Goal: Task Accomplishment & Management: Manage account settings

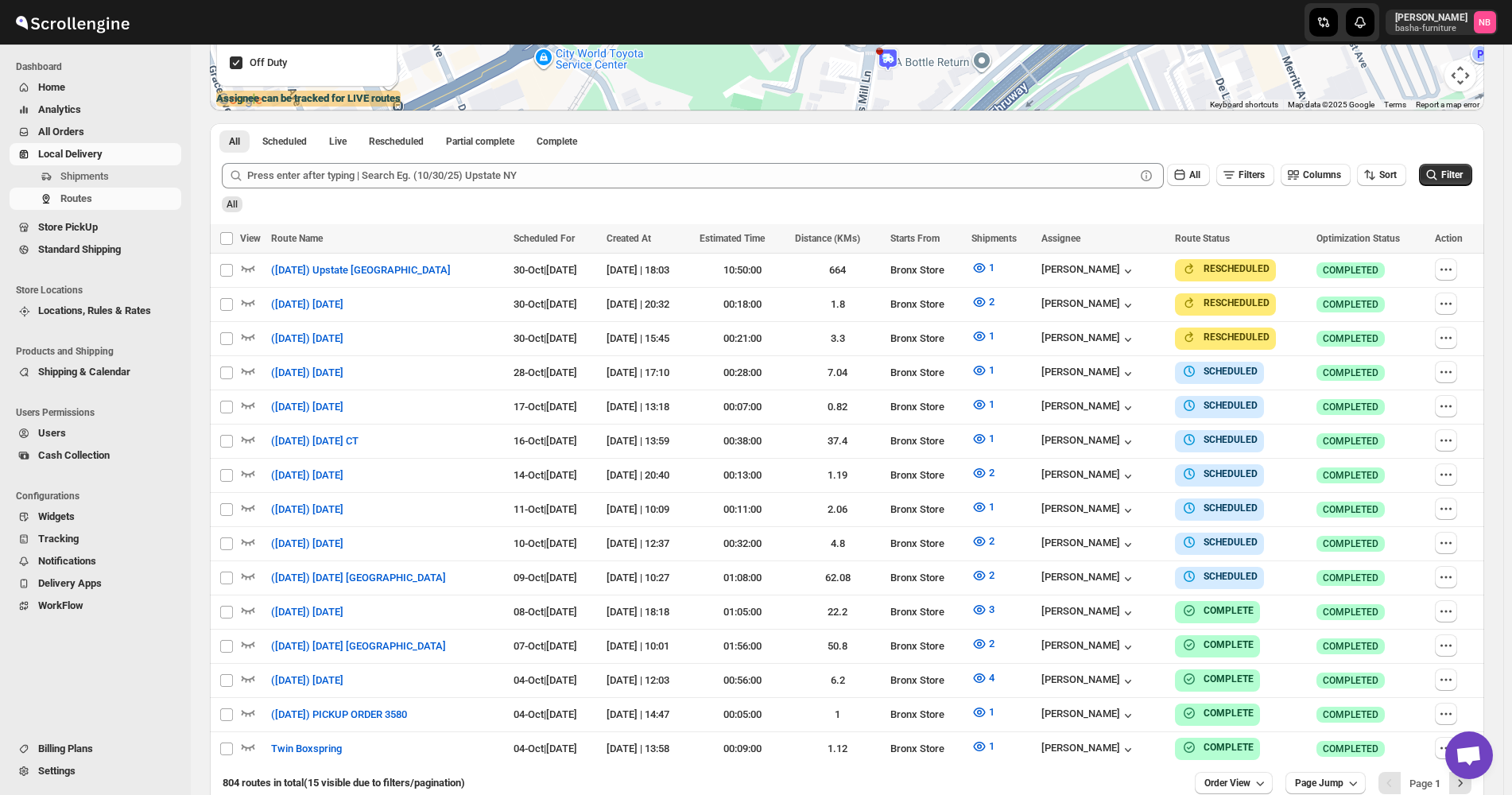
scroll to position [361, 0]
click at [145, 128] on span "All Orders" at bounding box center [107, 131] width 140 height 16
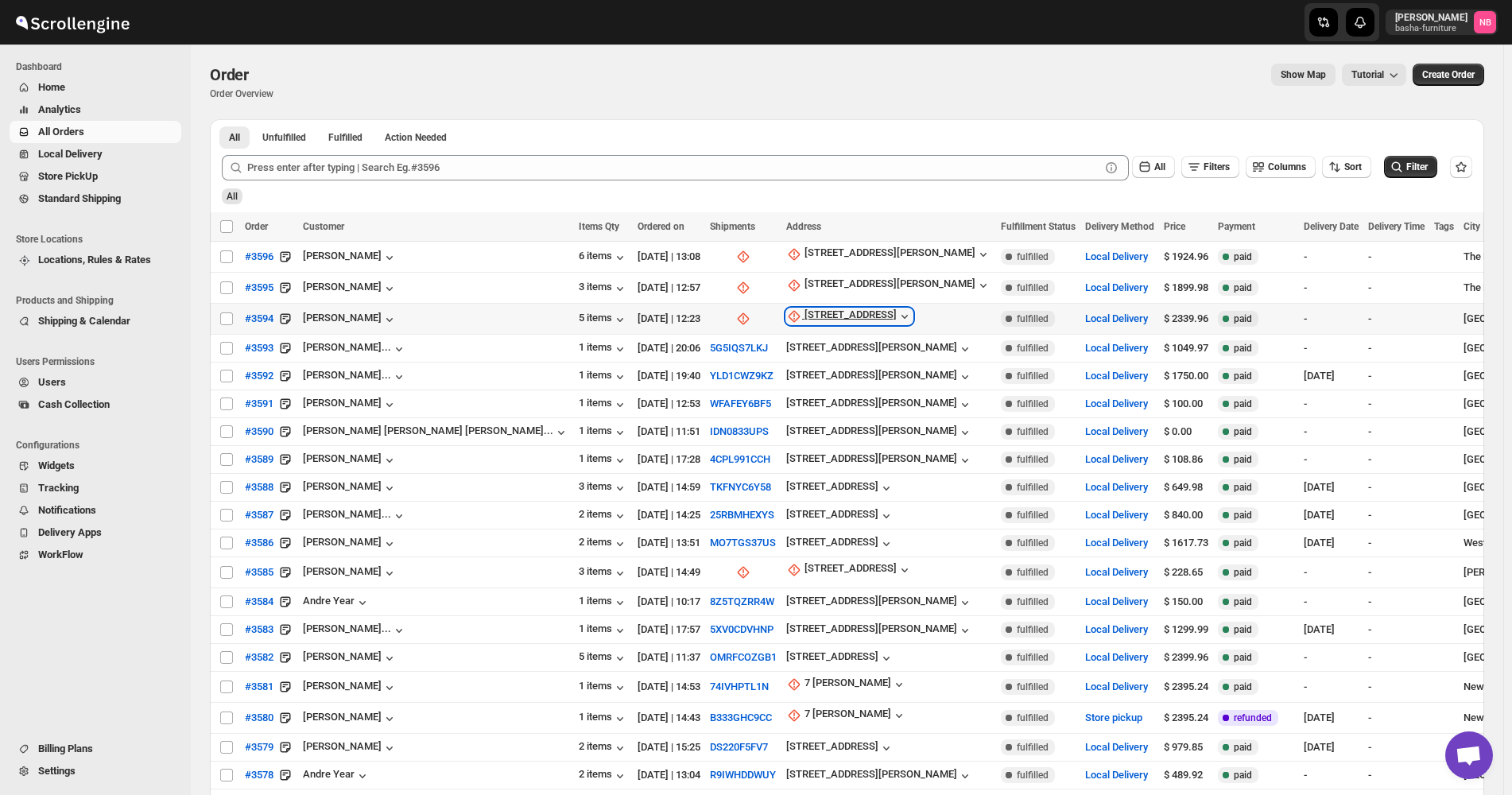
click at [804, 312] on div "[STREET_ADDRESS]" at bounding box center [850, 316] width 92 height 16
click at [713, 406] on span "Update manually" at bounding box center [720, 400] width 76 height 12
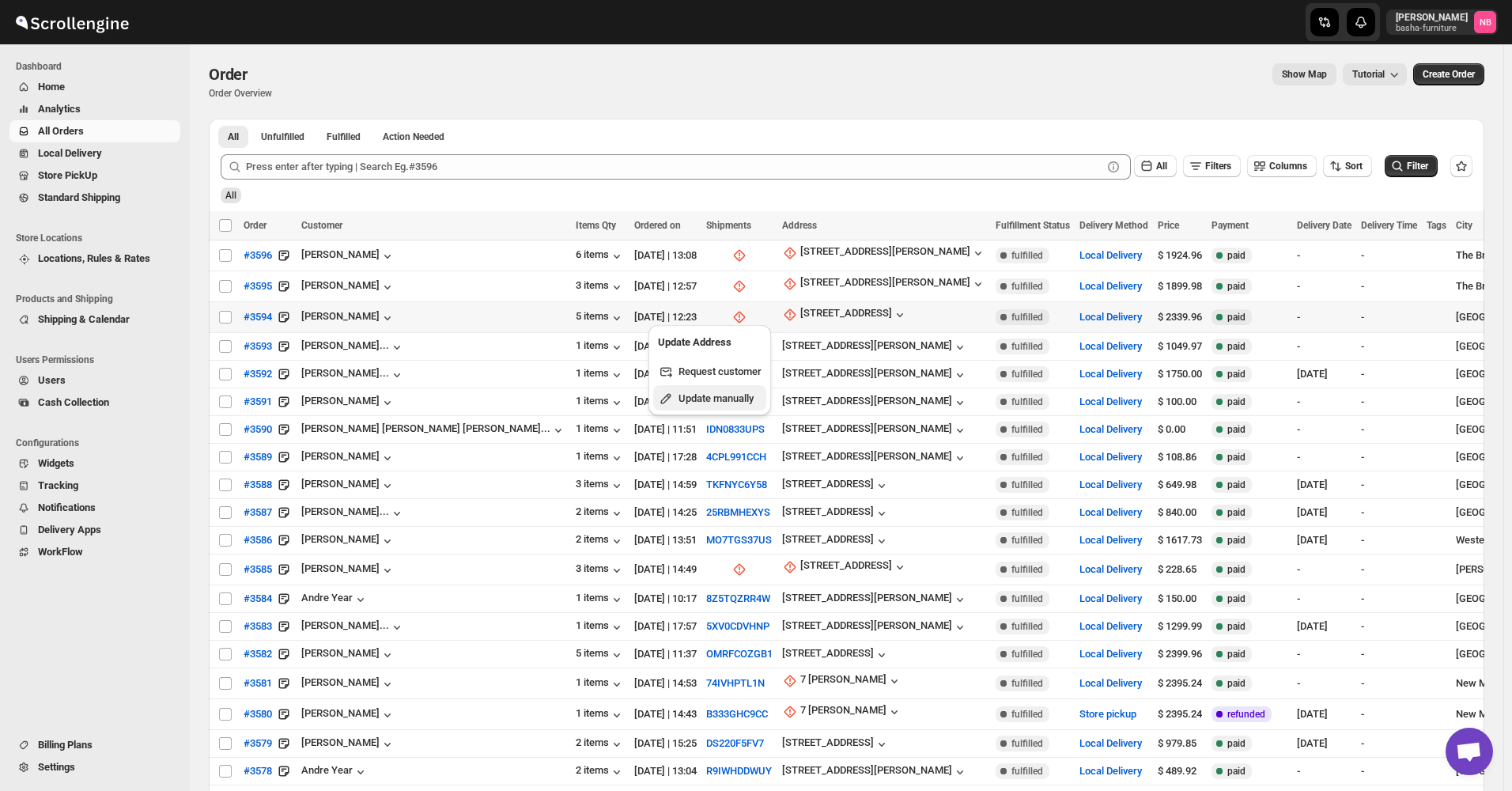
select select "US"
select select "[US_STATE]"
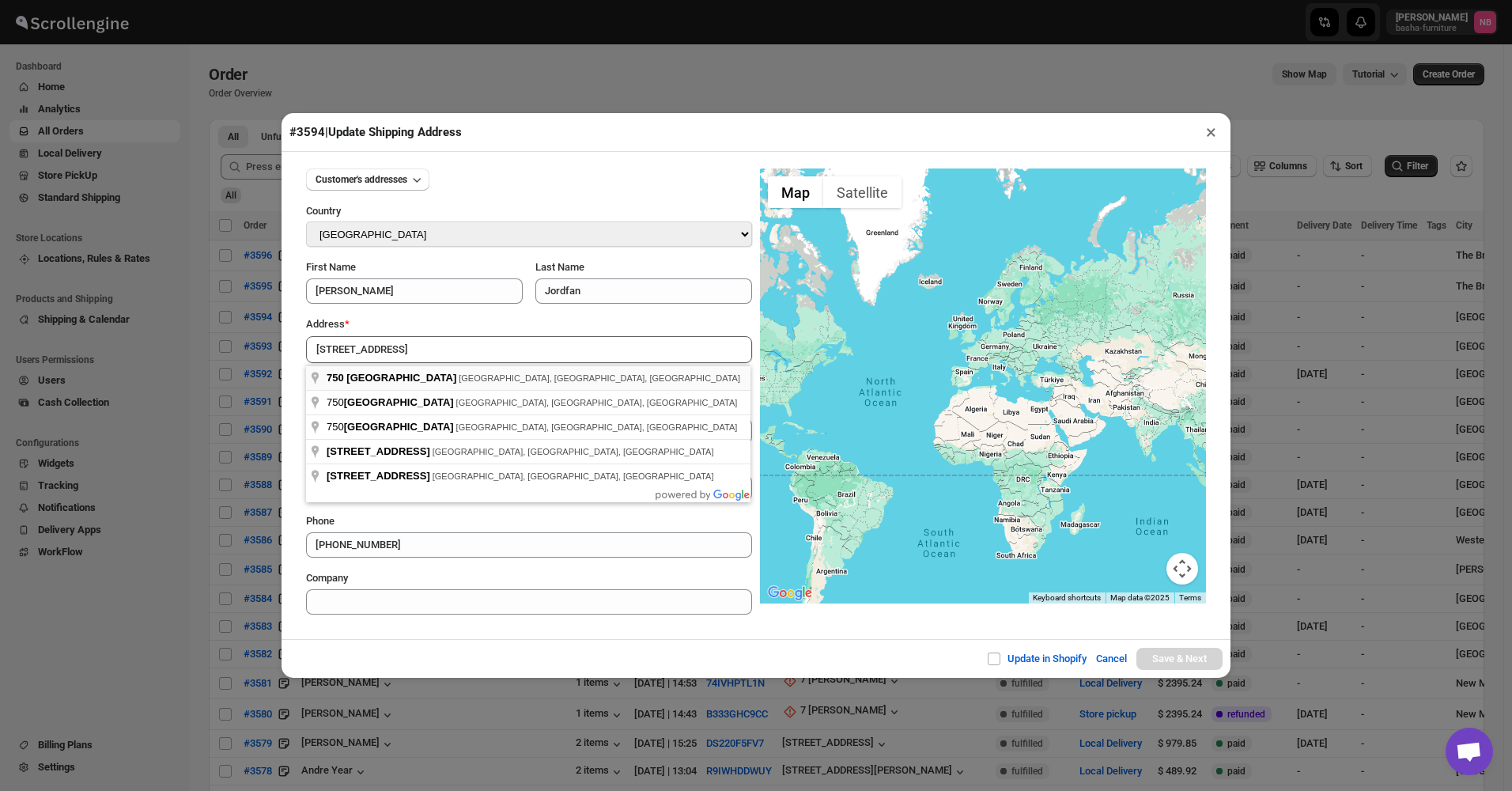
type input "[STREET_ADDRESS]"
type input "[GEOGRAPHIC_DATA]"
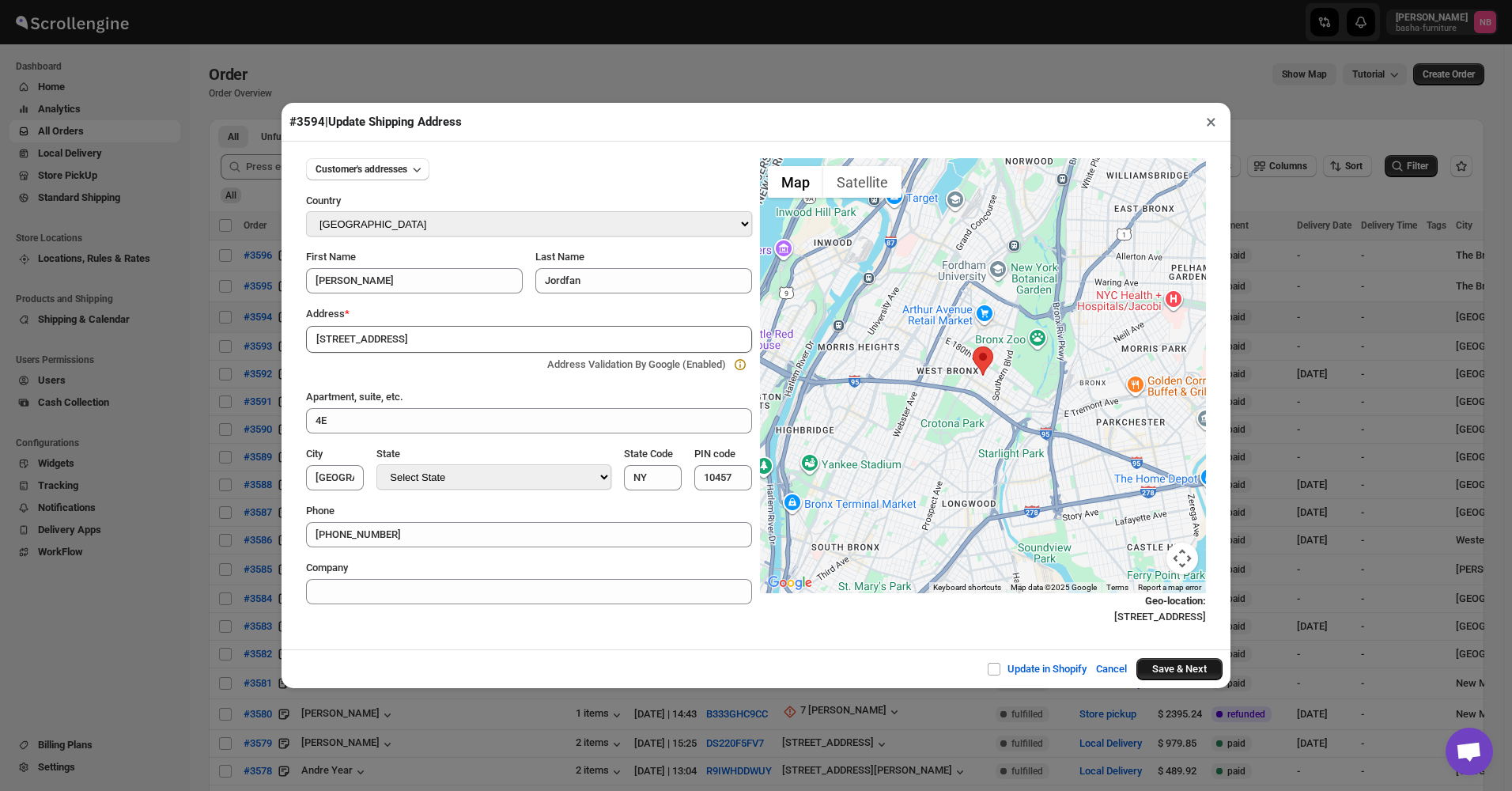
click at [1177, 671] on button "Save & Next" at bounding box center [1180, 669] width 86 height 22
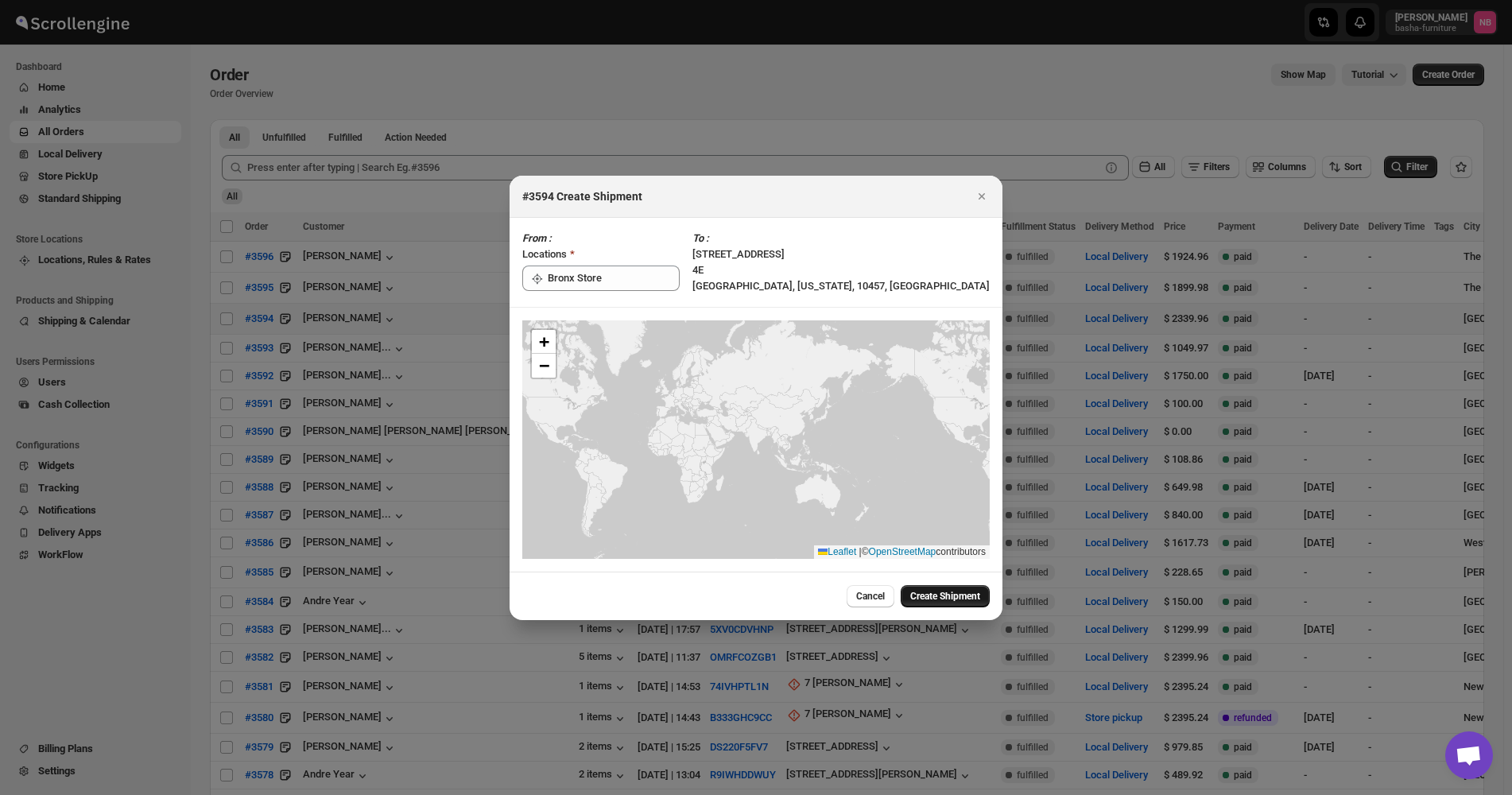
click at [951, 593] on span "Create Shipment" at bounding box center [945, 596] width 70 height 13
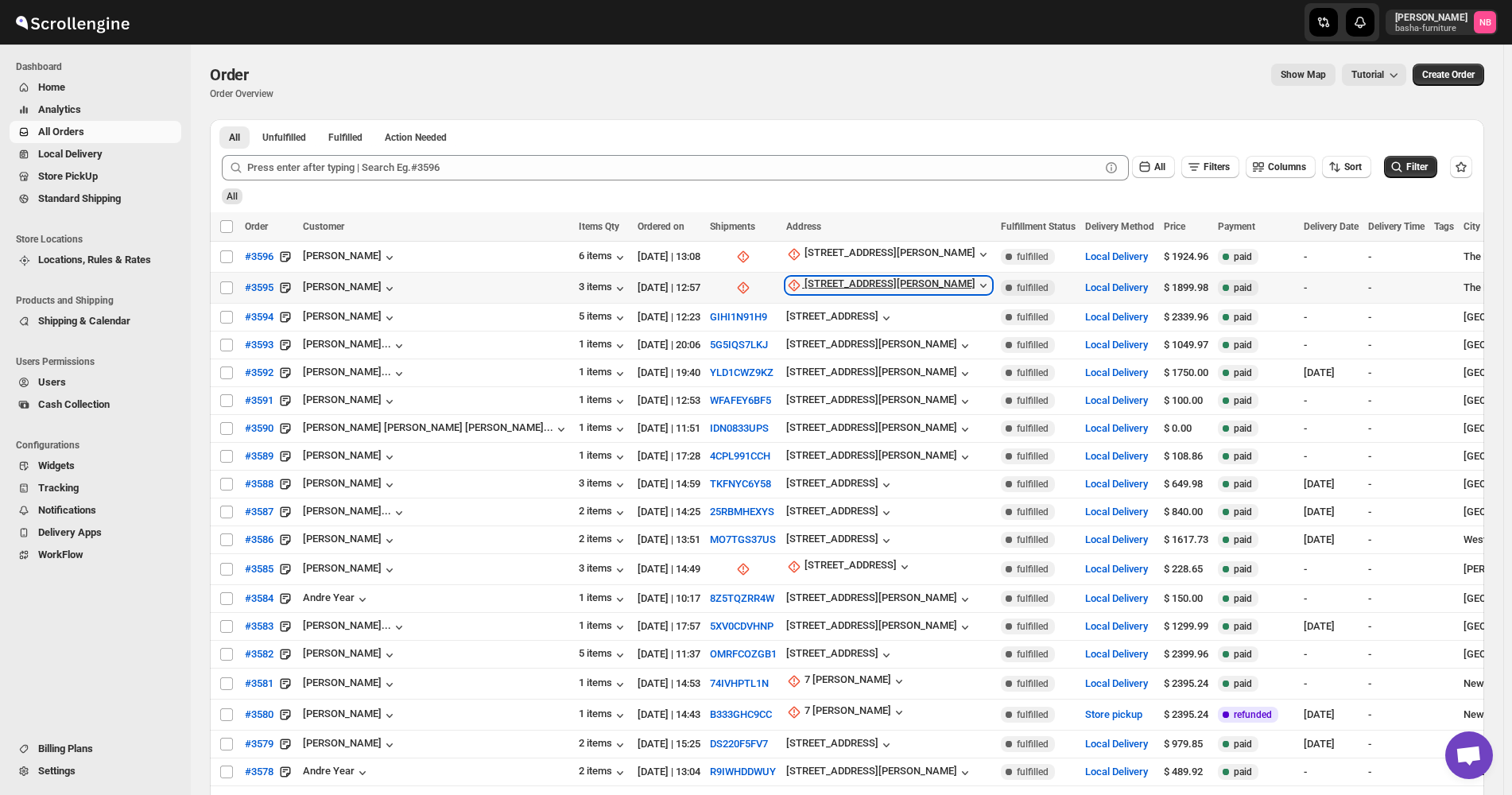
click at [804, 283] on div "[STREET_ADDRESS][PERSON_NAME]" at bounding box center [889, 285] width 171 height 16
click at [700, 360] on button "Update manually" at bounding box center [712, 370] width 114 height 26
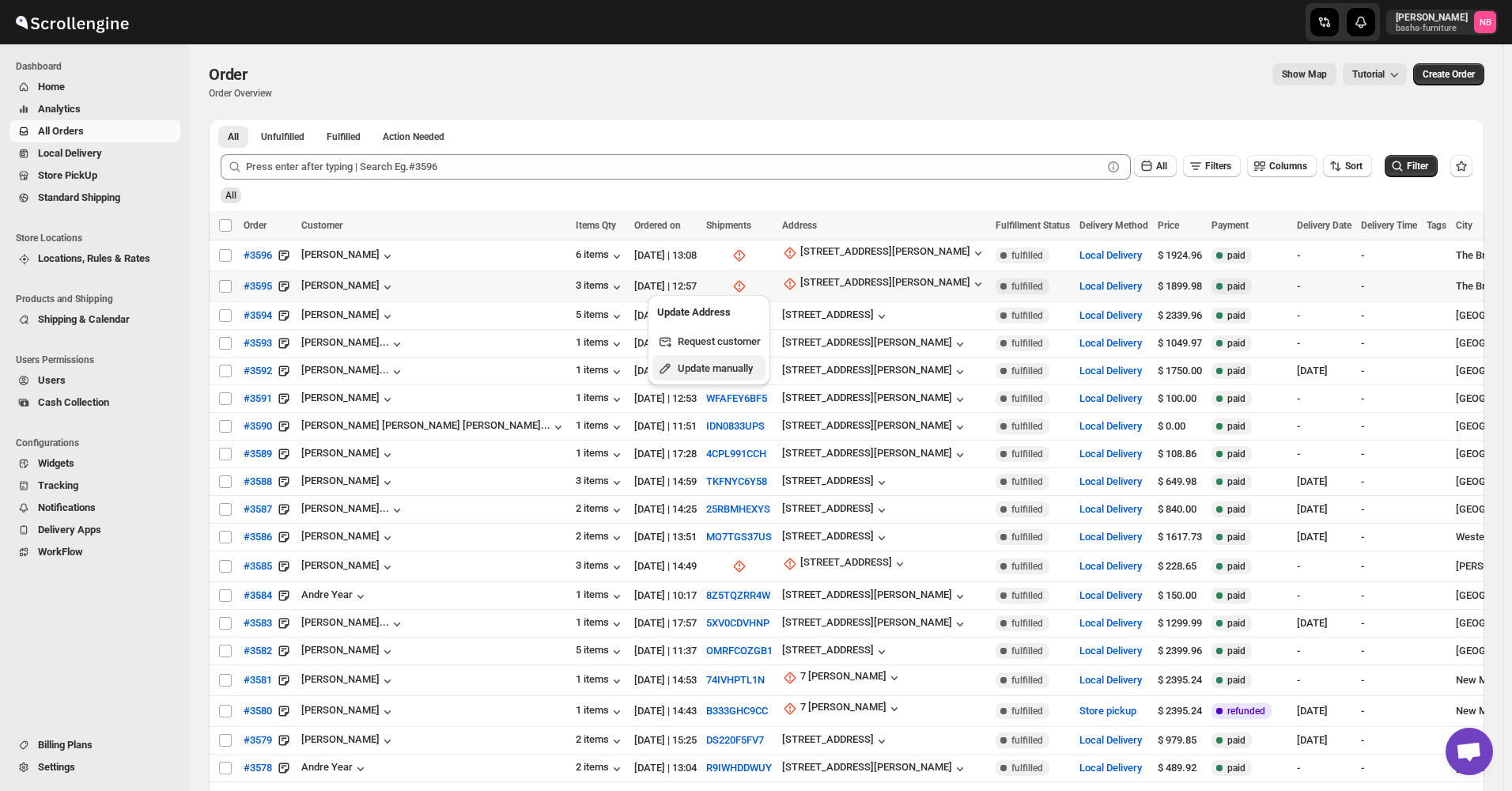
select select "US"
select select "[US_STATE]"
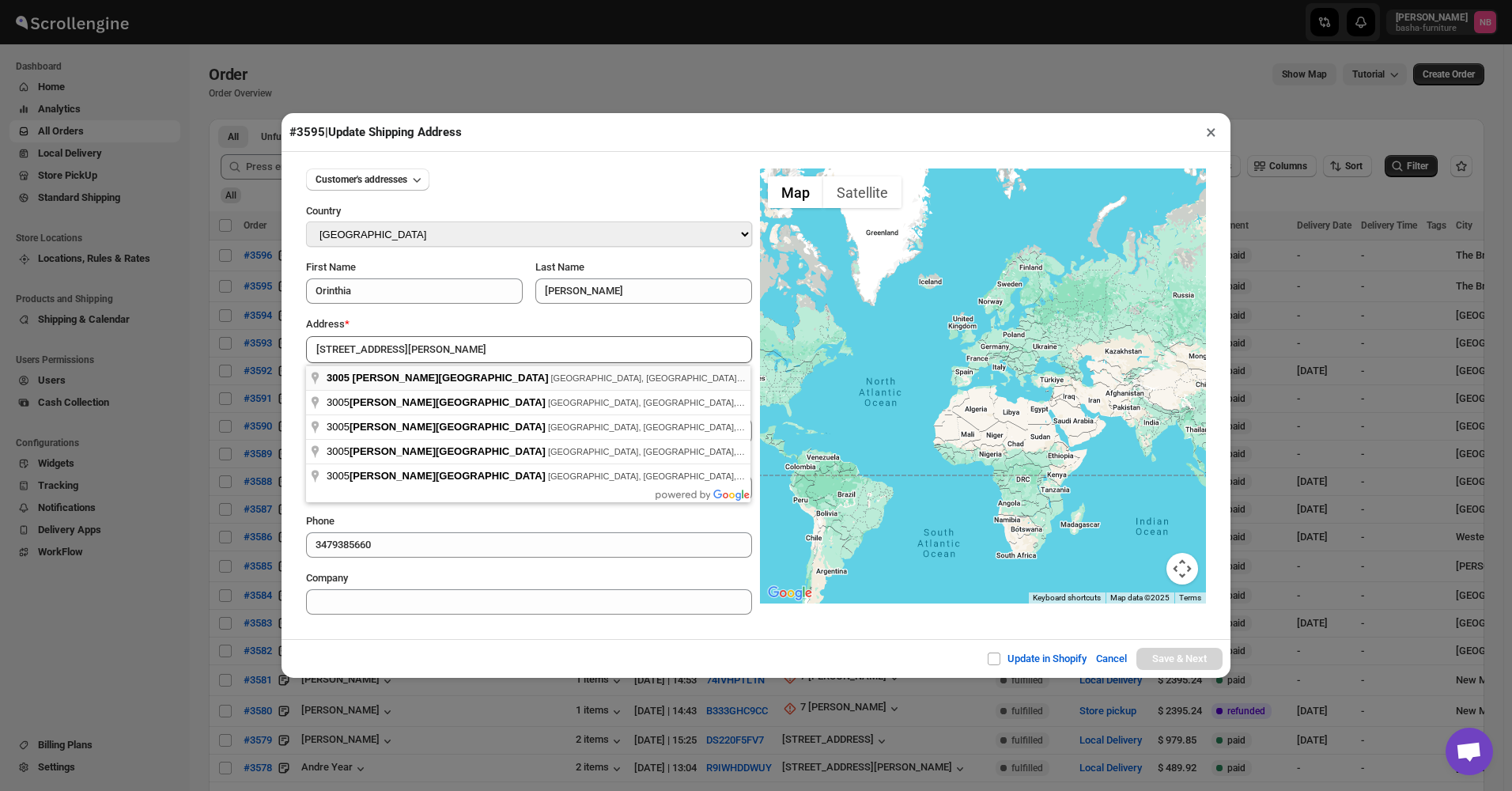
type input "[STREET_ADDRESS][PERSON_NAME]"
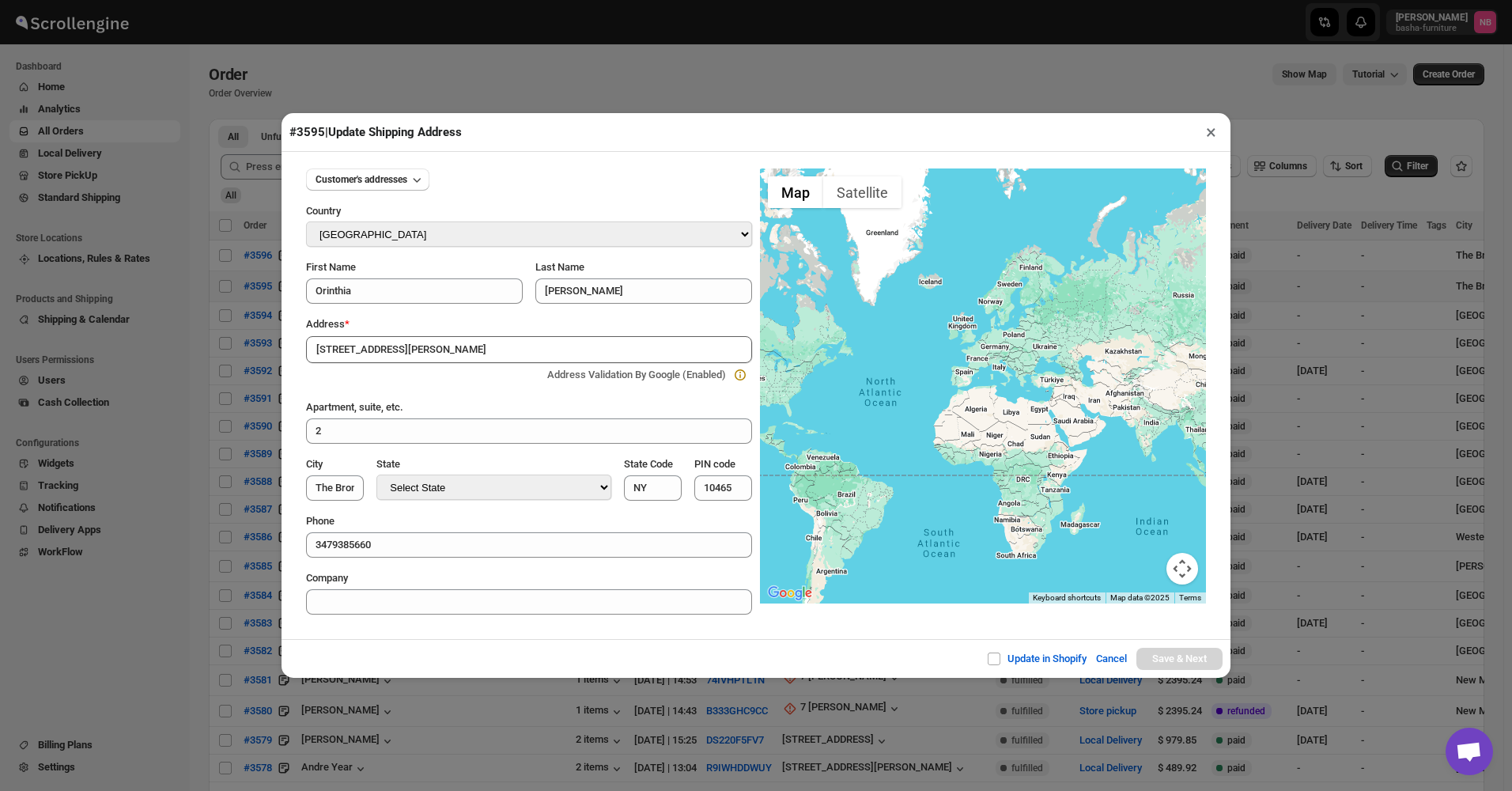
type input "[GEOGRAPHIC_DATA]"
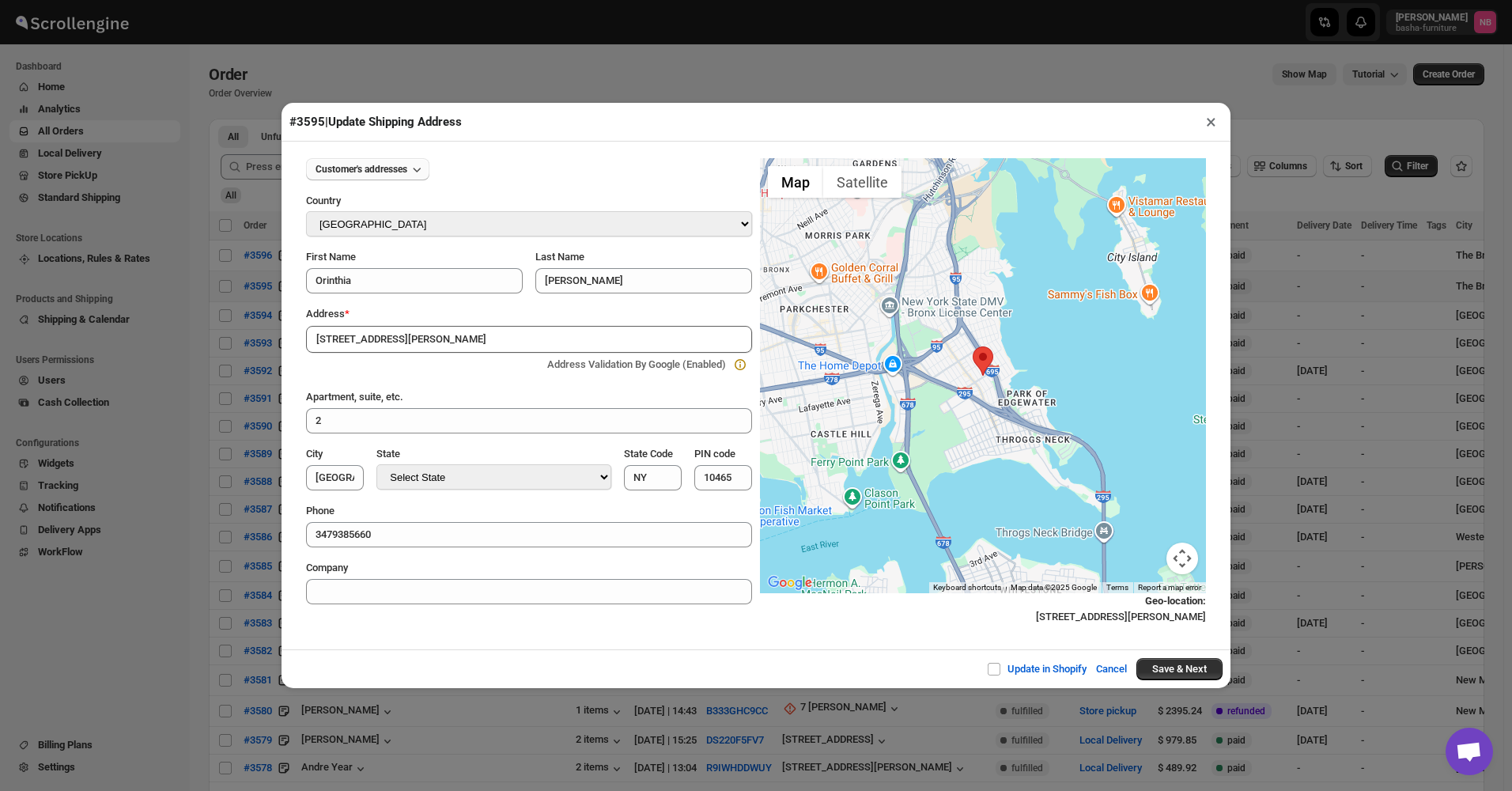
click at [424, 171] on icon "button" at bounding box center [417, 168] width 16 height 16
click at [514, 164] on div "Customer's addresses" at bounding box center [529, 169] width 446 height 22
click at [1163, 663] on button "Save & Next" at bounding box center [1180, 669] width 86 height 22
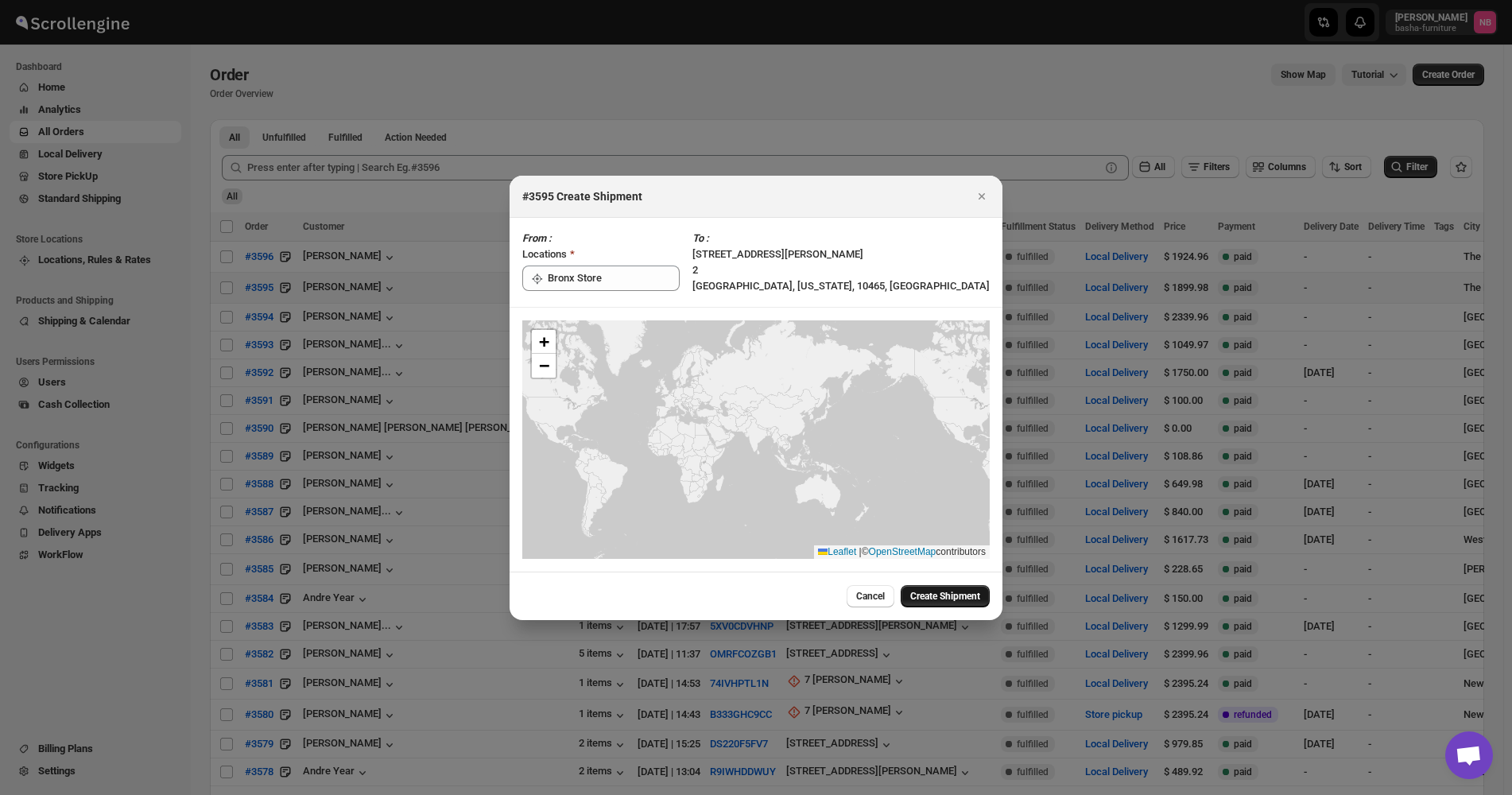
click at [945, 598] on span "Create Shipment" at bounding box center [945, 596] width 70 height 13
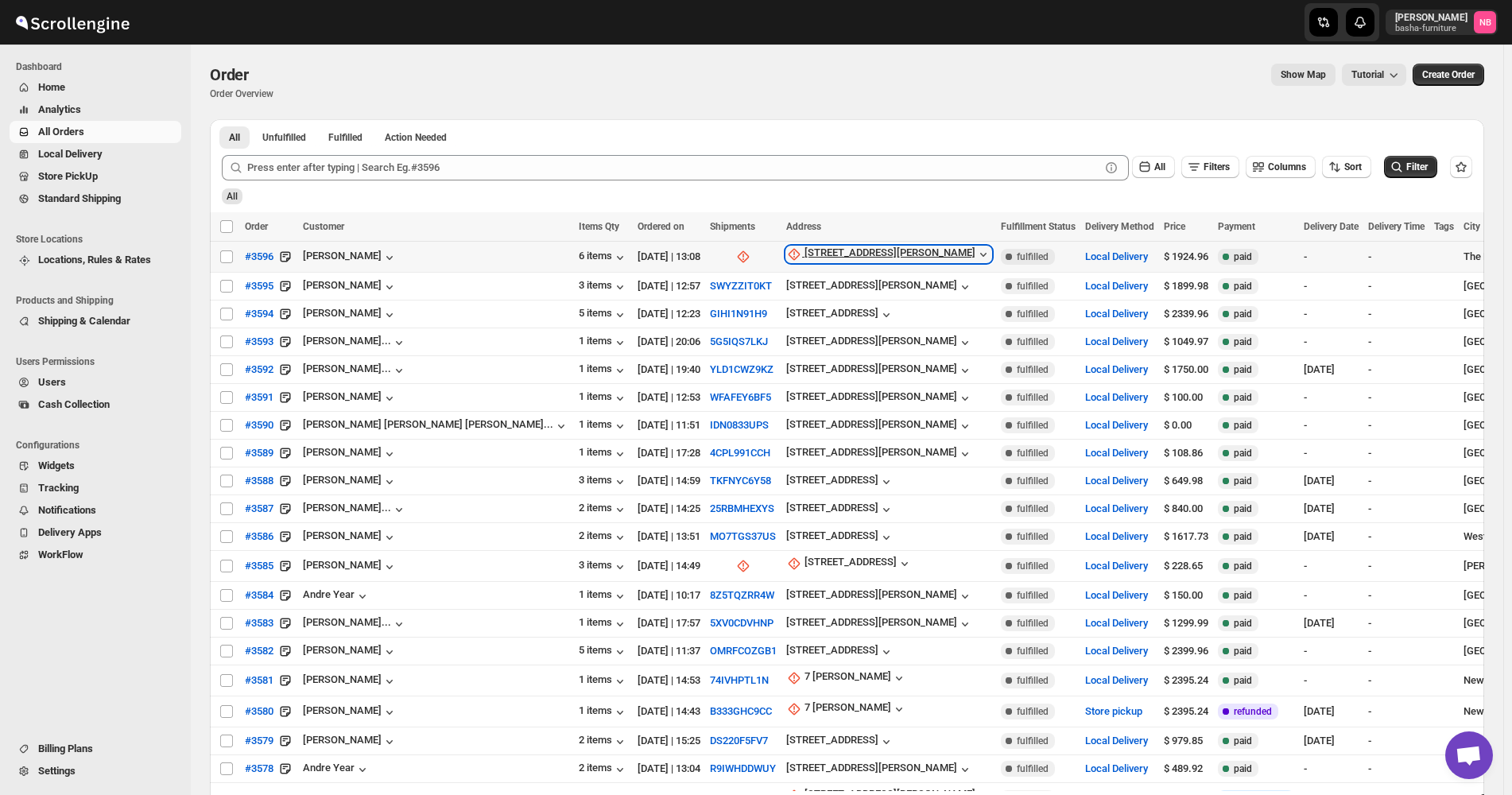
click at [804, 251] on div "[STREET_ADDRESS][PERSON_NAME]" at bounding box center [889, 254] width 171 height 16
click at [718, 329] on button "Update manually" at bounding box center [712, 339] width 114 height 26
select select "US"
select select "[US_STATE]"
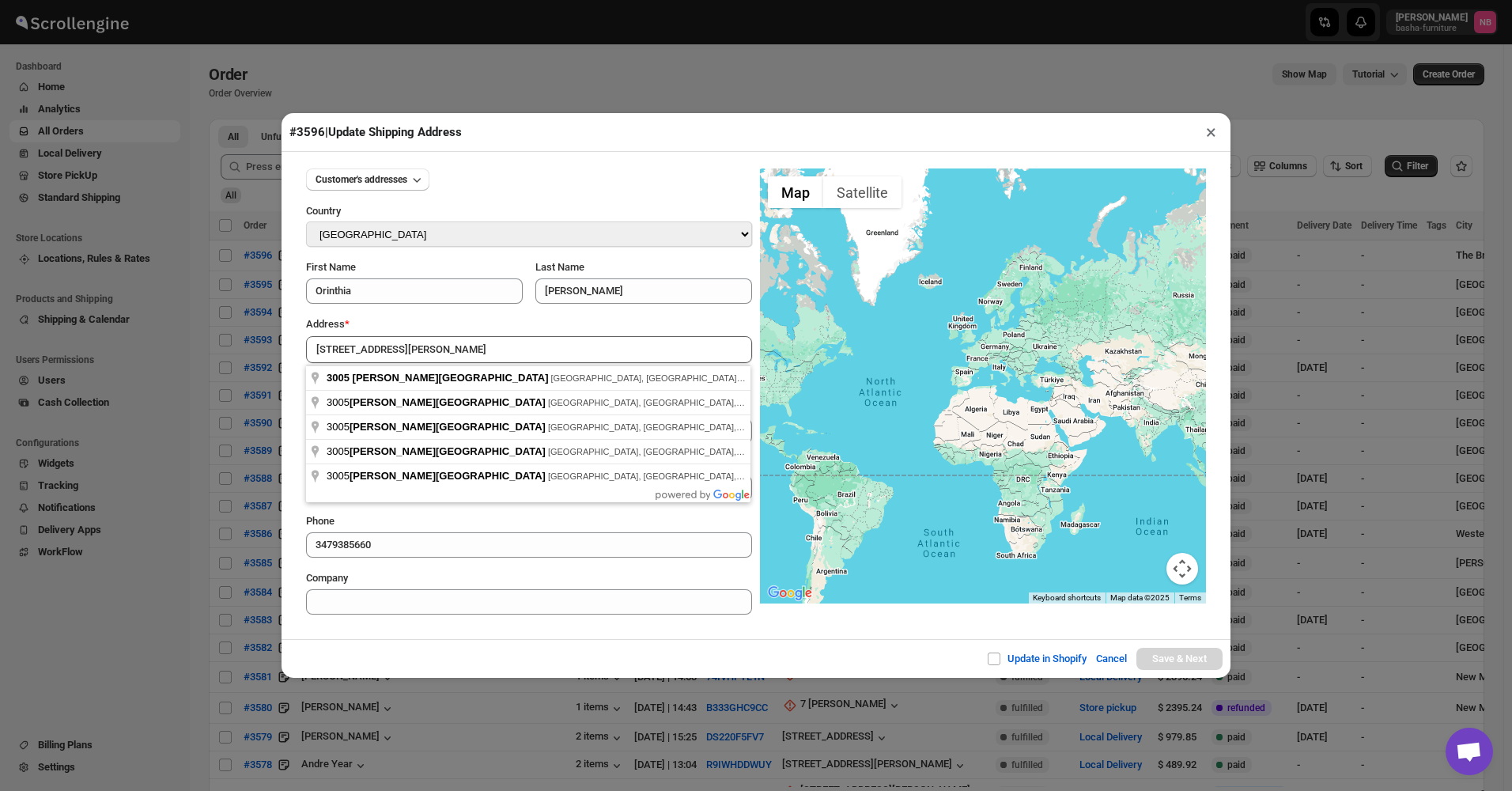
type input "[STREET_ADDRESS][PERSON_NAME]"
type input "[GEOGRAPHIC_DATA]"
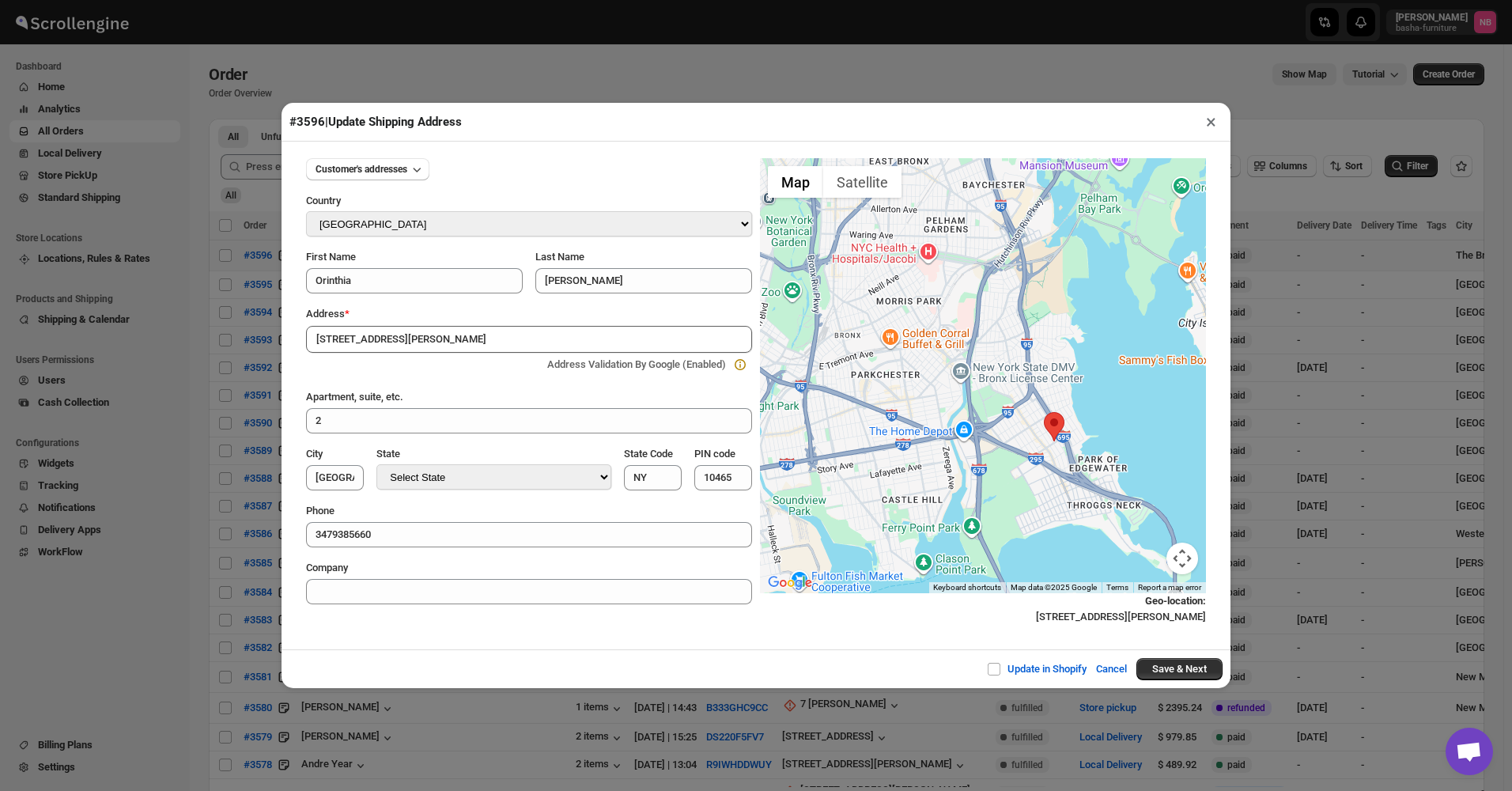
drag, startPoint x: 876, startPoint y: 235, endPoint x: 947, endPoint y: 305, distance: 99.7
click at [947, 305] on div at bounding box center [982, 375] width 446 height 435
click at [1159, 680] on button "Save & Next" at bounding box center [1180, 669] width 86 height 22
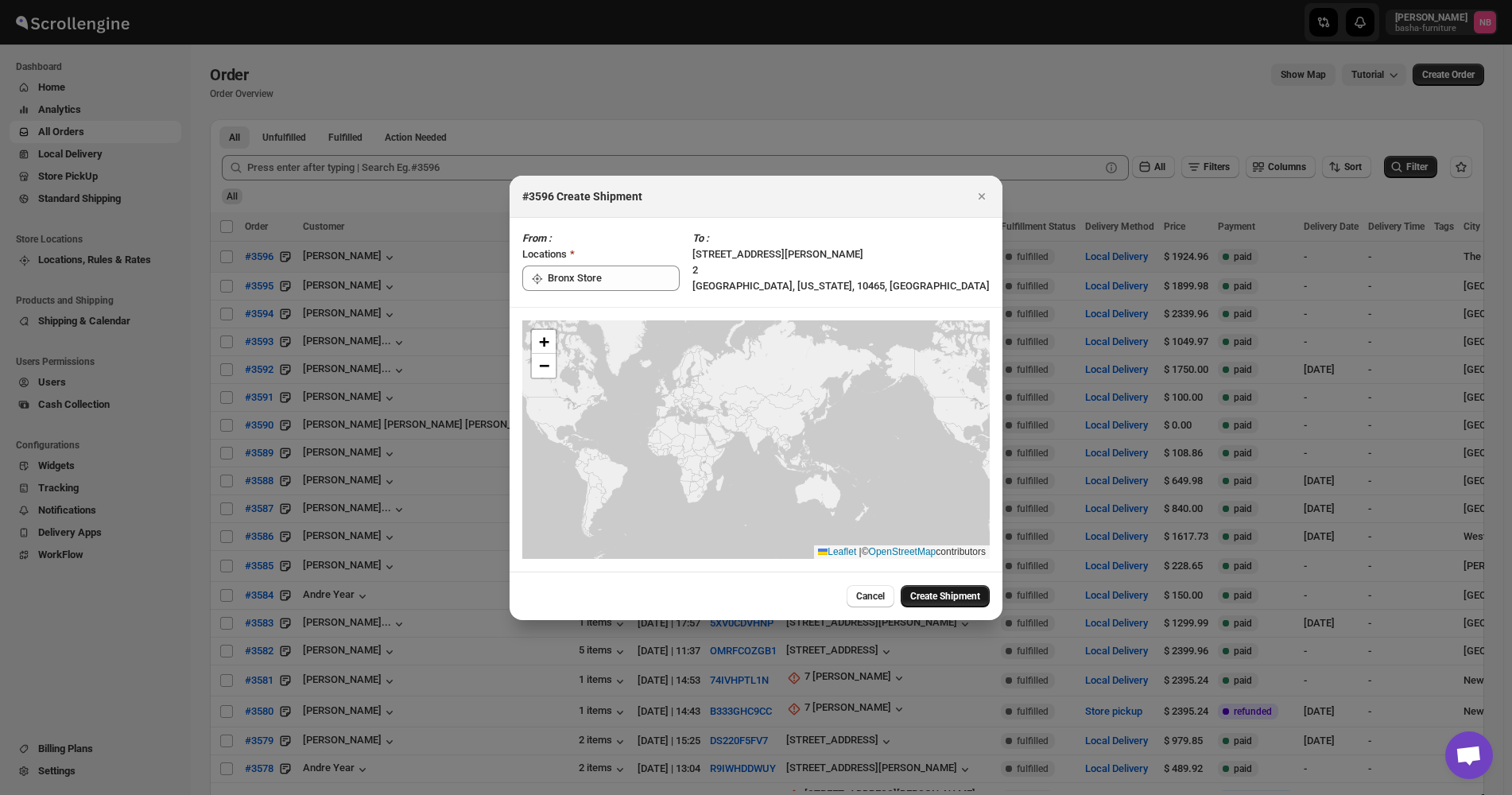
click at [941, 588] on button "Create Shipment" at bounding box center [945, 596] width 89 height 22
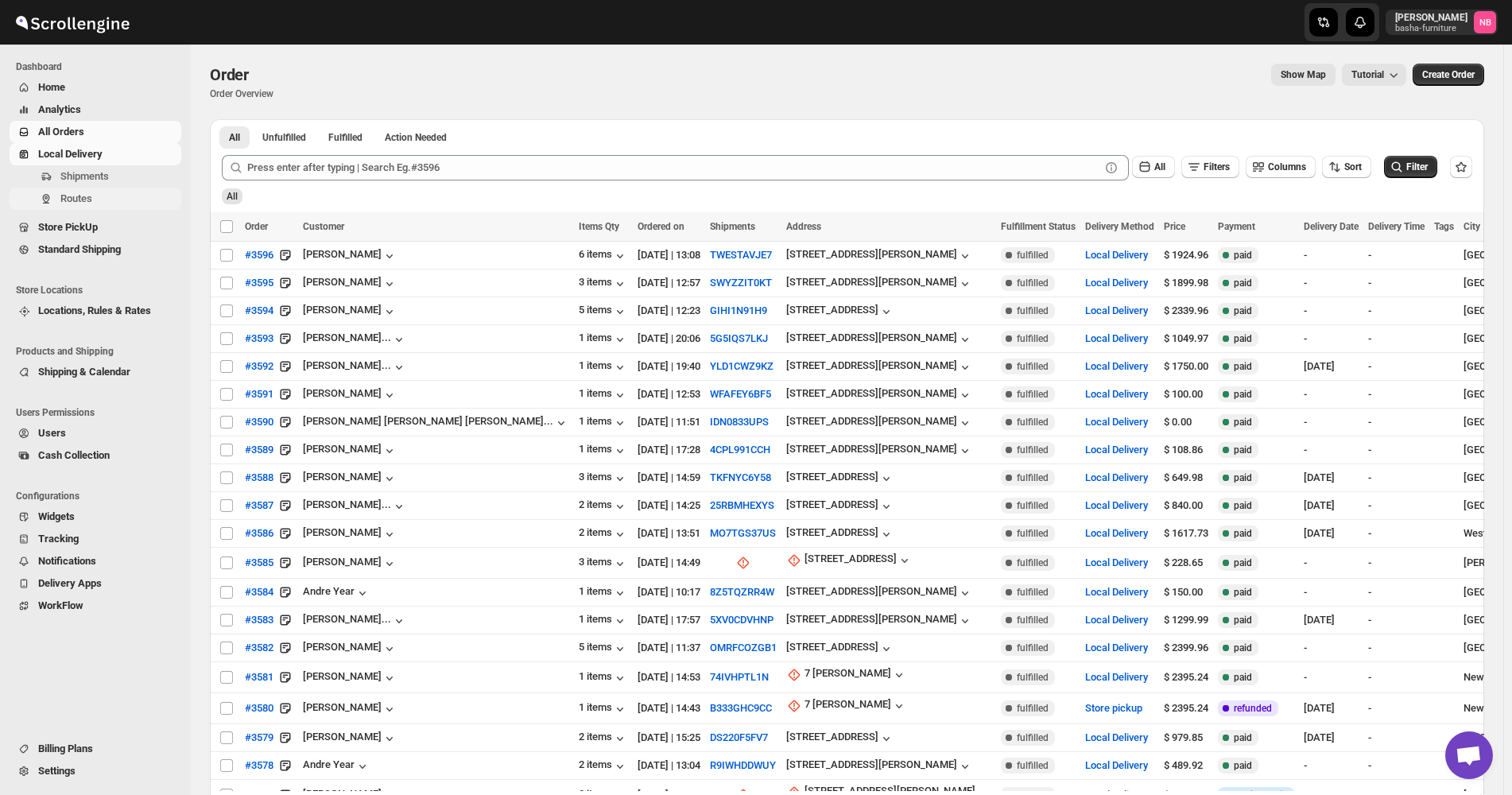
click at [90, 203] on span "Routes" at bounding box center [76, 198] width 31 height 12
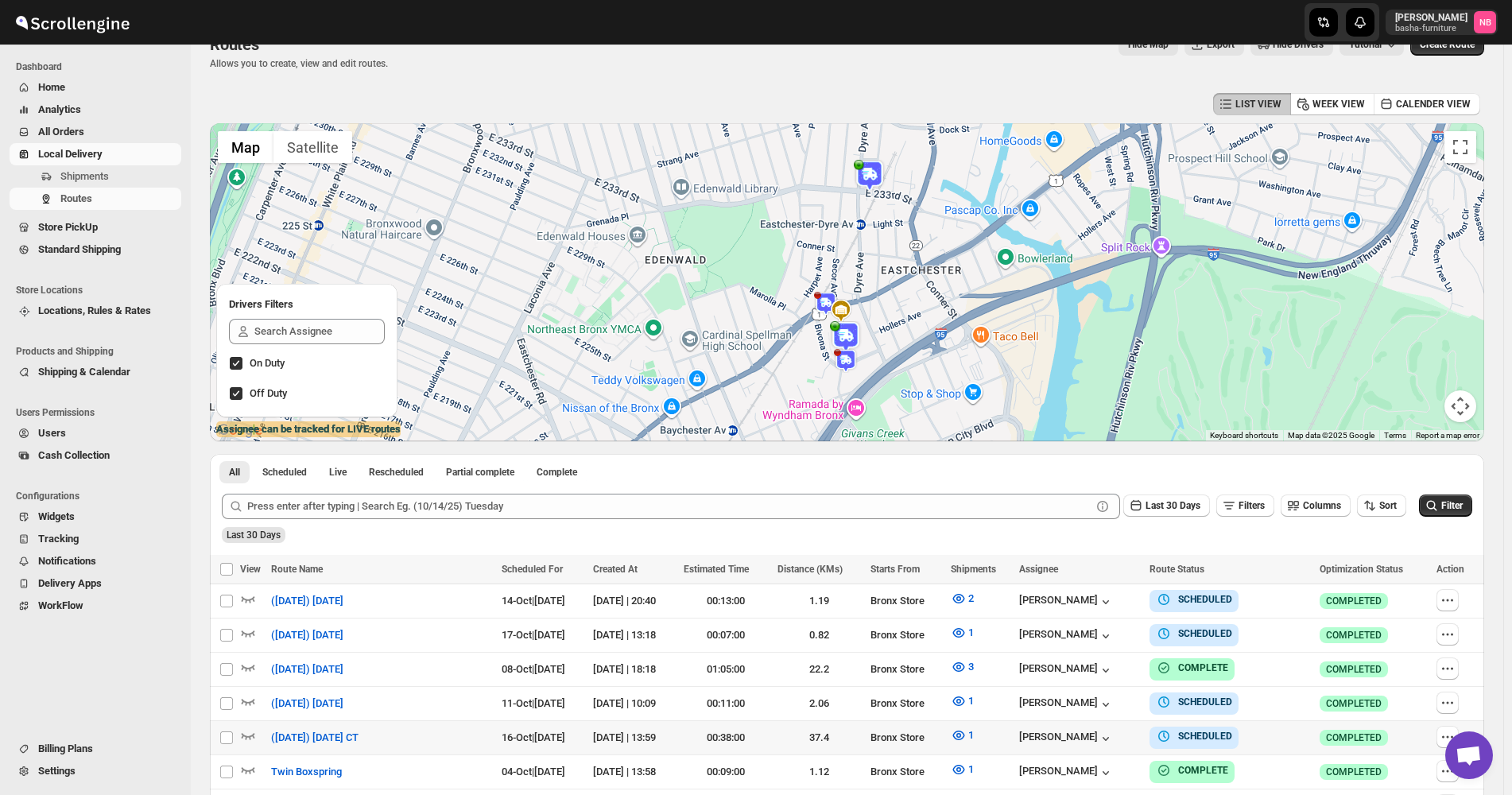
scroll to position [318, 0]
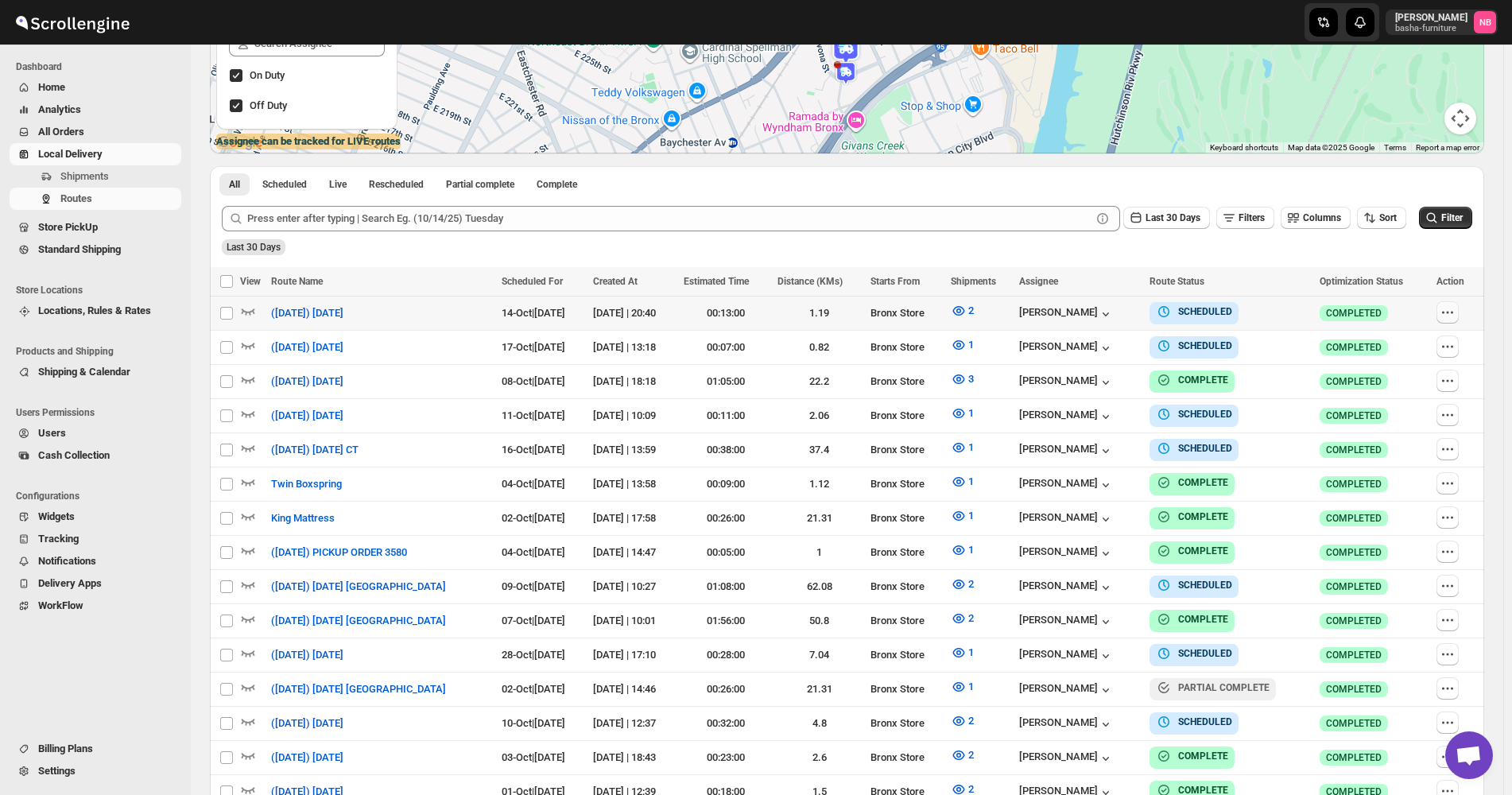
click at [1456, 312] on icon "button" at bounding box center [1446, 312] width 16 height 16
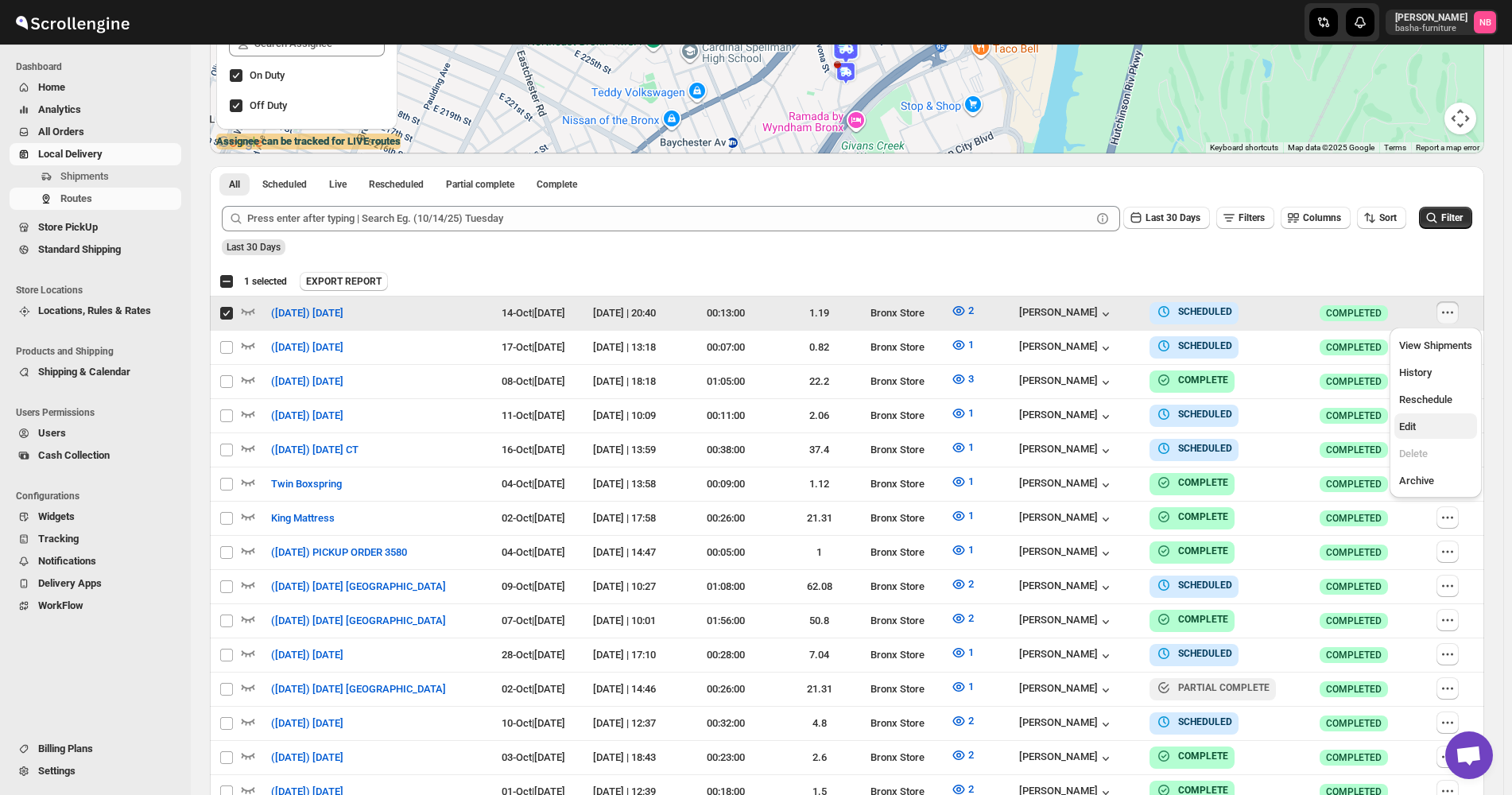
click at [1449, 429] on span "Edit" at bounding box center [1435, 426] width 73 height 16
checkbox input "false"
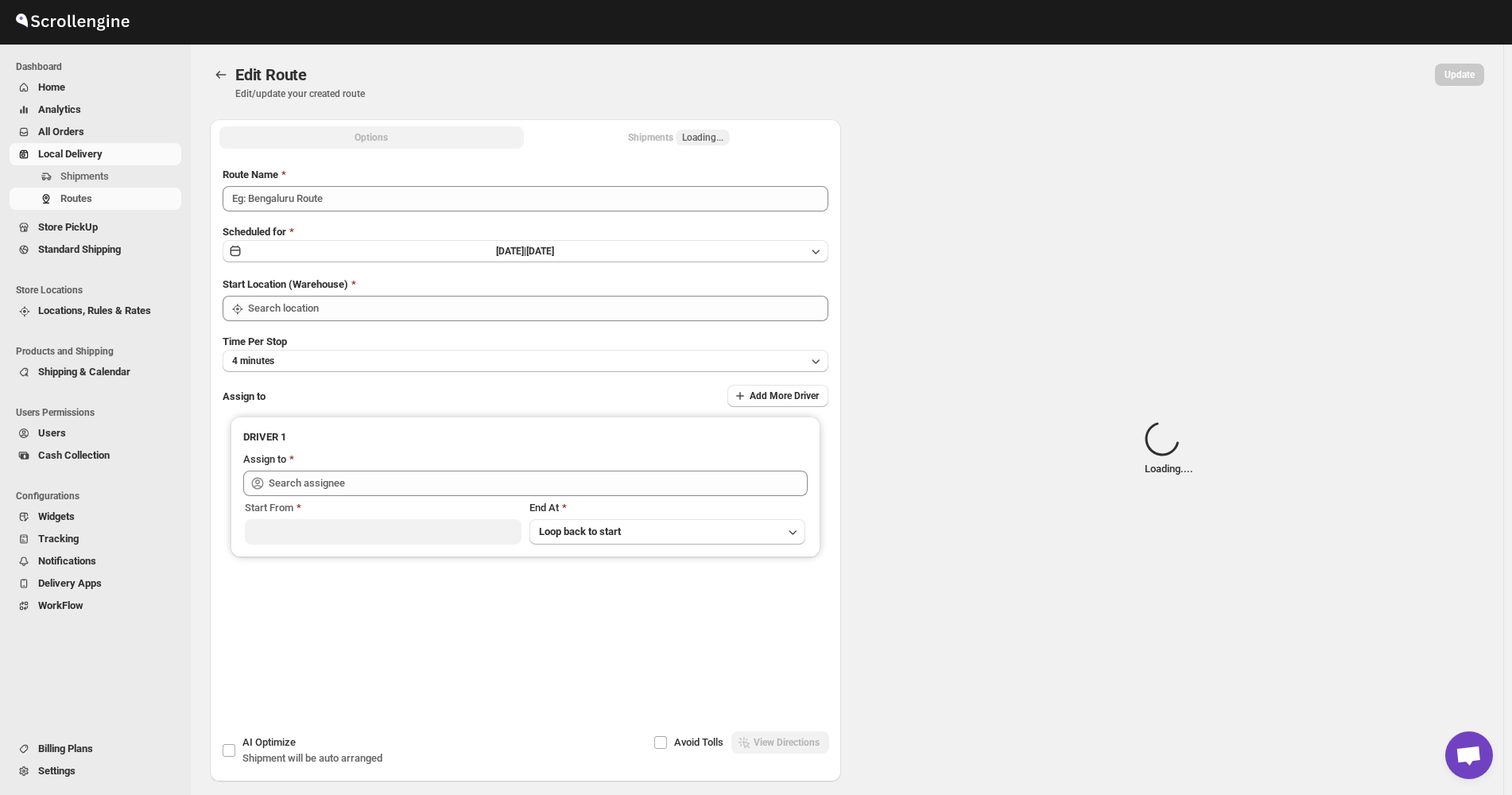
type input "([DATE]) [DATE]"
type input "Bronx Store"
type input "[PERSON_NAME] ([EMAIL_ADDRESS][DOMAIN_NAME])"
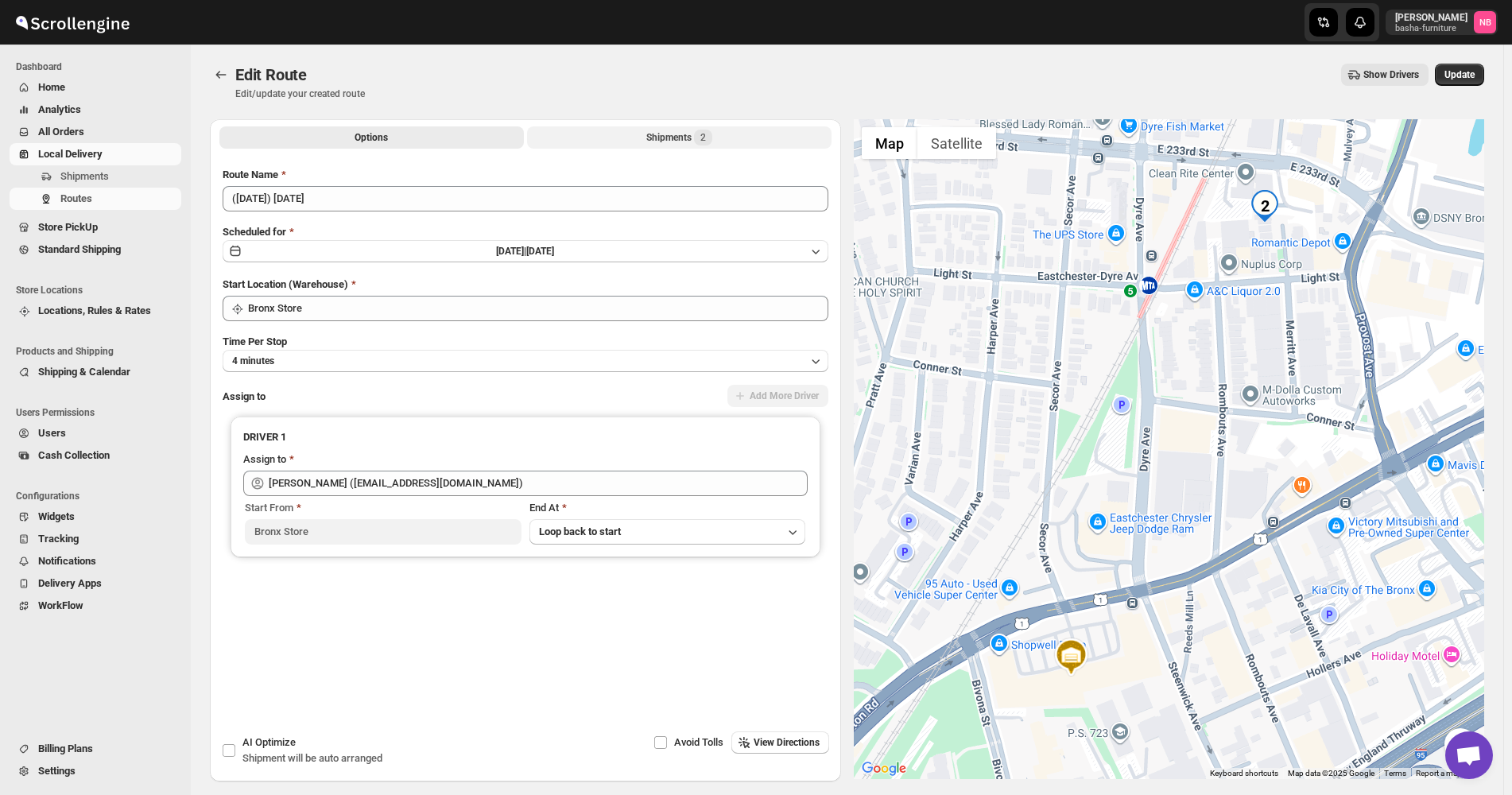
drag, startPoint x: 620, startPoint y: 124, endPoint x: 632, endPoint y: 140, distance: 20.0
click at [621, 124] on div "Options Shipments 2 More views Options Shipments 2 More views" at bounding box center [525, 137] width 631 height 35
click at [635, 147] on button "Shipments 2" at bounding box center [678, 138] width 304 height 22
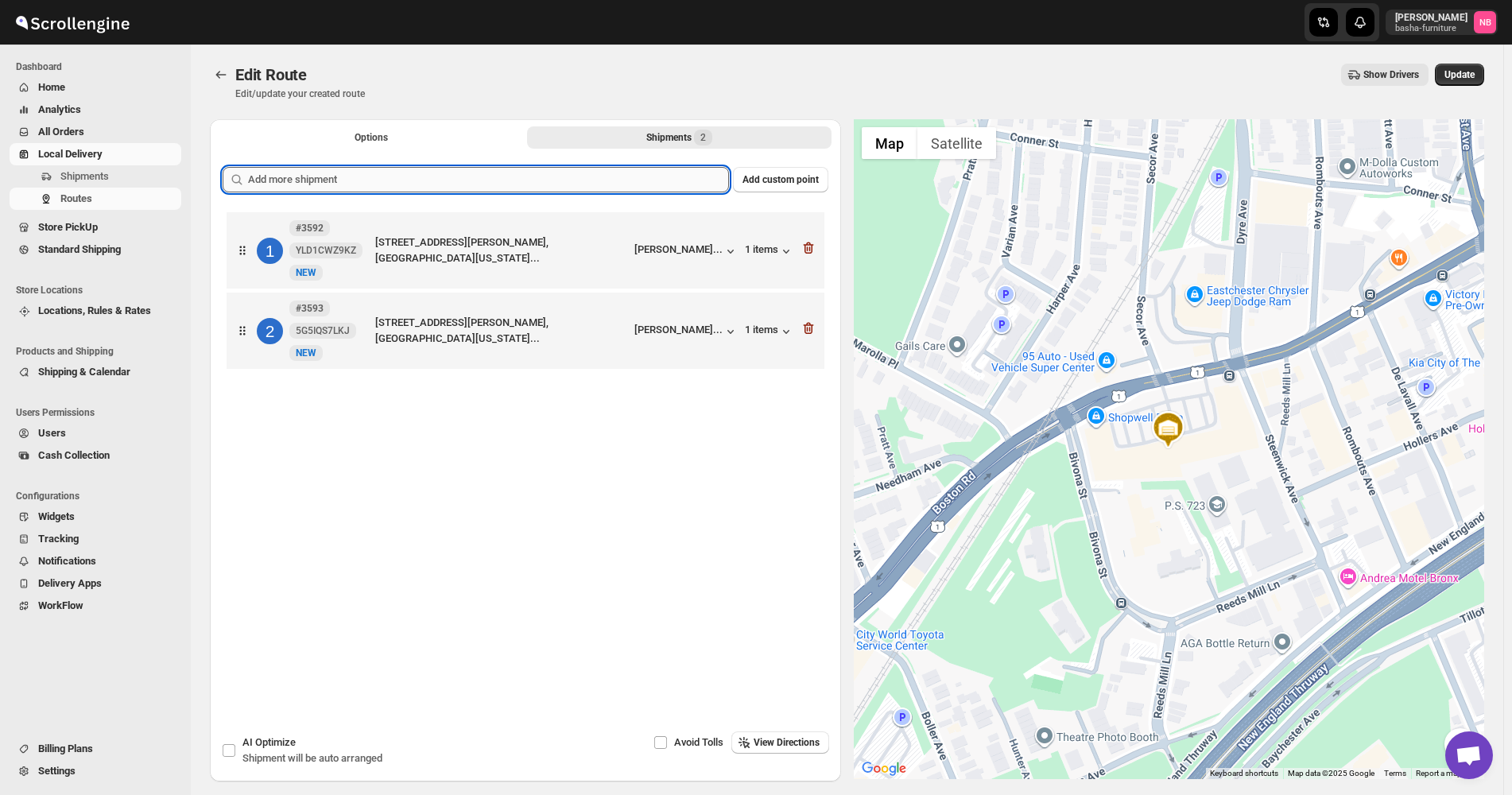
click at [628, 180] on input "text" at bounding box center [488, 180] width 481 height 26
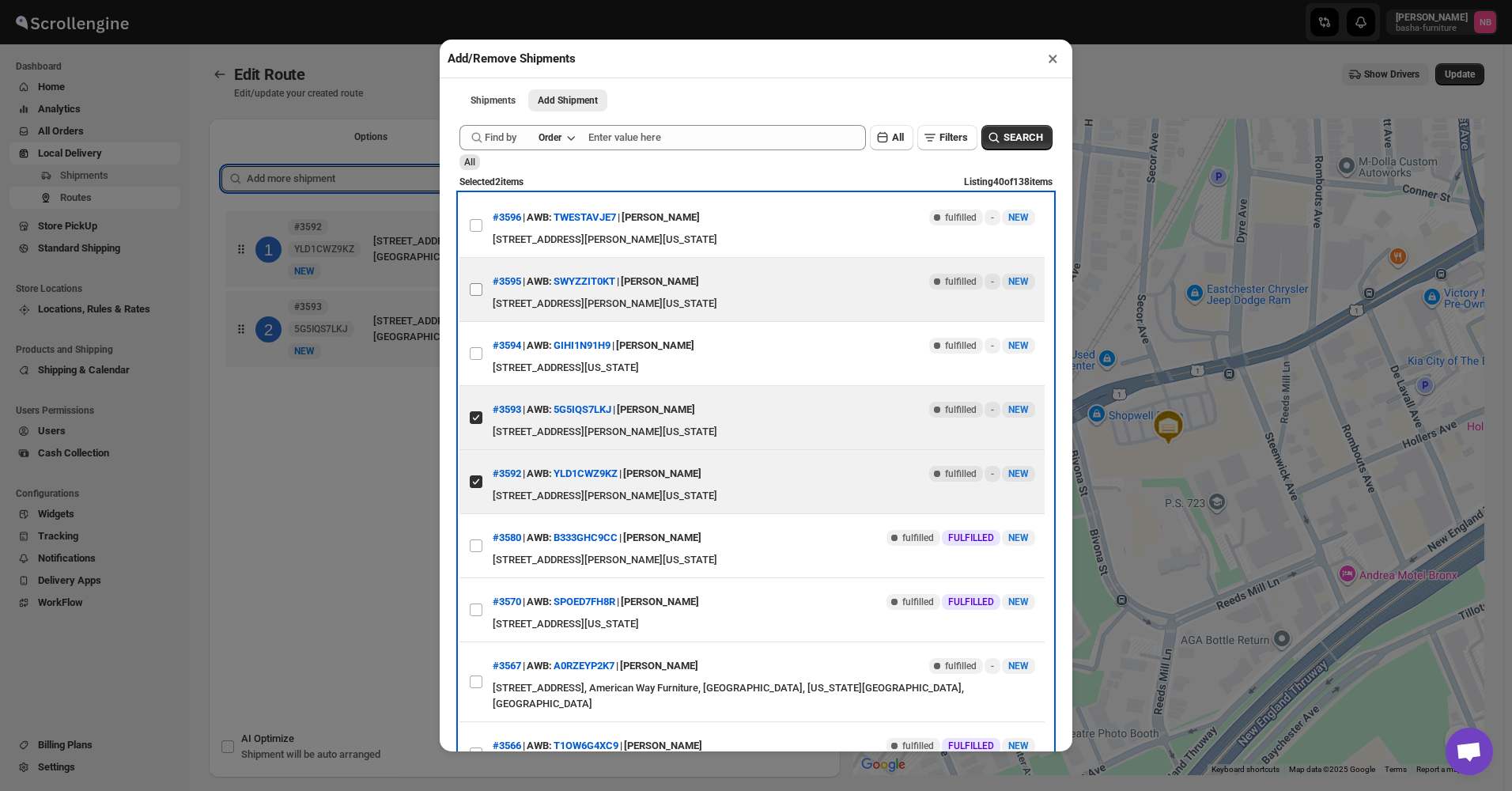
click at [472, 278] on label "View details for 68e7f070d1fc2f773f2b53bf" at bounding box center [476, 289] width 33 height 63
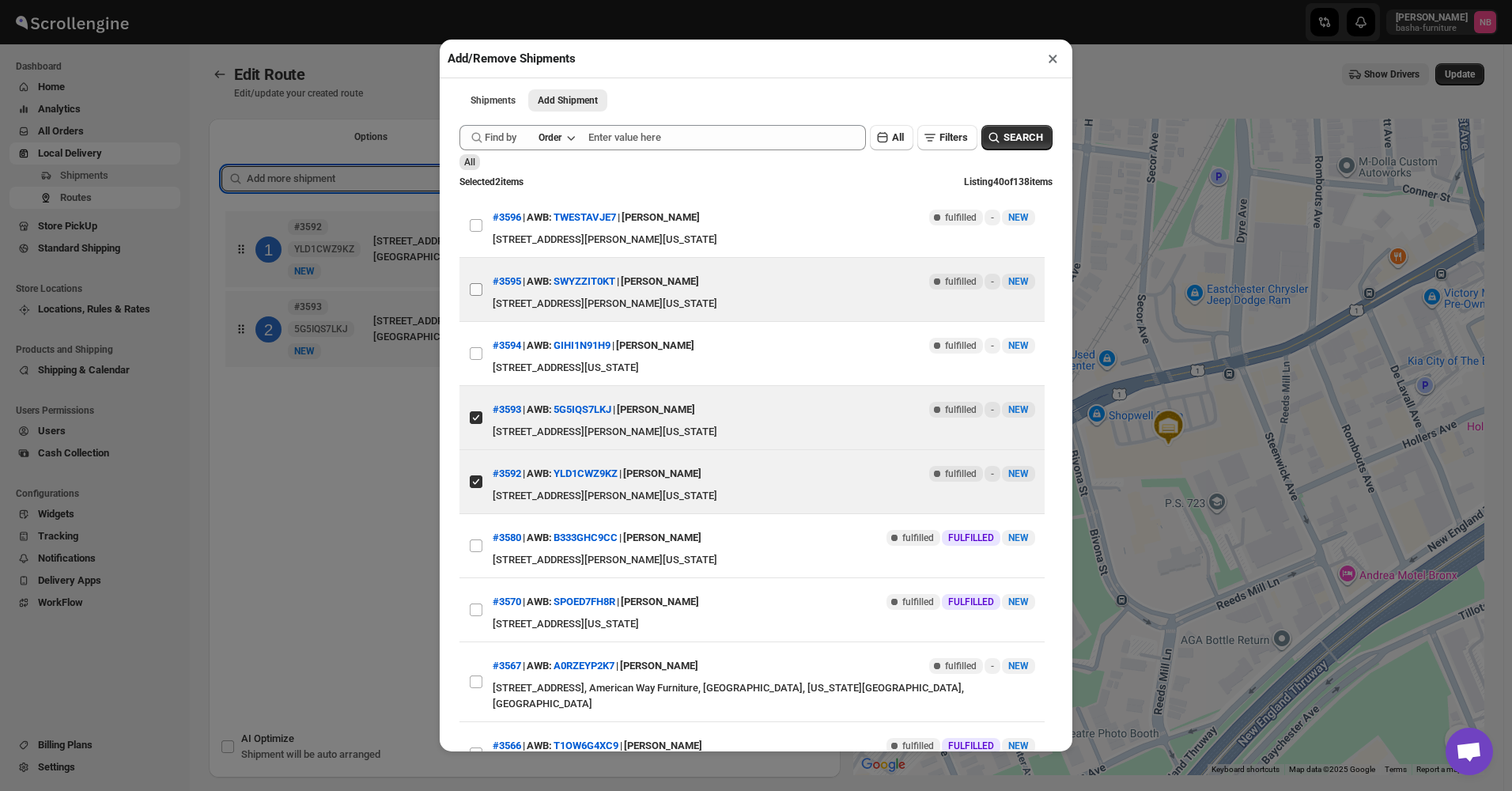
click at [472, 283] on input "View details for 68e7f070d1fc2f773f2b53bf" at bounding box center [476, 290] width 13 height 13
checkbox input "true"
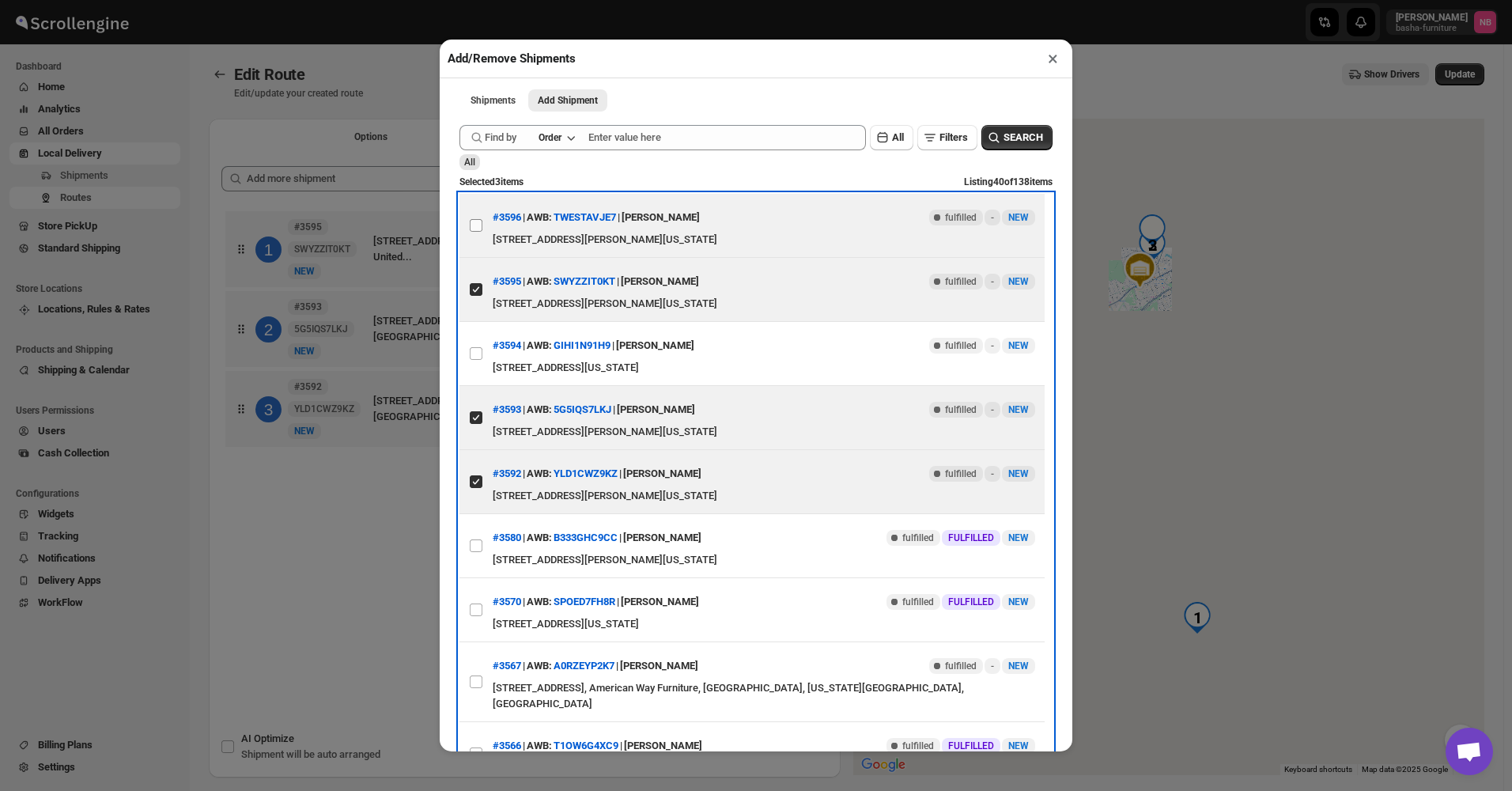
click at [475, 243] on label "View details for 68e7f088d1fc2f773f2b53c2" at bounding box center [476, 225] width 33 height 63
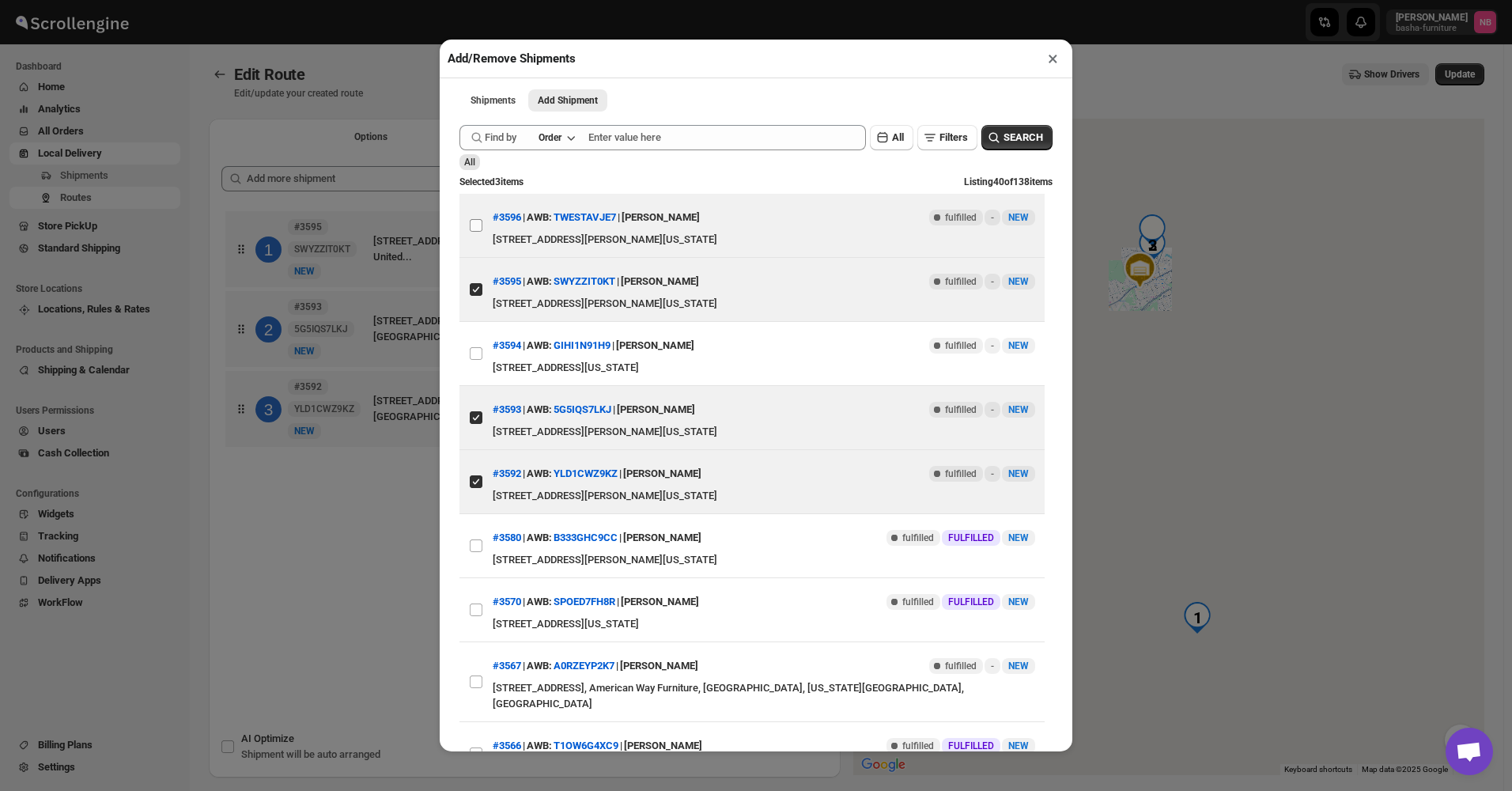
click at [475, 232] on input "View details for 68e7f088d1fc2f773f2b53c2" at bounding box center [476, 225] width 13 height 13
checkbox input "true"
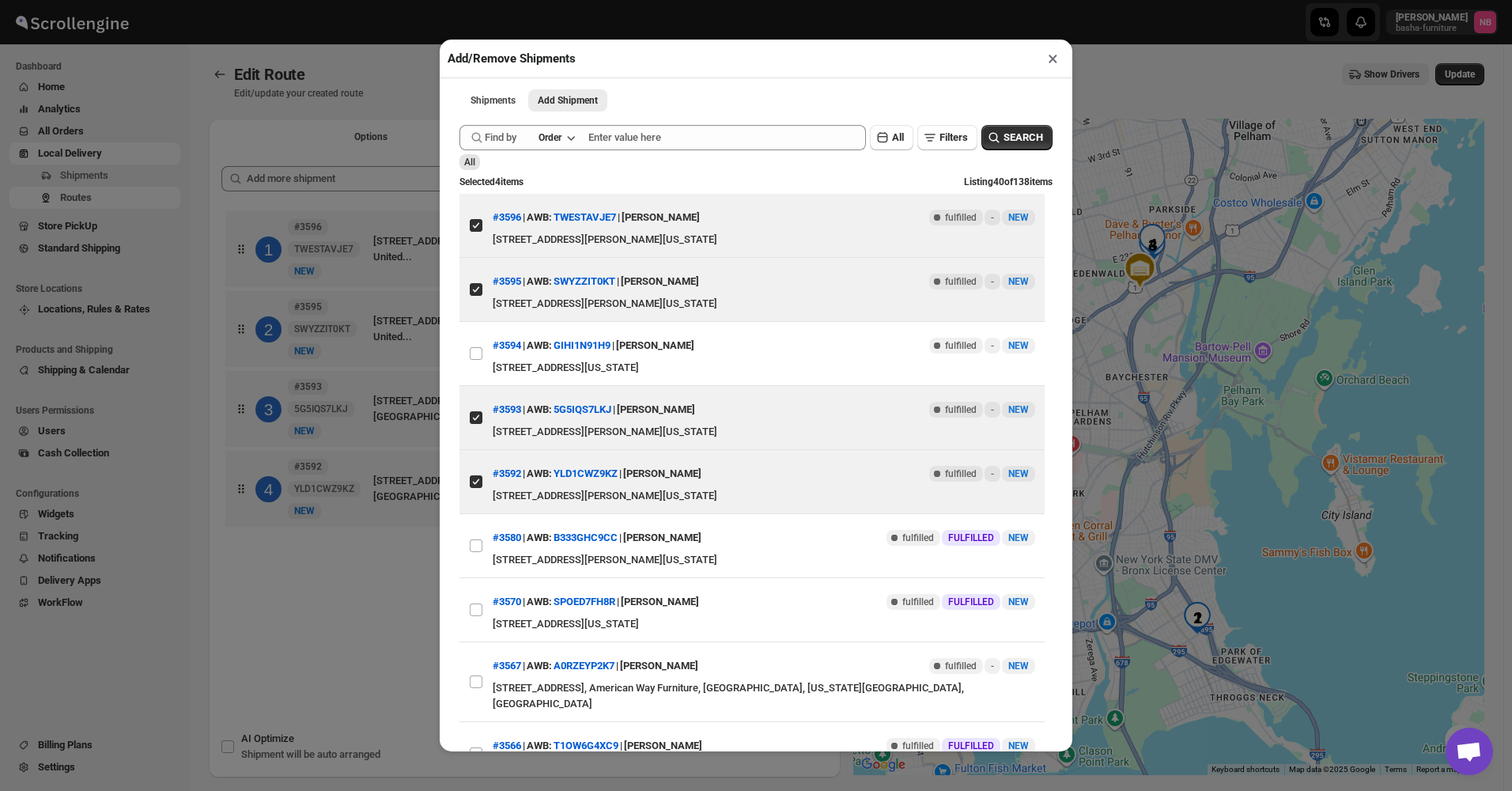
drag, startPoint x: 385, startPoint y: 579, endPoint x: 405, endPoint y: 589, distance: 22.4
click at [384, 579] on div "Add/Remove Shipments × Shipments Add Shipment More views Shipments Add Shipment…" at bounding box center [756, 396] width 1512 height 791
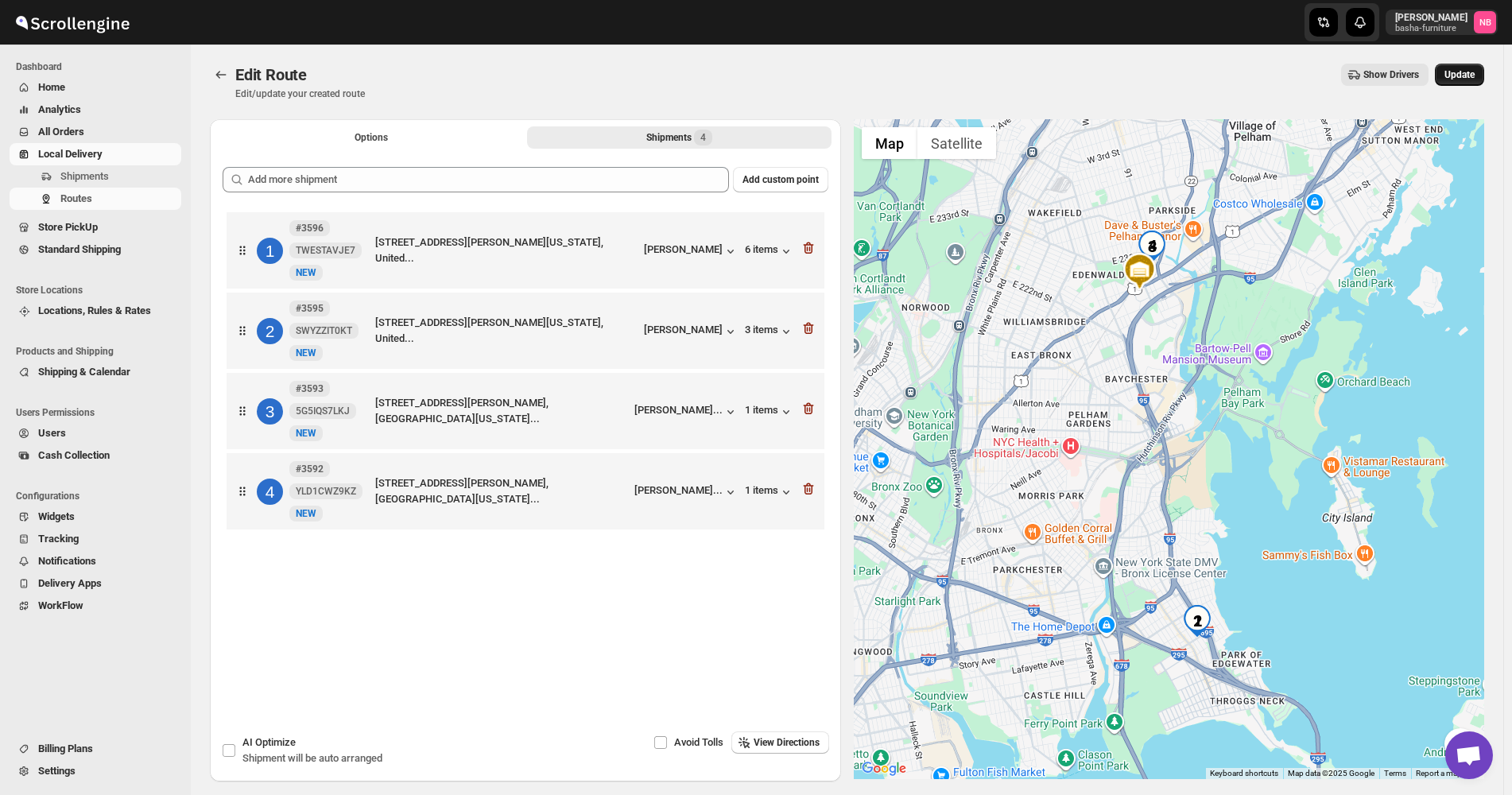
click at [1474, 72] on span "Update" at bounding box center [1459, 75] width 30 height 13
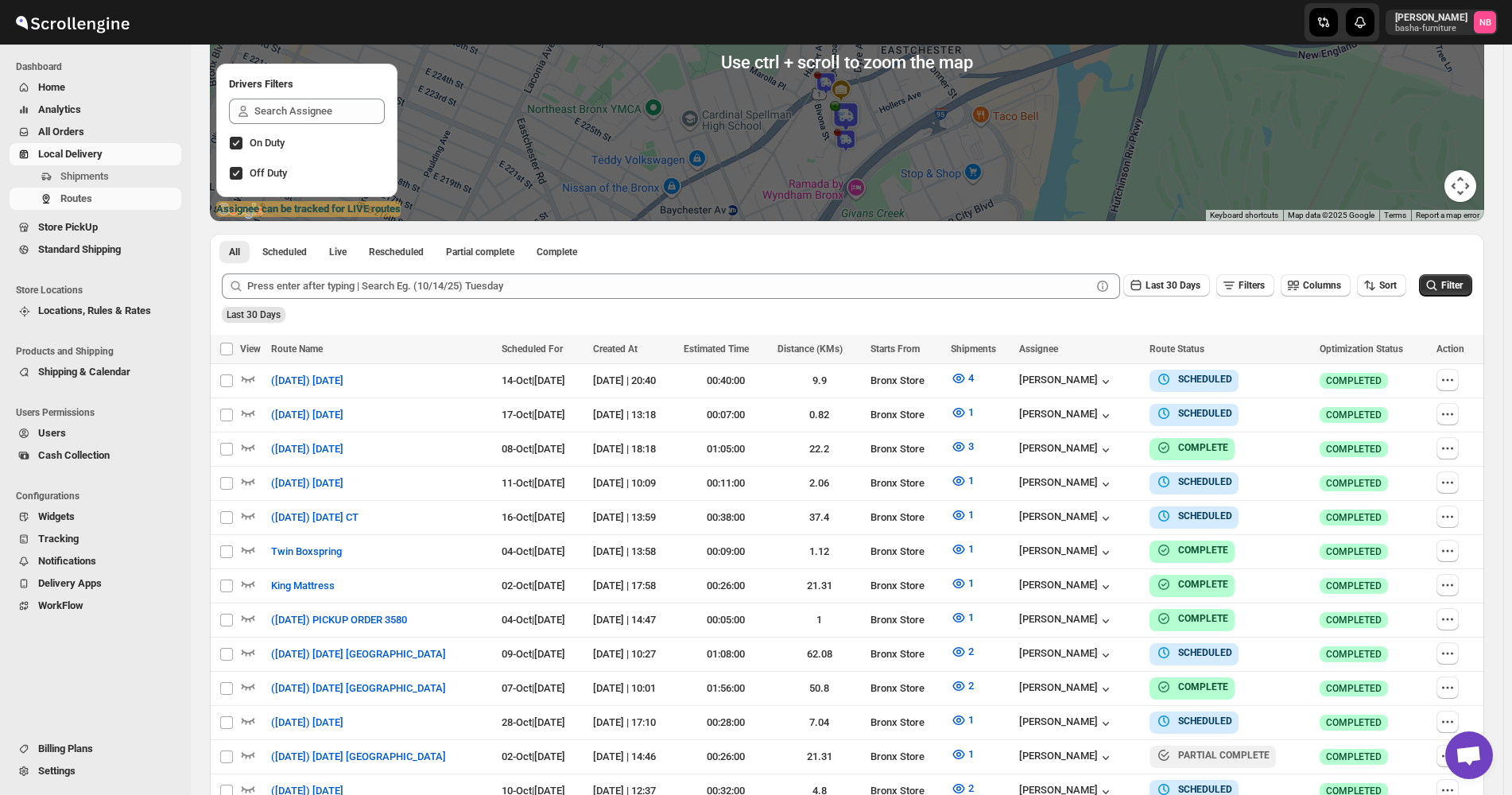
scroll to position [318, 0]
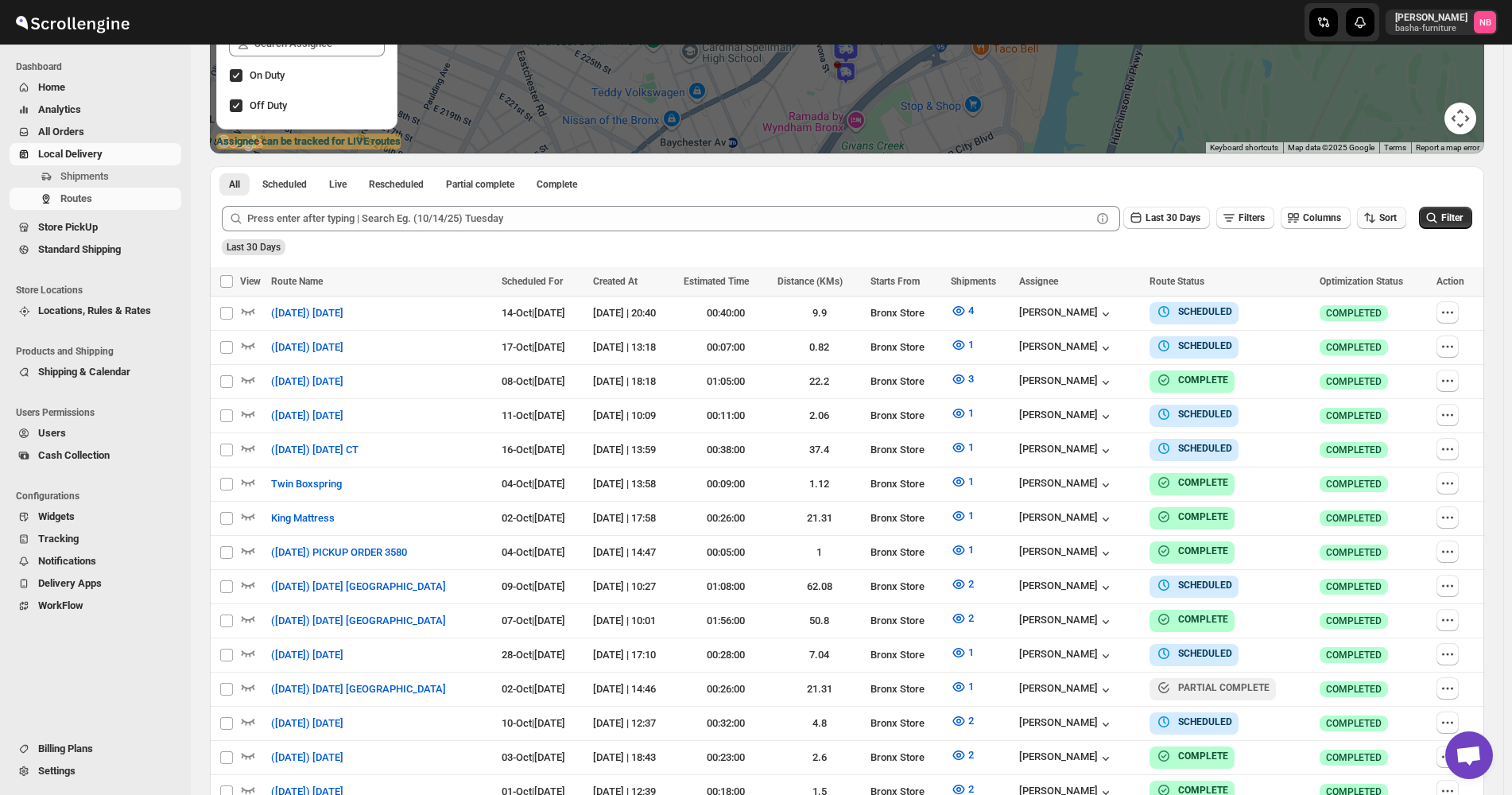
click at [1391, 218] on span "Sort" at bounding box center [1387, 218] width 18 height 11
click at [1379, 304] on div "Due Date" at bounding box center [1363, 303] width 43 height 16
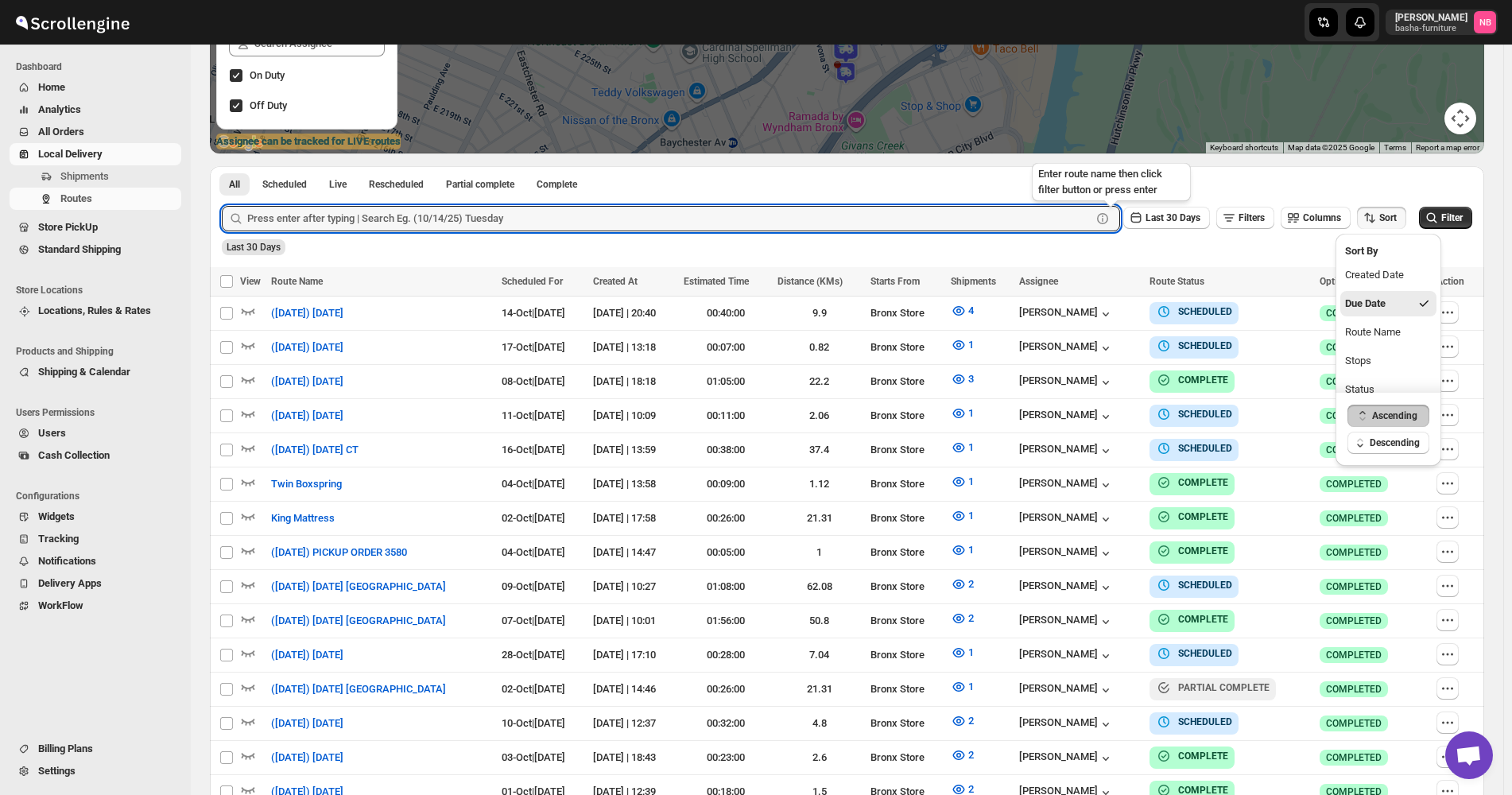
click at [1110, 214] on icon at bounding box center [1102, 218] width 16 height 16
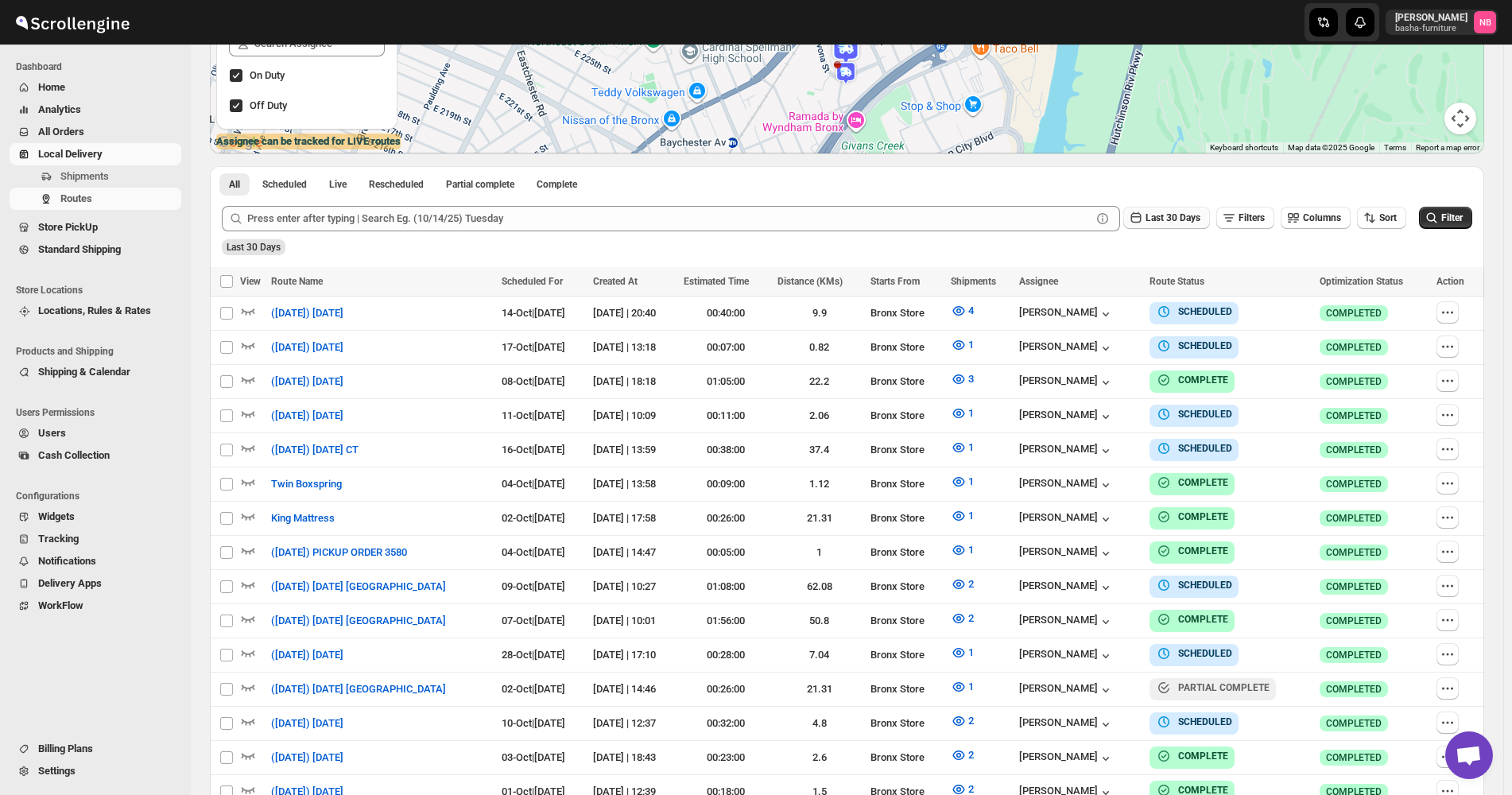
click at [1173, 219] on span "Last 30 Days" at bounding box center [1172, 218] width 55 height 11
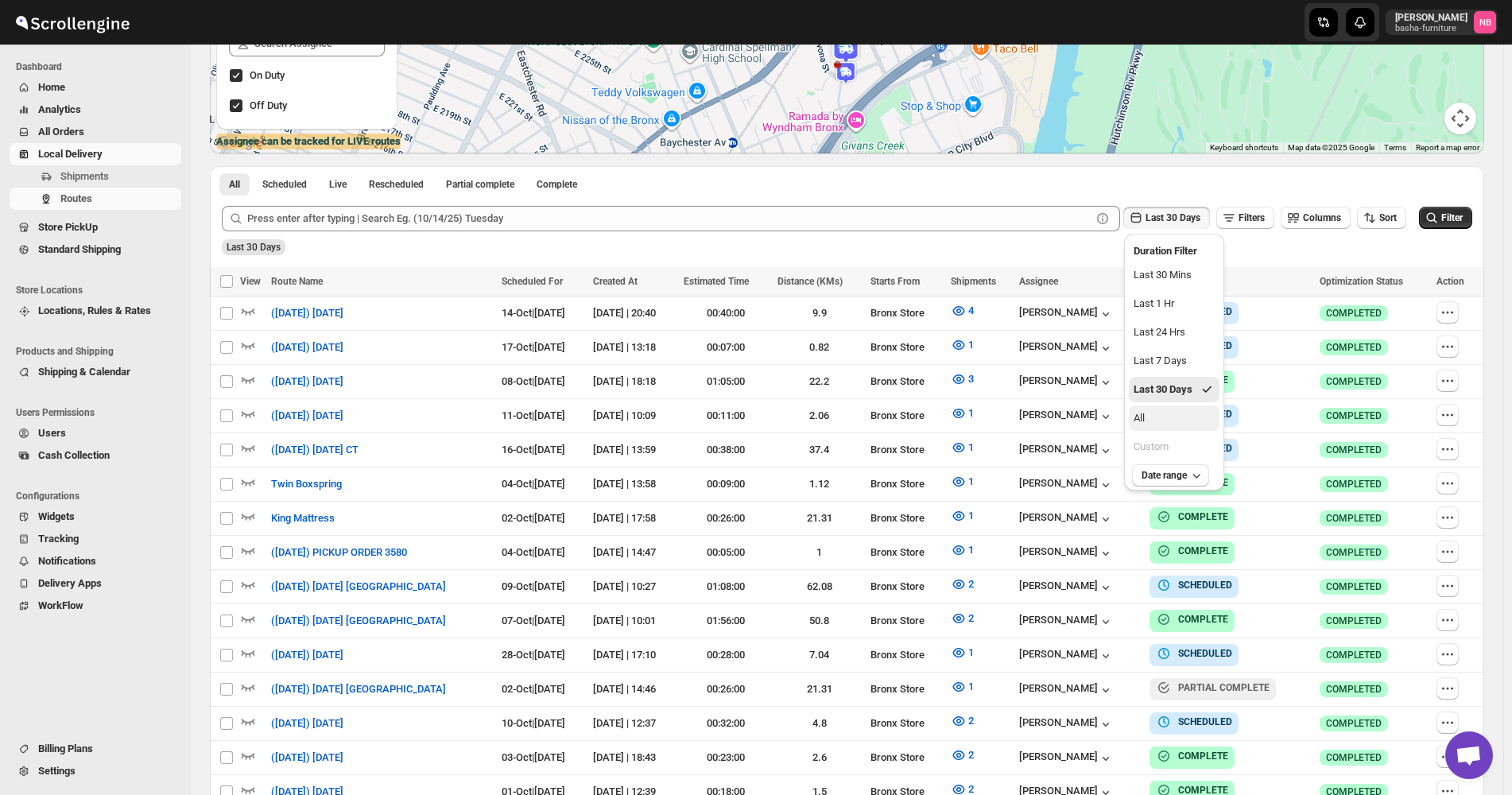
click at [1177, 411] on button "All" at bounding box center [1174, 419] width 91 height 26
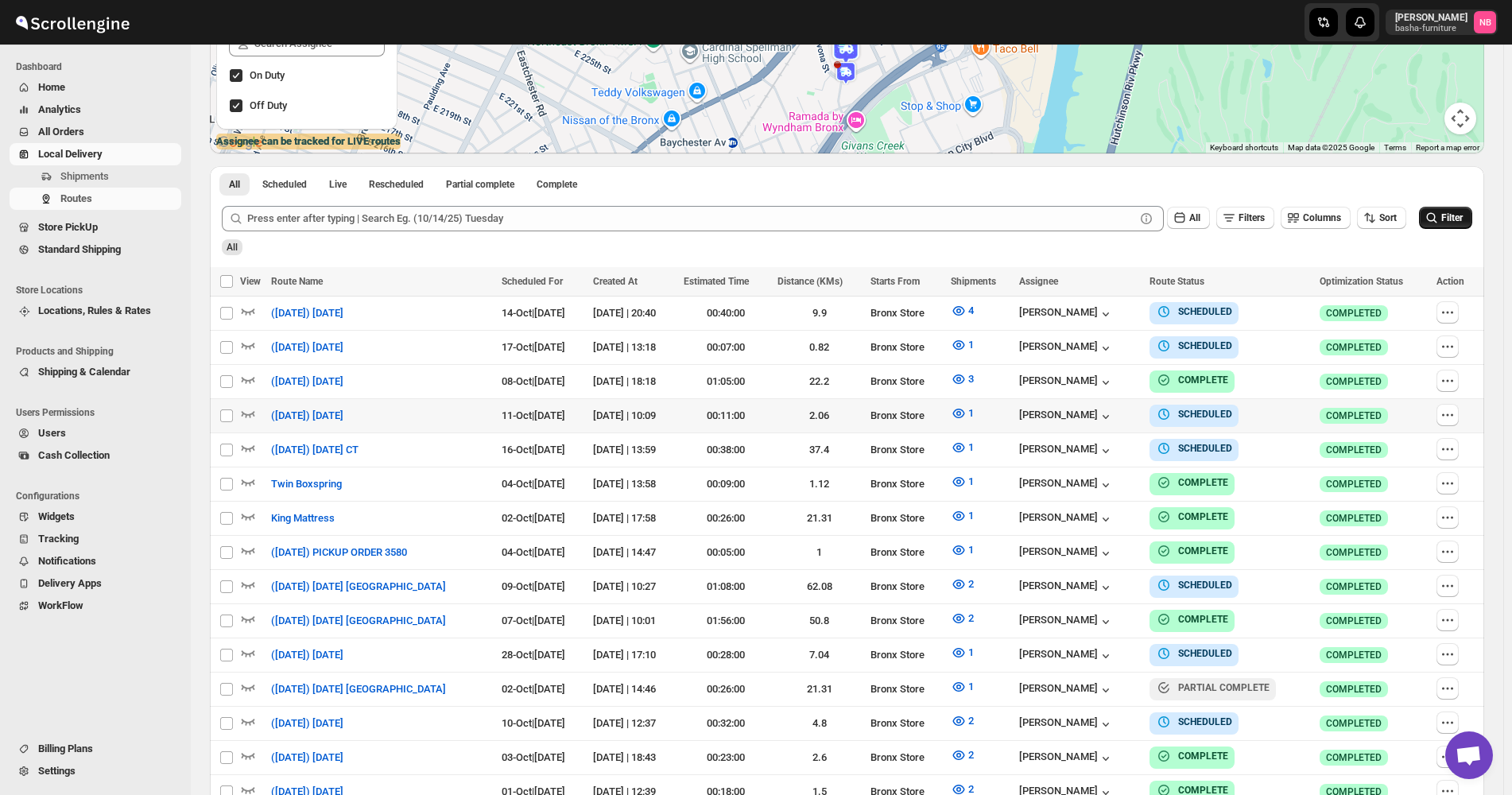
click at [1433, 219] on icon "submit" at bounding box center [1431, 217] width 16 height 16
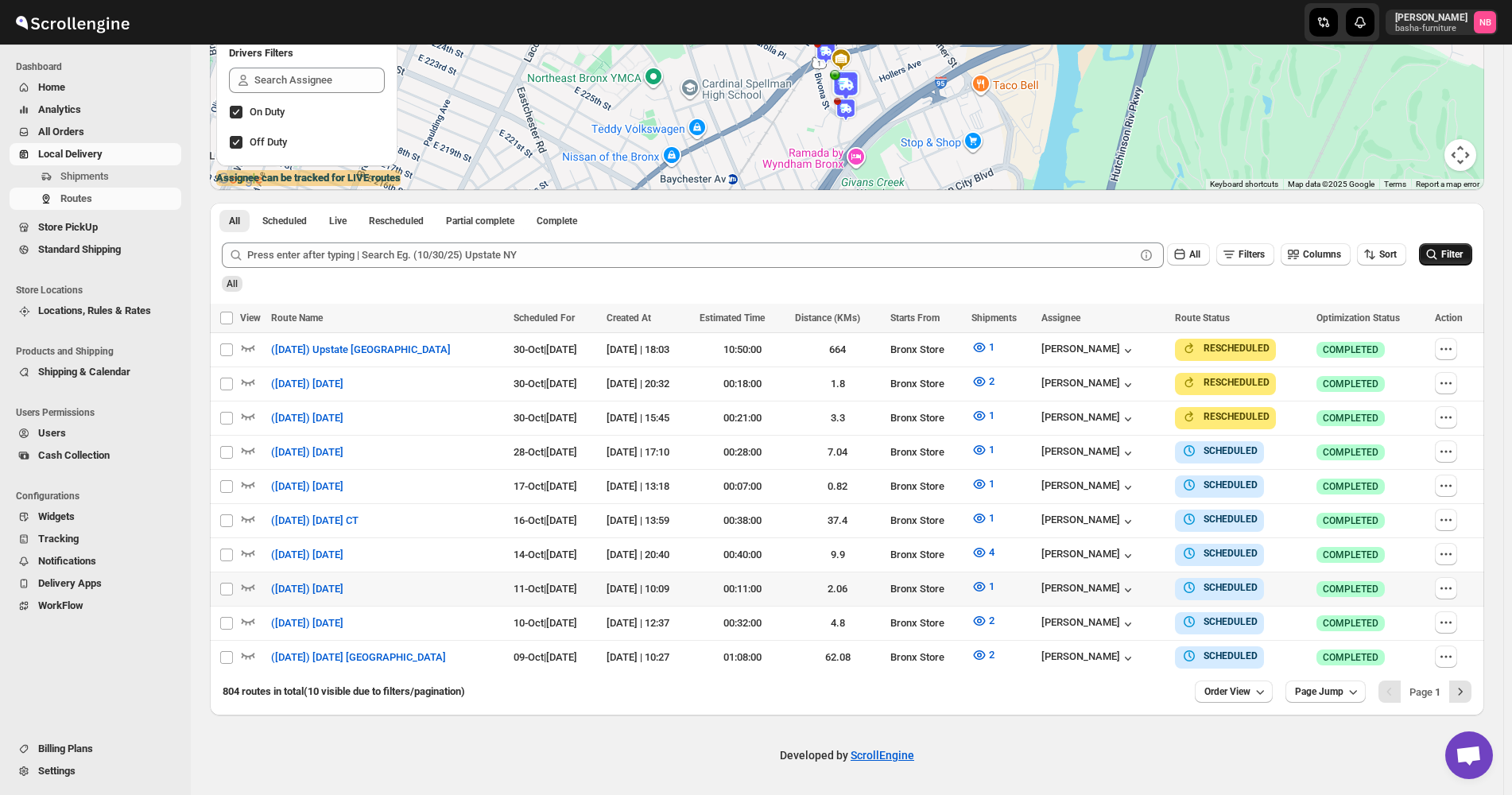
scroll to position [274, 0]
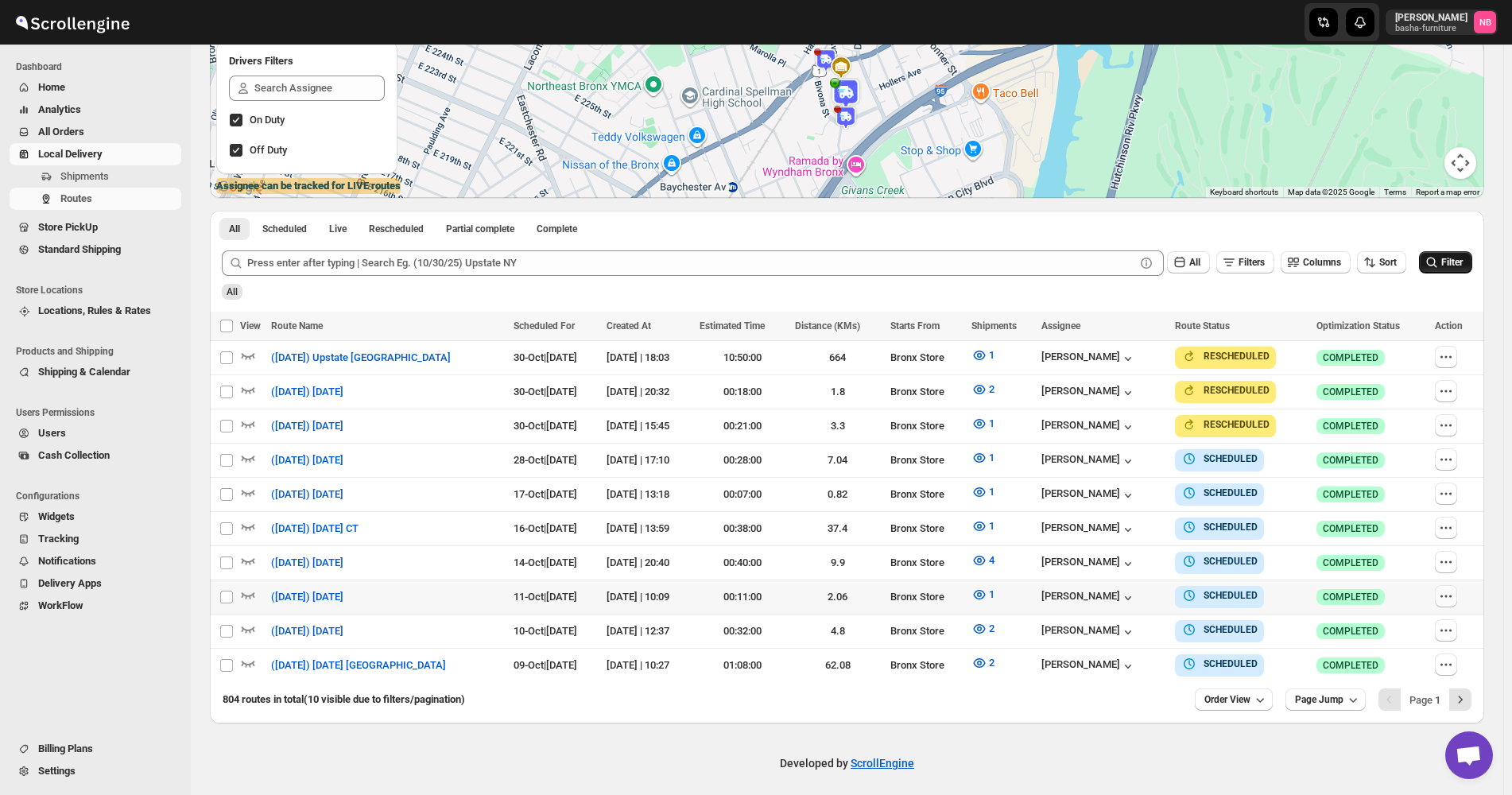
click at [1454, 592] on icon "button" at bounding box center [1445, 595] width 16 height 16
checkbox input "true"
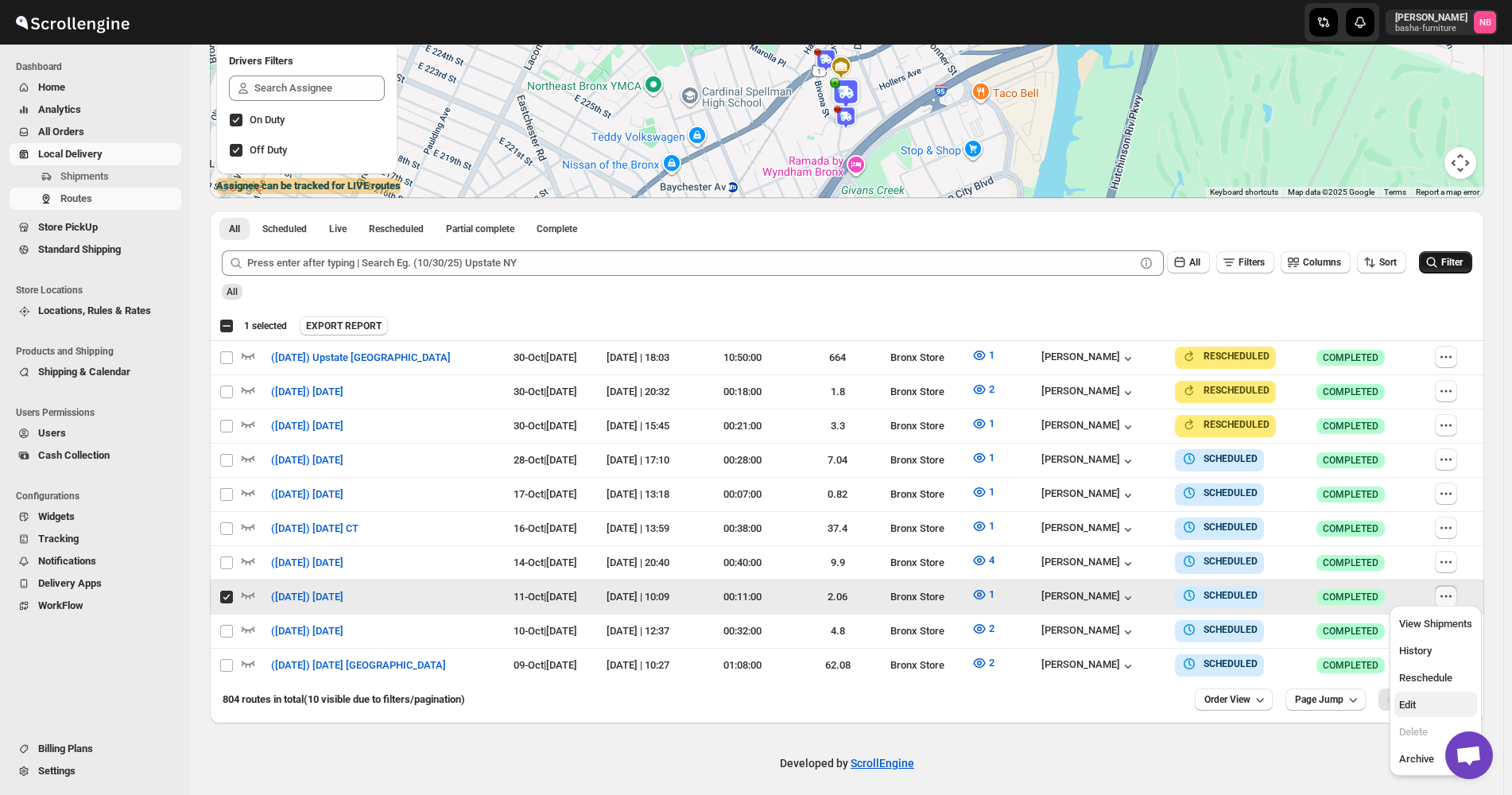
click at [1423, 701] on span "Edit" at bounding box center [1435, 704] width 73 height 16
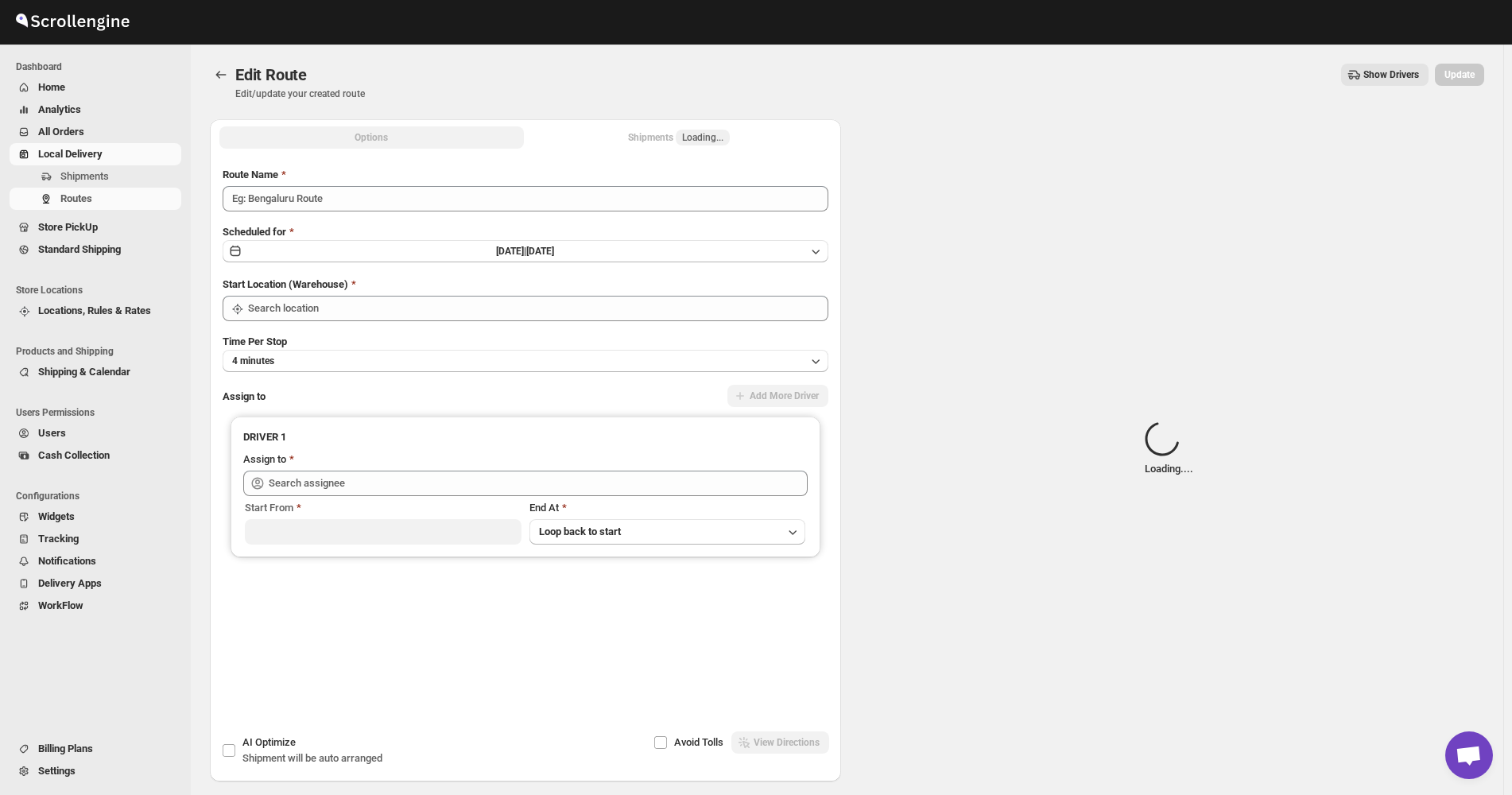
type input "([DATE]) [DATE]"
type input "Bronx Store"
type input "[PERSON_NAME] ([EMAIL_ADDRESS][DOMAIN_NAME])"
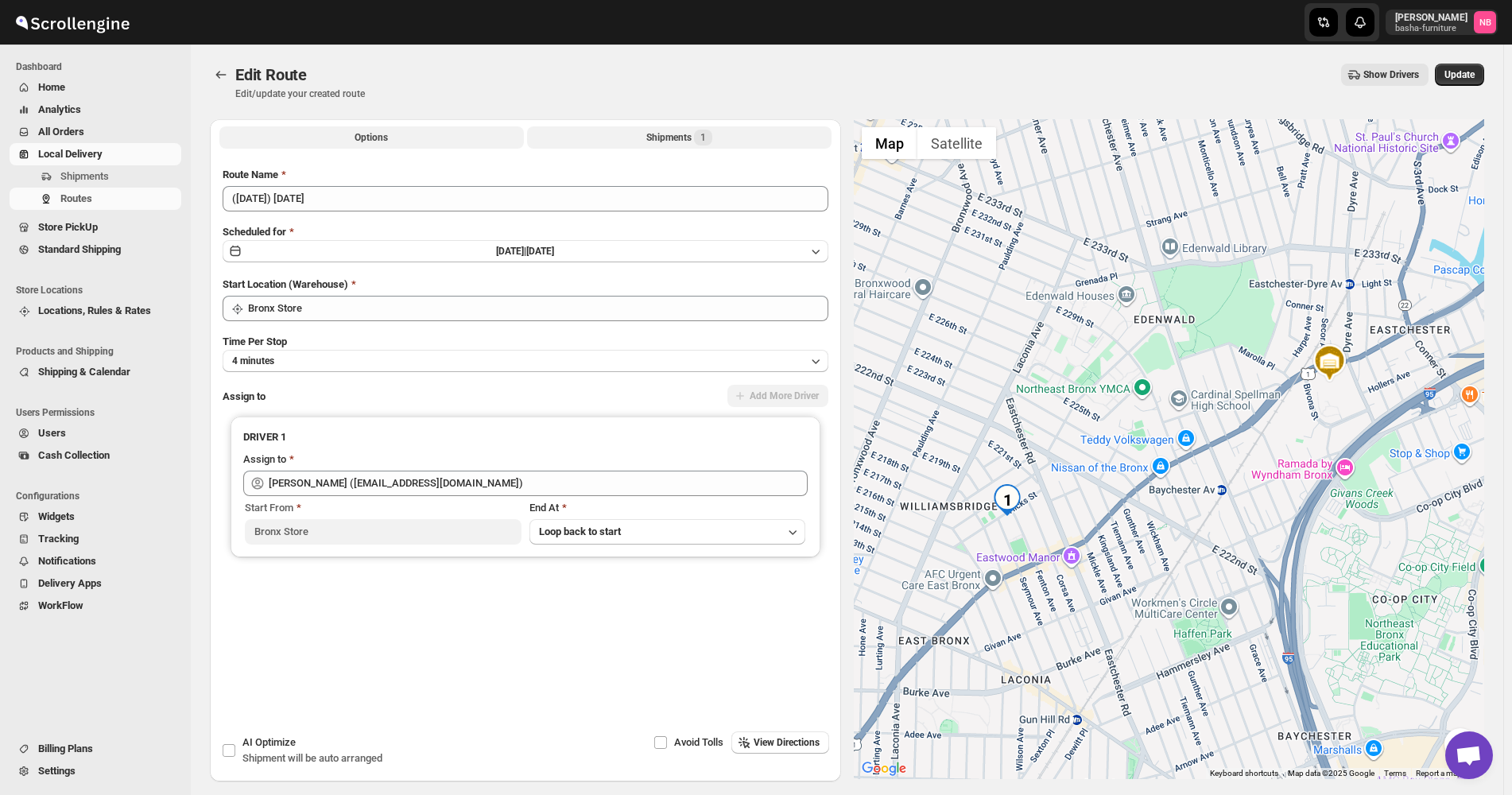
click at [658, 136] on div "Shipments 1" at bounding box center [678, 137] width 66 height 16
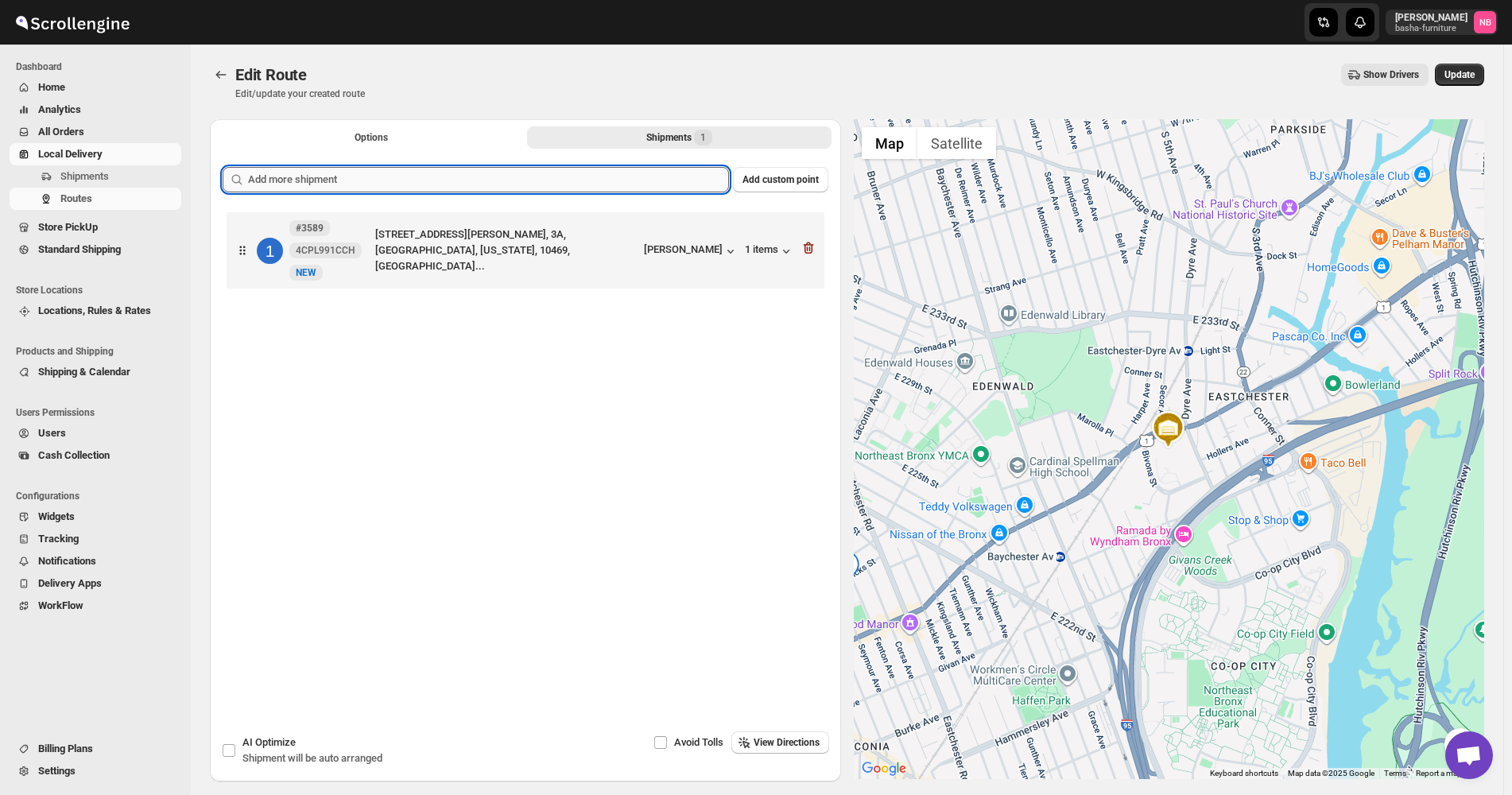
click at [605, 189] on input "text" at bounding box center [488, 180] width 481 height 26
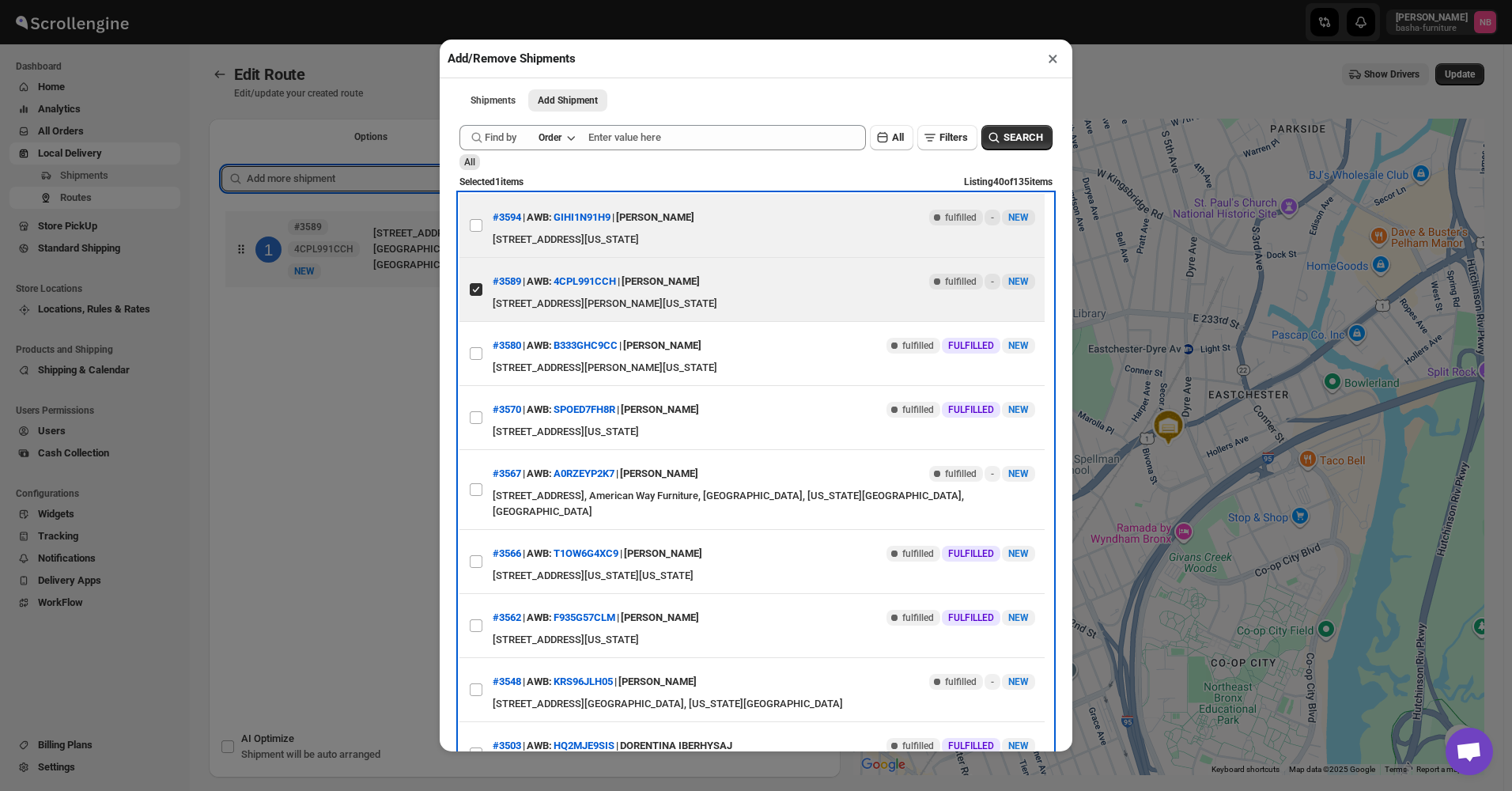
click at [536, 221] on span "AWB:" at bounding box center [540, 217] width 26 height 16
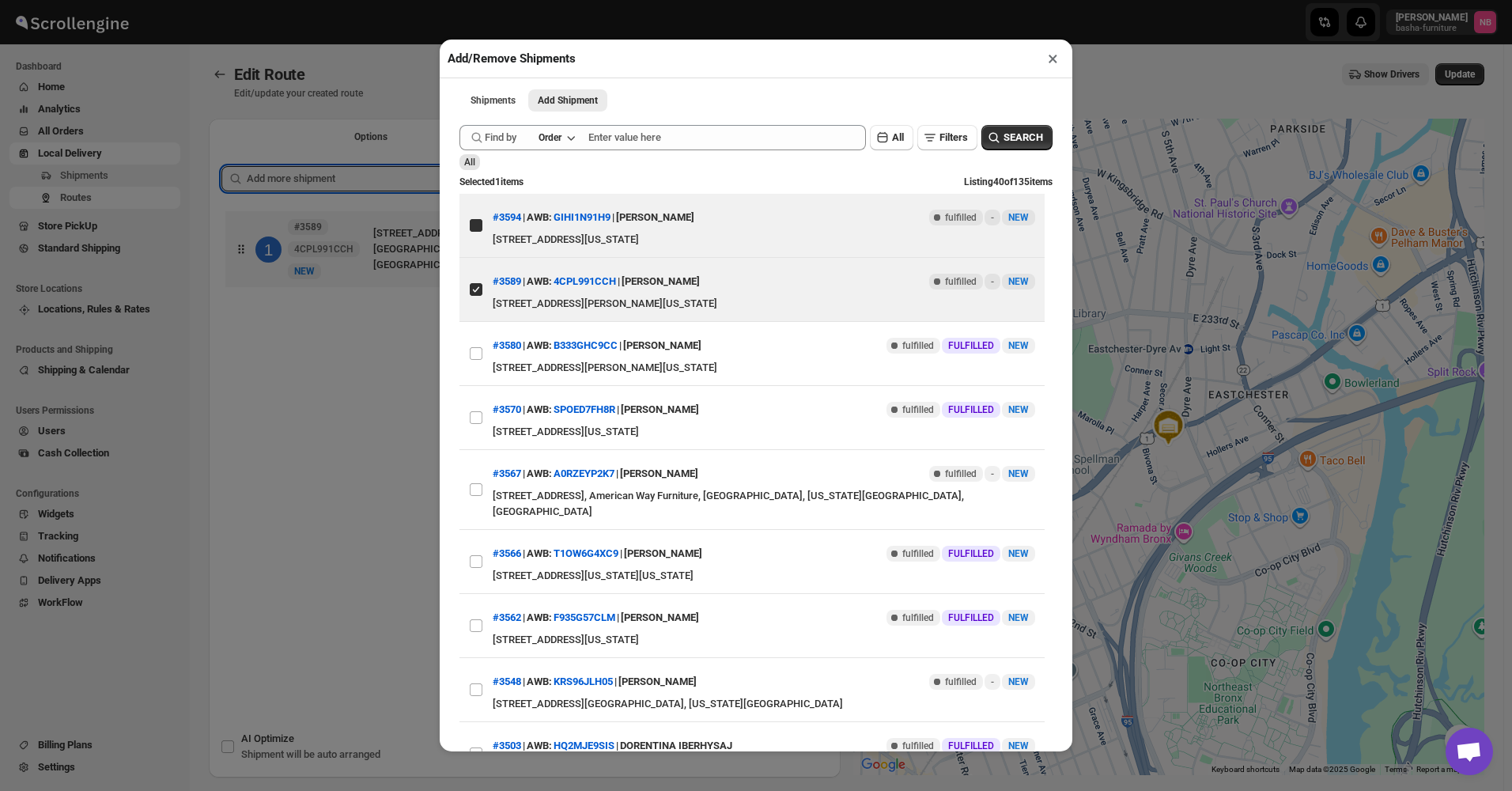
checkbox input "true"
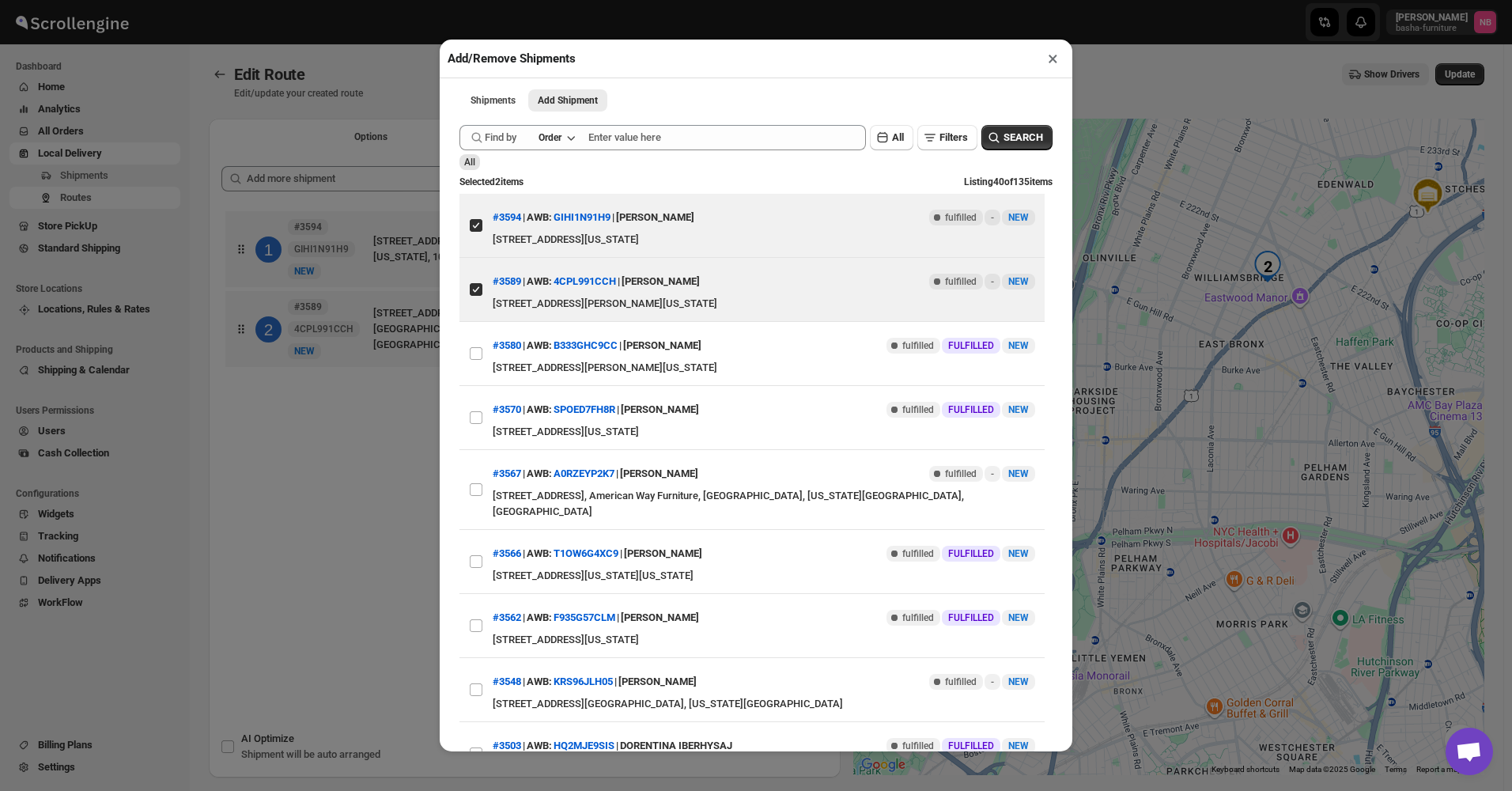
click at [332, 510] on div "Add/Remove Shipments × Shipments Add Shipment More views Shipments Add Shipment…" at bounding box center [756, 396] width 1512 height 791
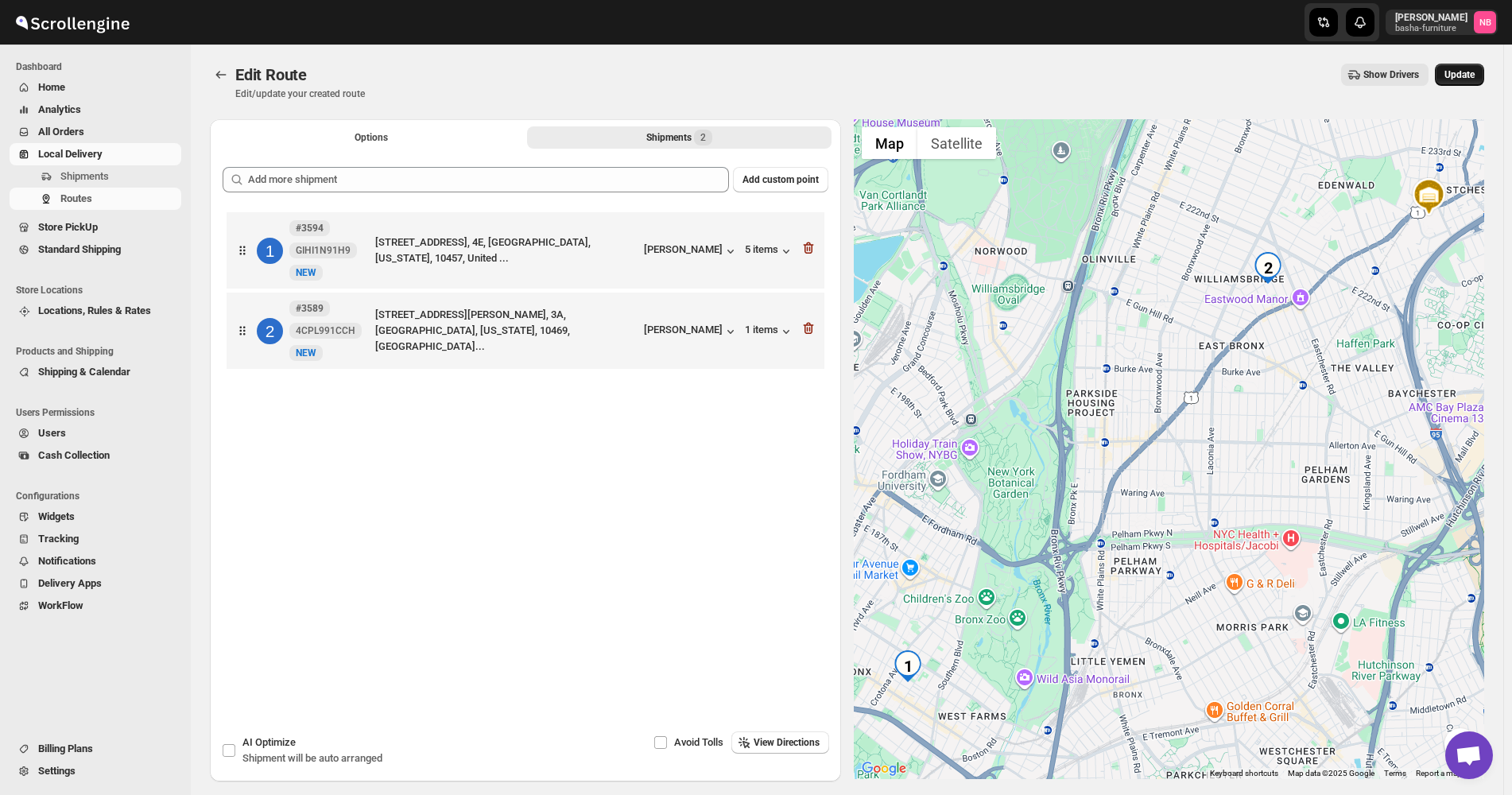
click at [1466, 74] on span "Update" at bounding box center [1459, 75] width 30 height 13
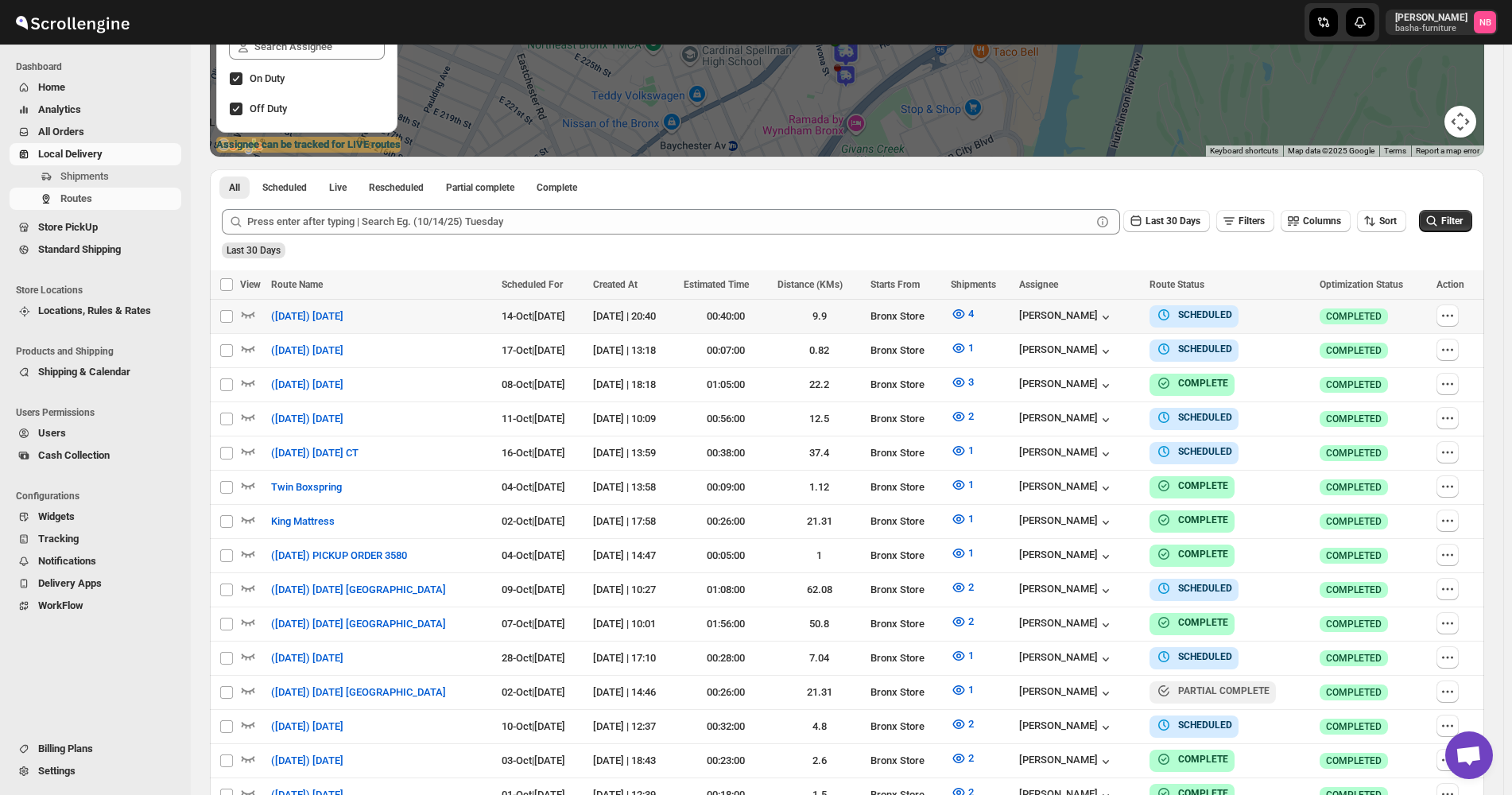
scroll to position [318, 0]
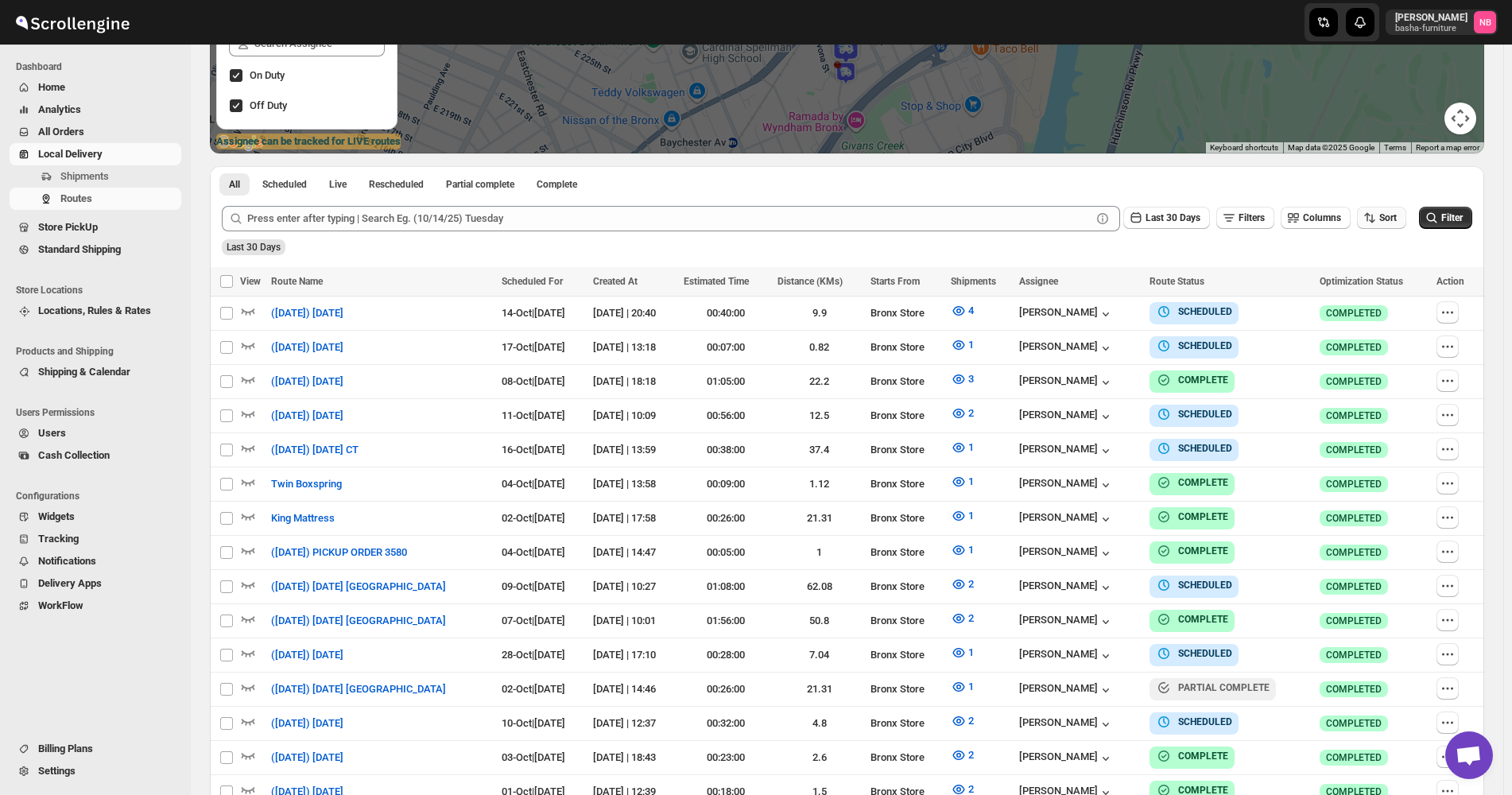
click at [1377, 220] on icon "button" at bounding box center [1369, 217] width 16 height 16
click at [1377, 303] on div "Due Date" at bounding box center [1363, 303] width 43 height 16
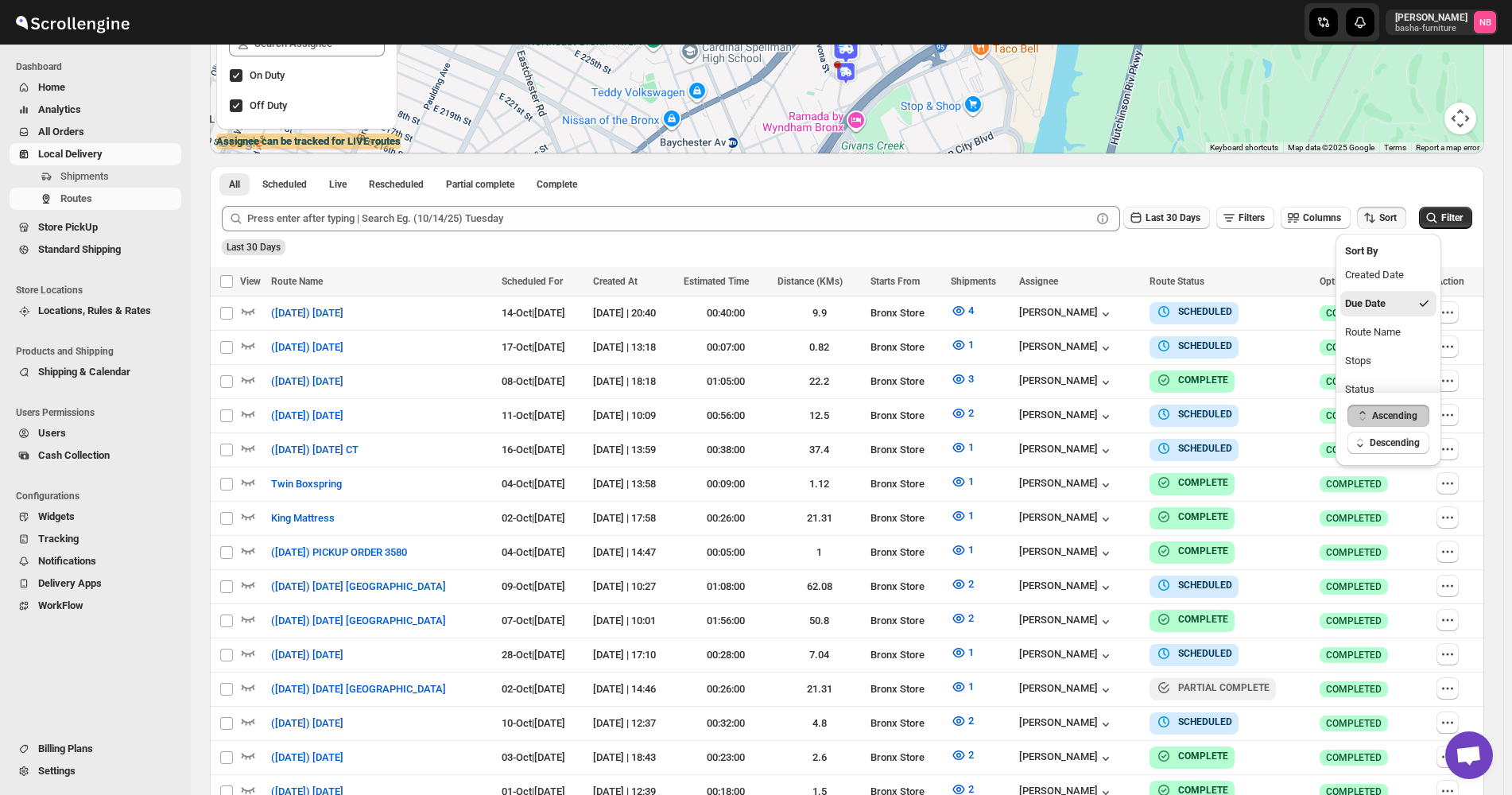
click at [1171, 226] on button "Last 30 Days" at bounding box center [1166, 218] width 87 height 22
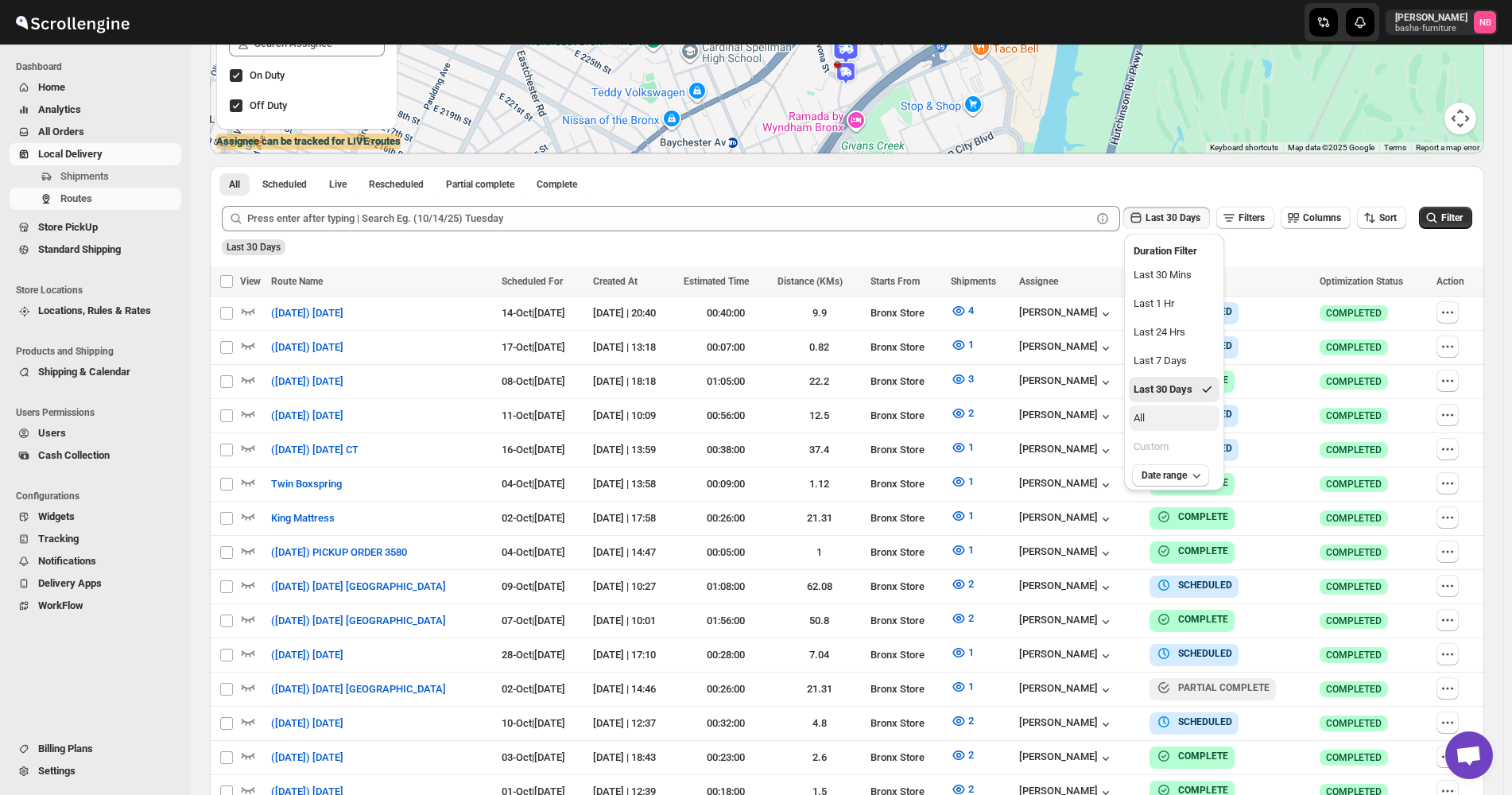
click at [1185, 406] on button "All" at bounding box center [1174, 419] width 91 height 26
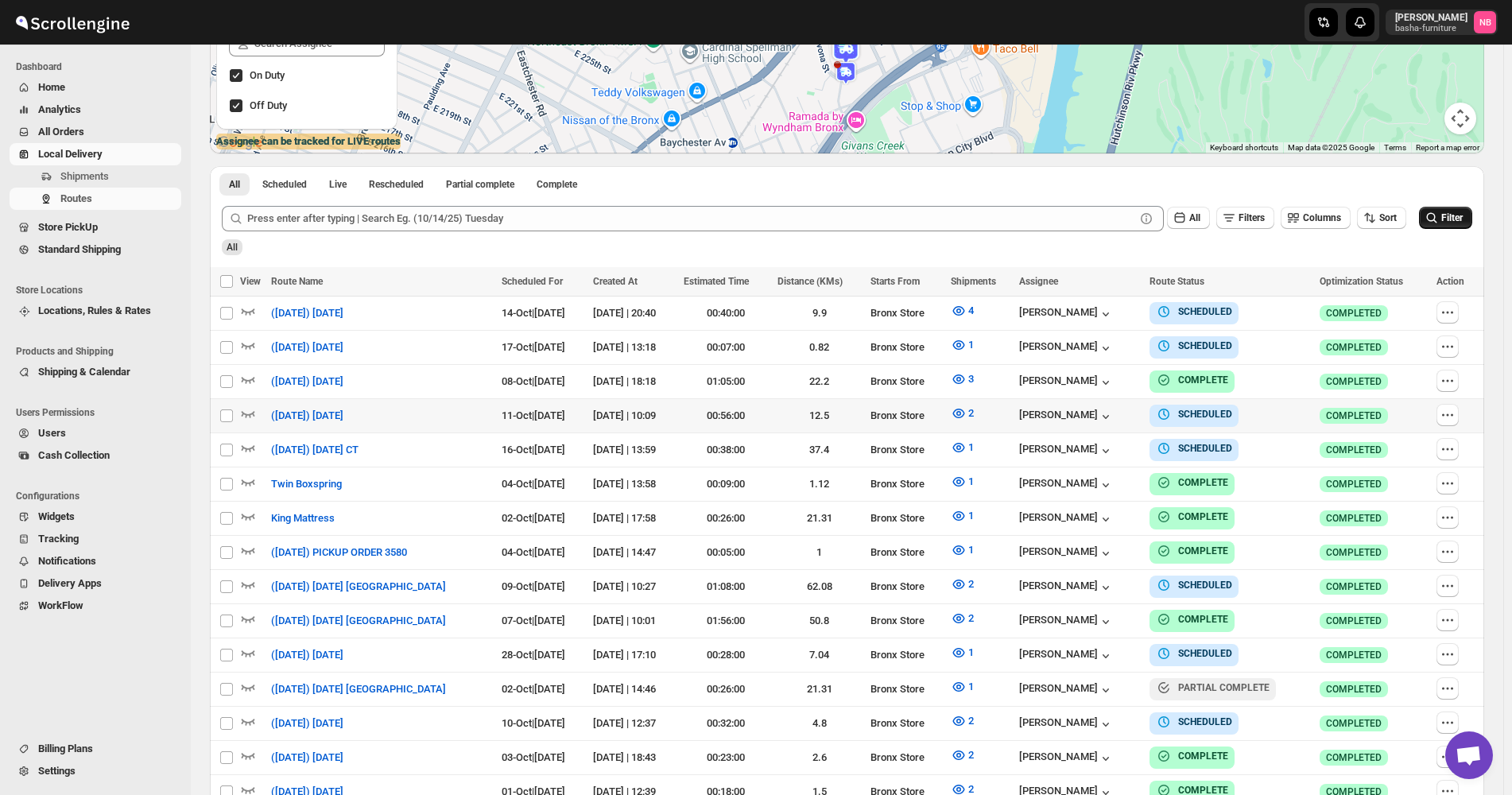
click at [1439, 213] on icon "submit" at bounding box center [1431, 217] width 16 height 16
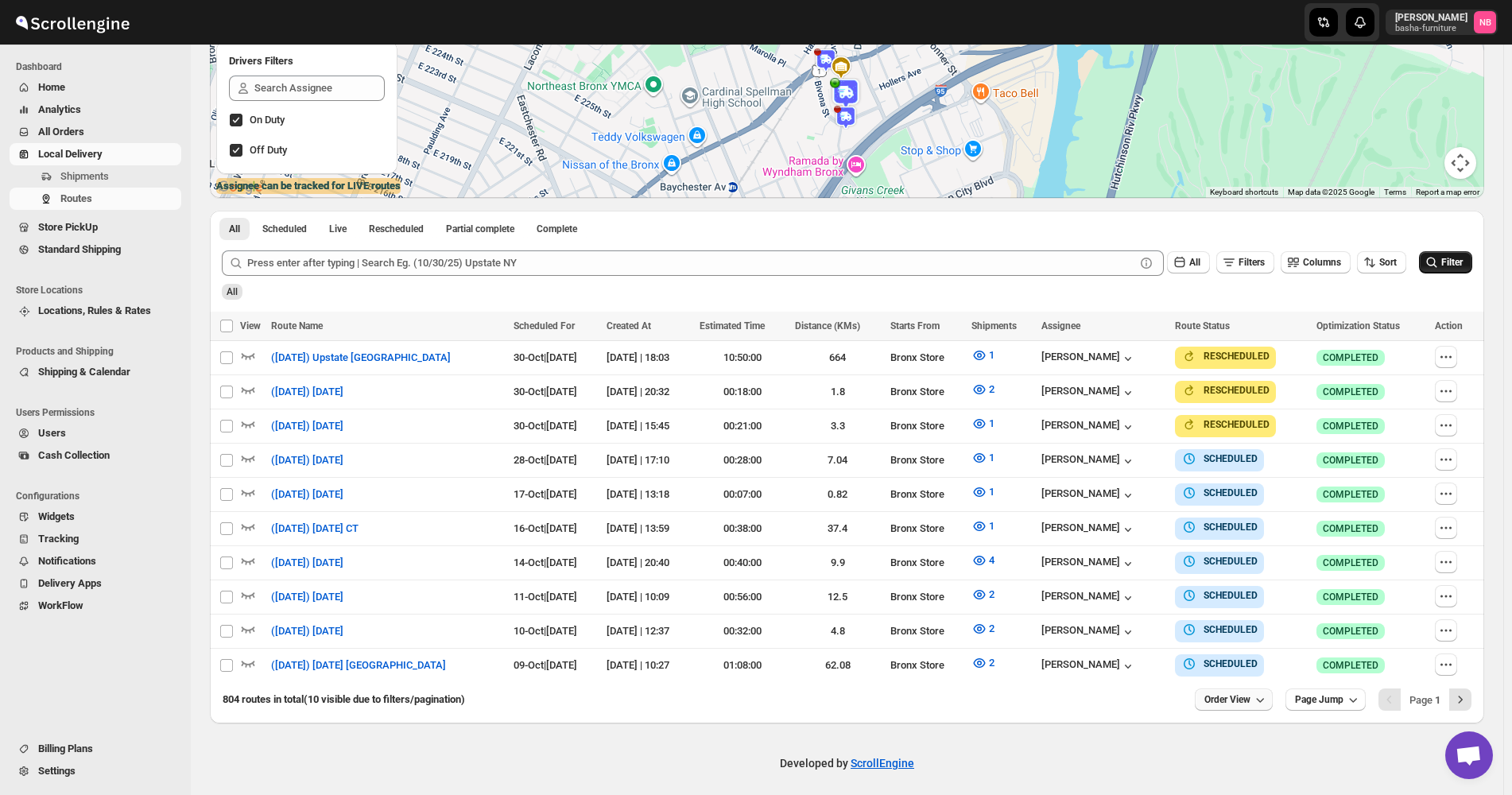
click at [1260, 691] on button "Order View" at bounding box center [1234, 700] width 78 height 22
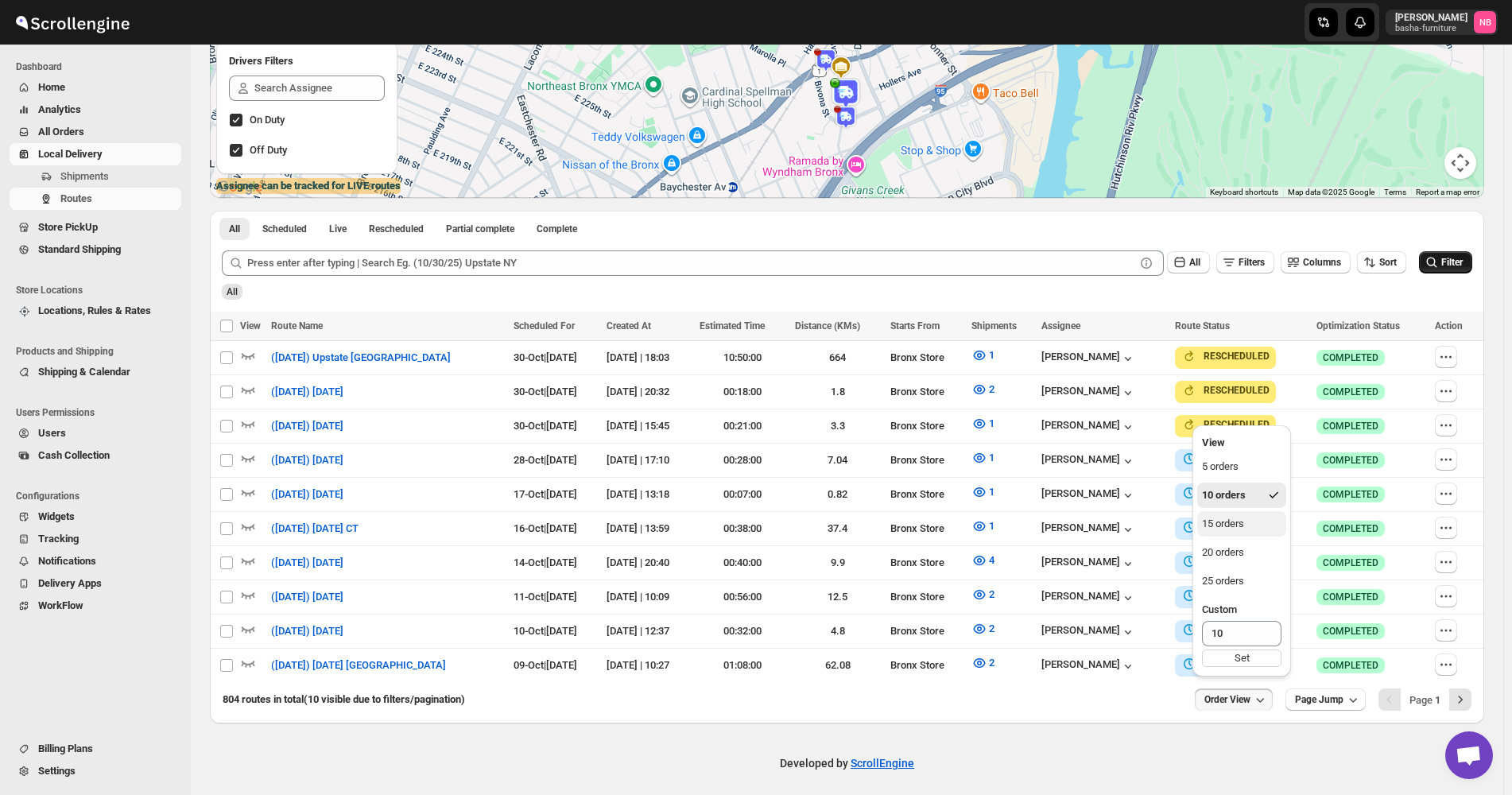
click at [1229, 530] on div "15 orders" at bounding box center [1223, 523] width 43 height 16
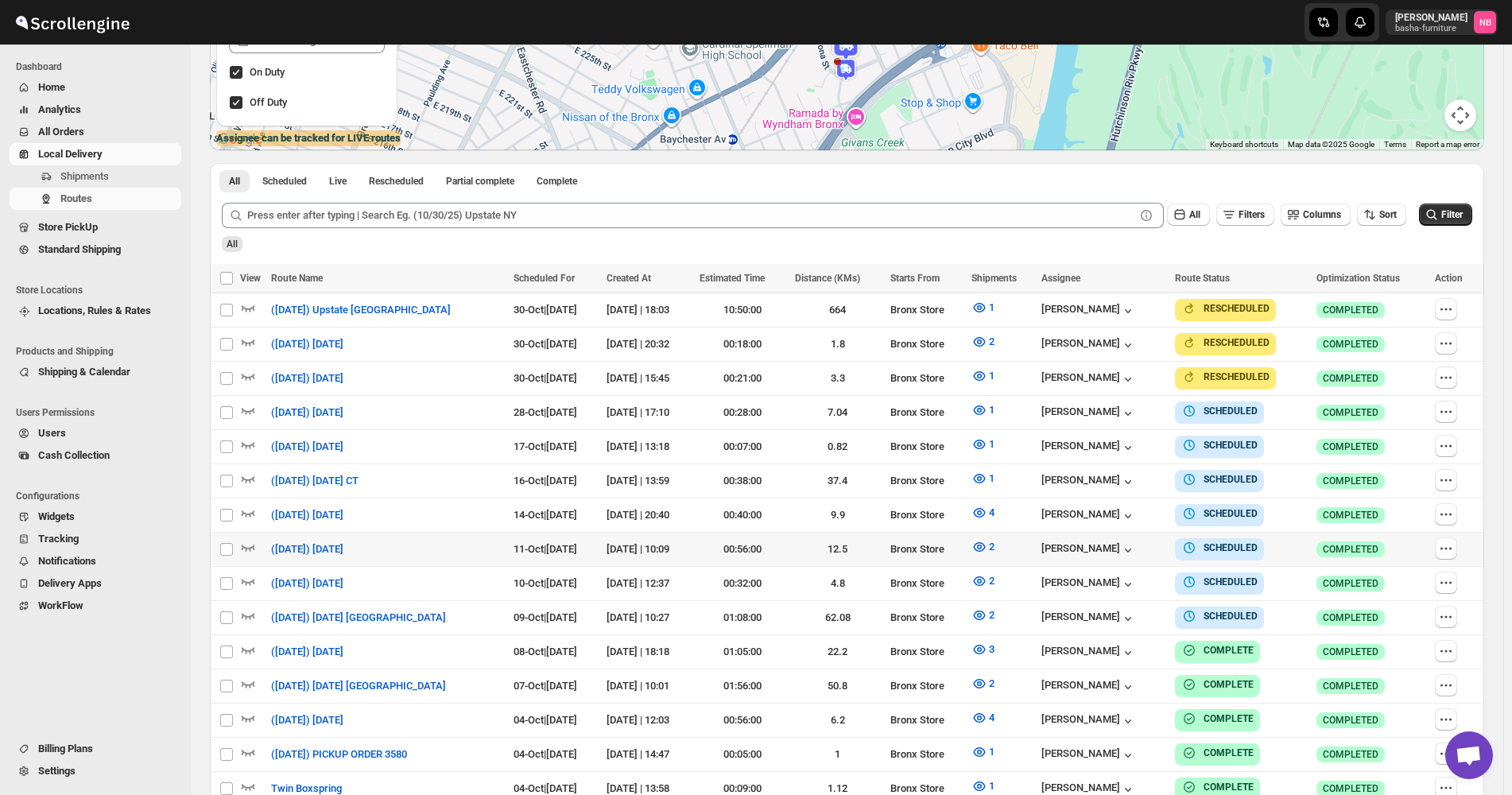
scroll to position [398, 0]
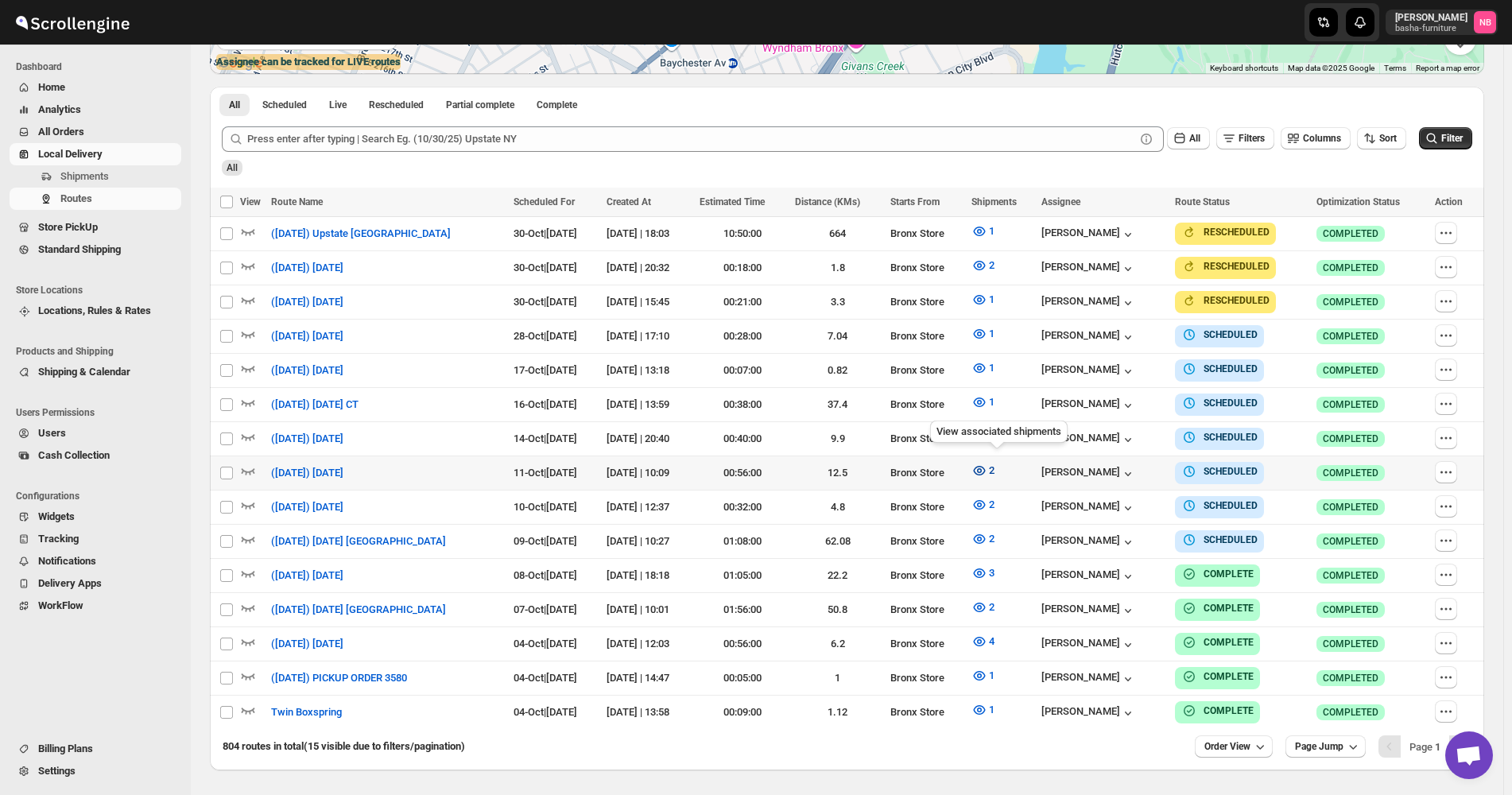
click at [987, 469] on icon "button" at bounding box center [979, 470] width 16 height 16
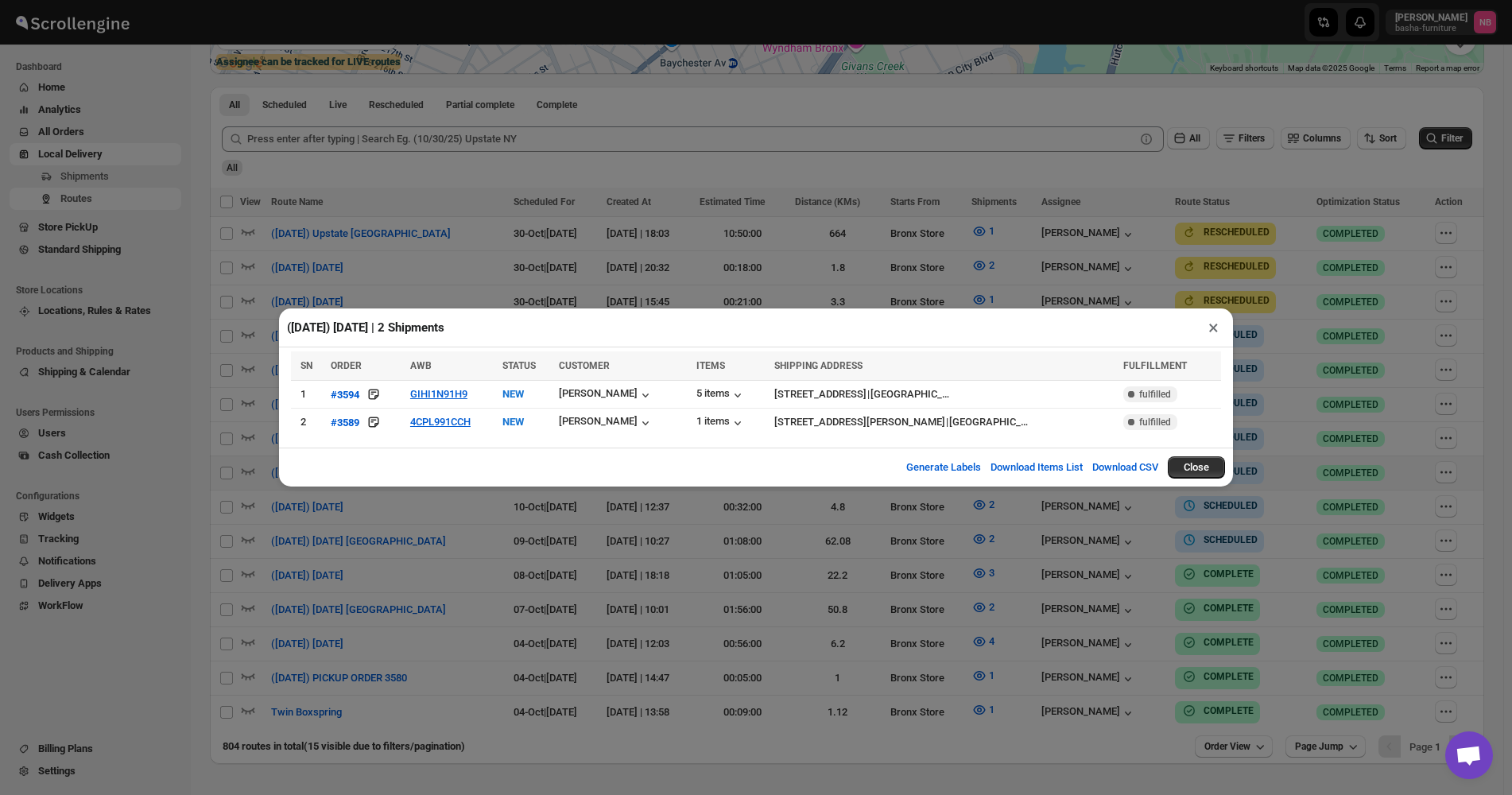
click at [593, 548] on div "([DATE]) [DATE] | 2 Shipments × SN ORDER AWB STATUS CUSTOMER ITEMS SHIPPING ADD…" at bounding box center [756, 398] width 1512 height 795
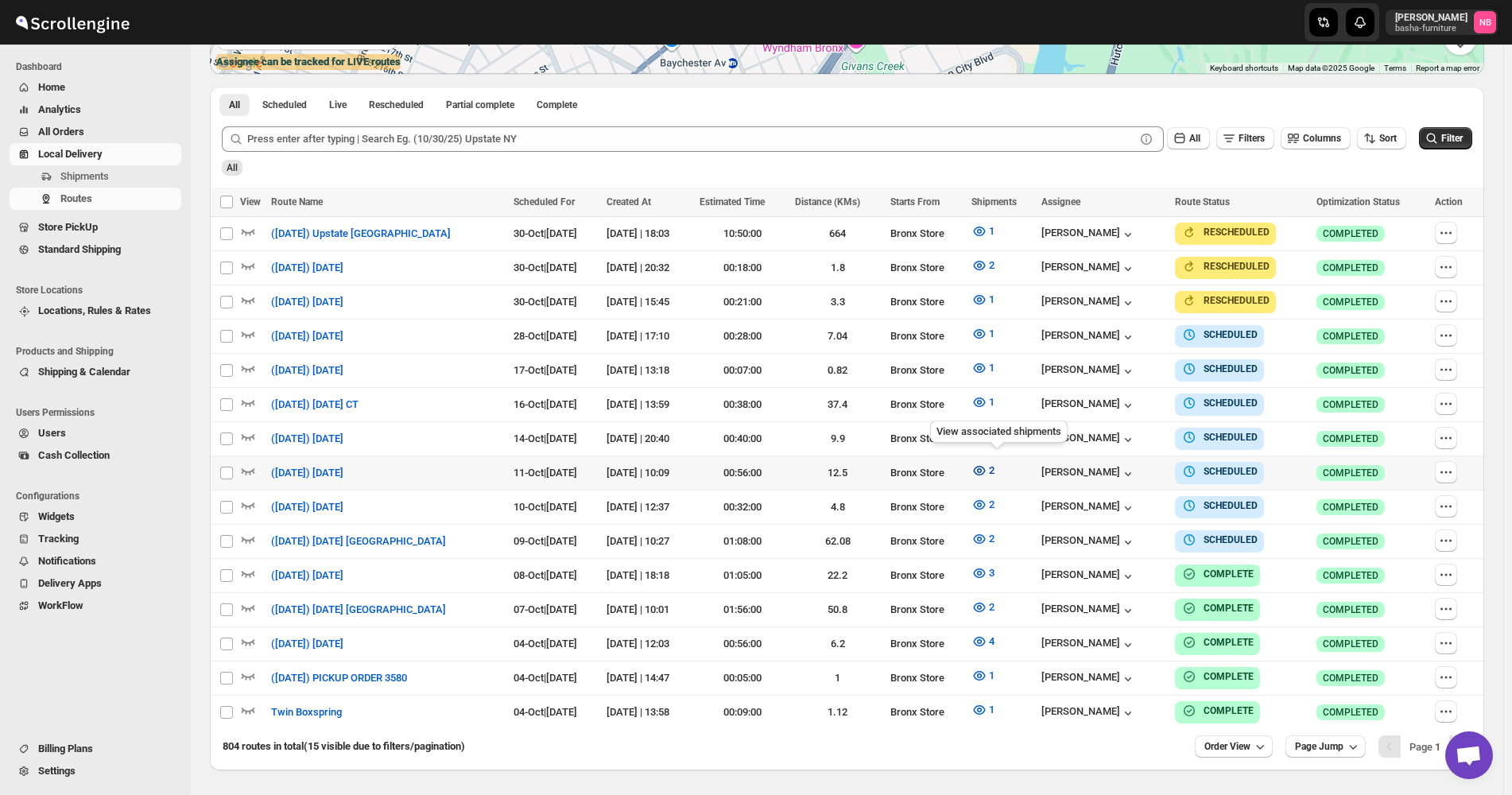
click at [987, 462] on icon "button" at bounding box center [979, 470] width 16 height 16
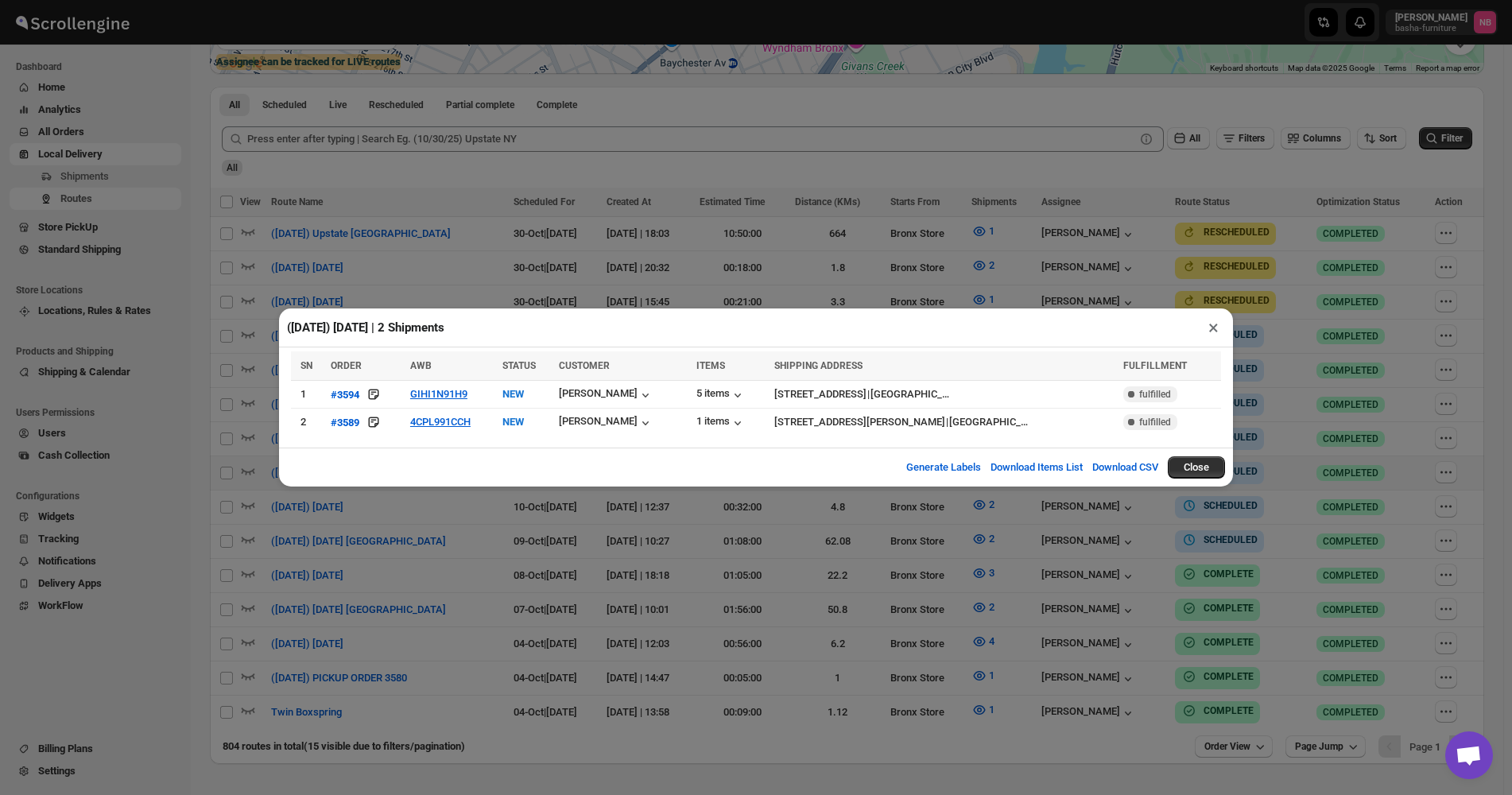
click at [941, 269] on div "([DATE]) [DATE] | 2 Shipments × SN ORDER AWB STATUS CUSTOMER ITEMS SHIPPING ADD…" at bounding box center [756, 398] width 1512 height 795
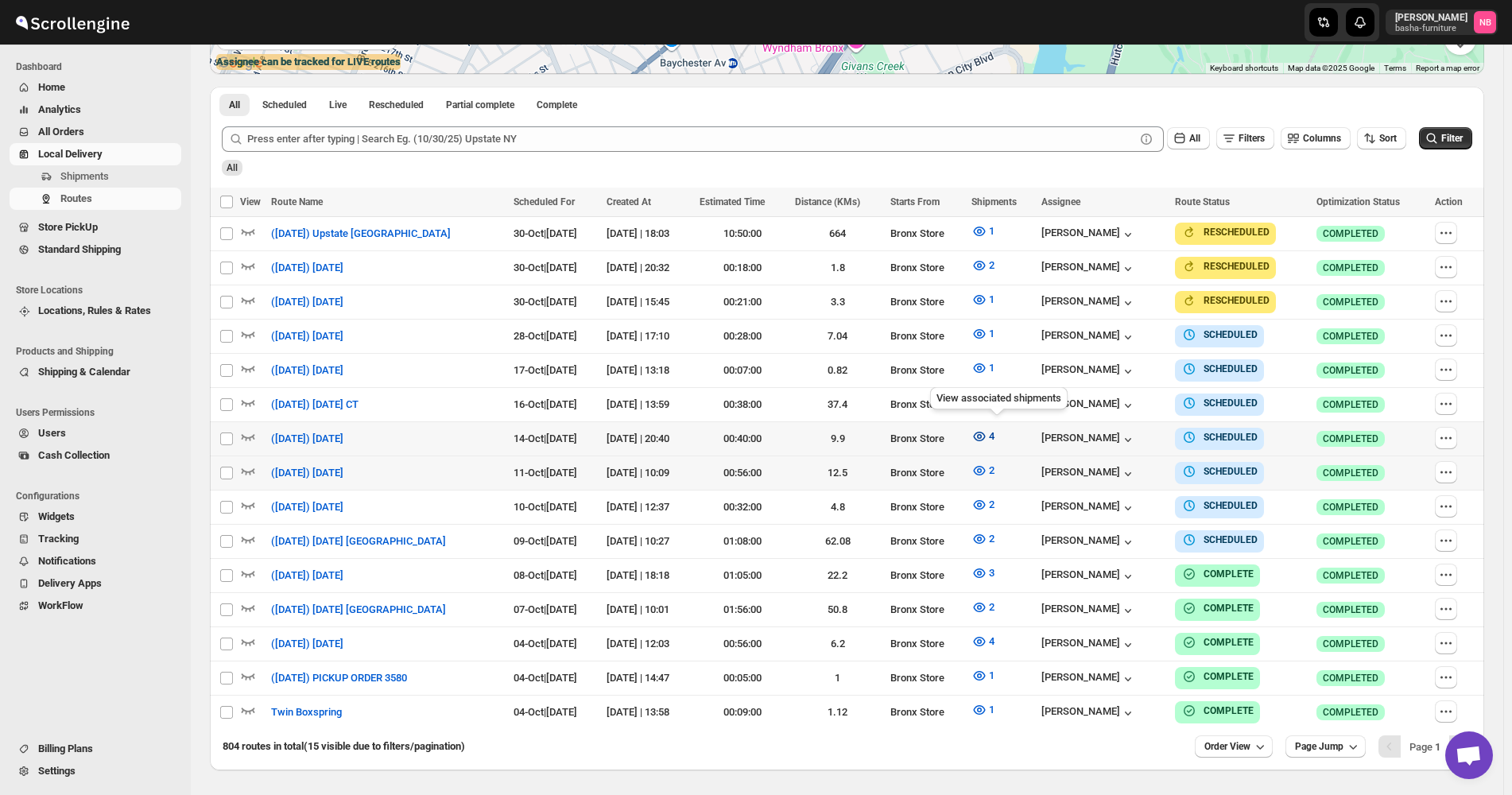
click at [1004, 426] on button "4" at bounding box center [983, 436] width 43 height 26
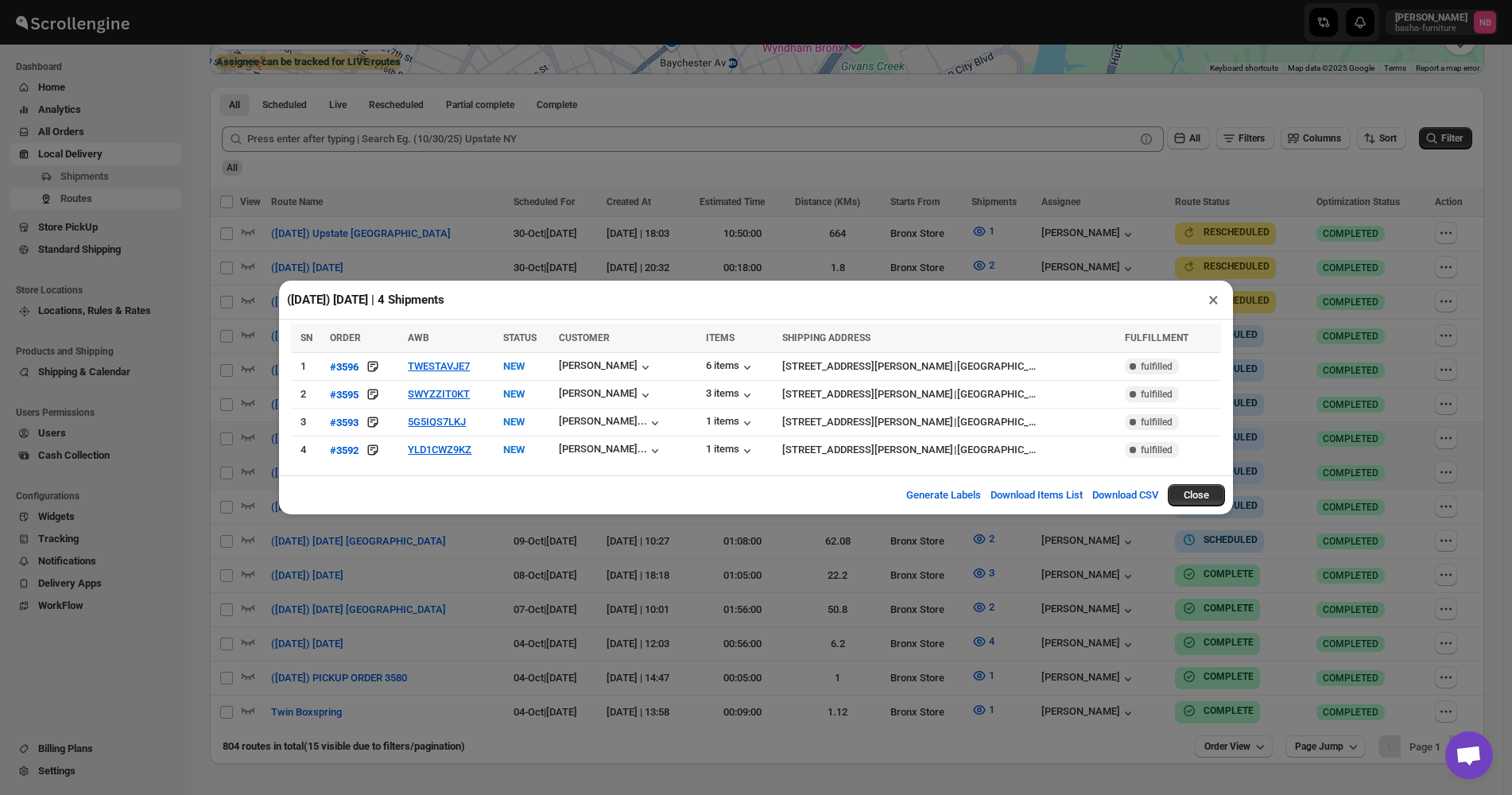
click at [903, 270] on div "([DATE]) [DATE] | 4 Shipments × SN ORDER AWB STATUS CUSTOMER ITEMS SHIPPING ADD…" at bounding box center [756, 398] width 1512 height 795
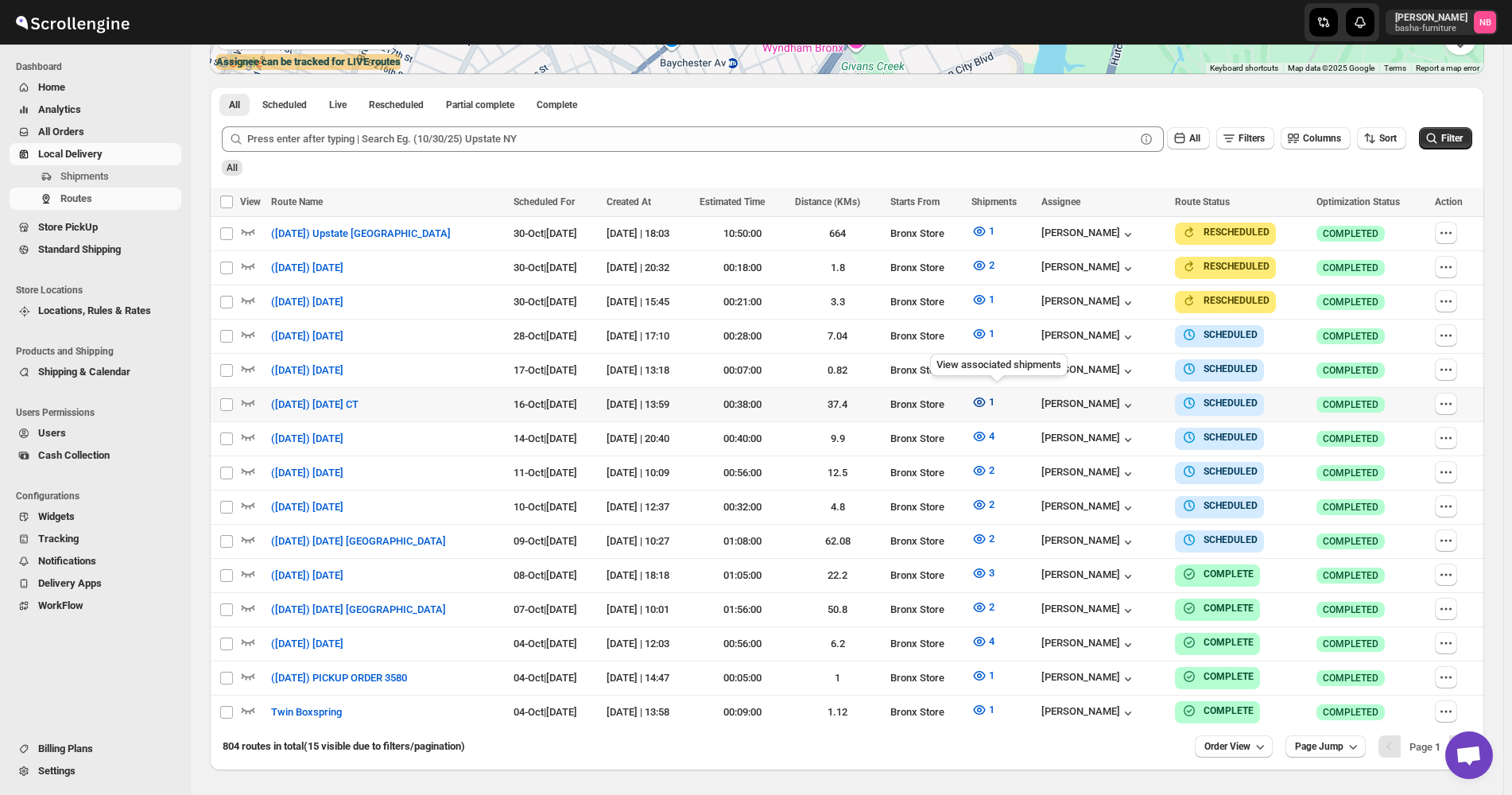
click at [994, 398] on span "1" at bounding box center [992, 401] width 6 height 12
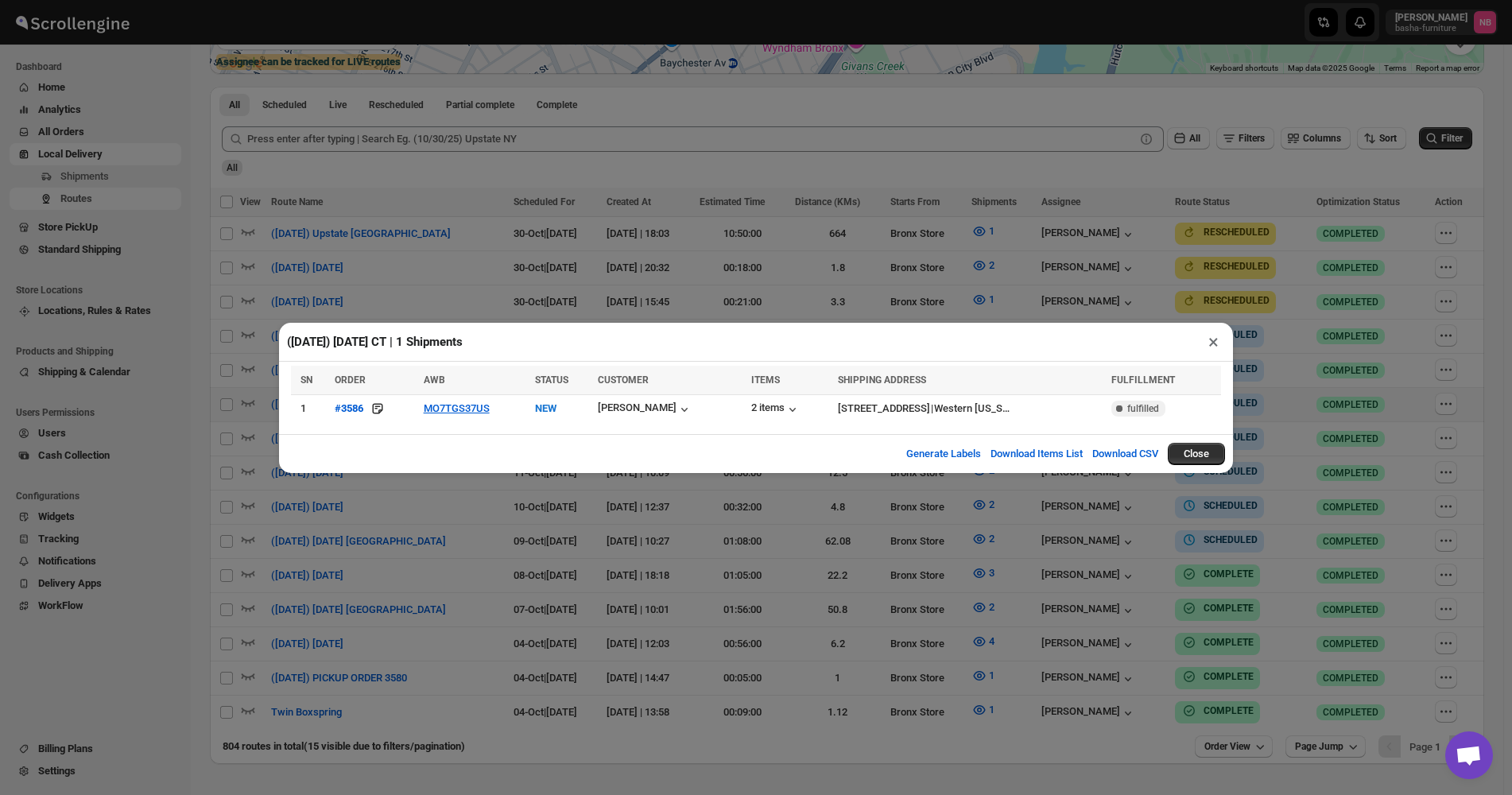
click at [501, 551] on div "([DATE]) [DATE] CT | 1 Shipments × SN ORDER AWB STATUS CUSTOMER ITEMS SHIPPING …" at bounding box center [756, 398] width 1512 height 795
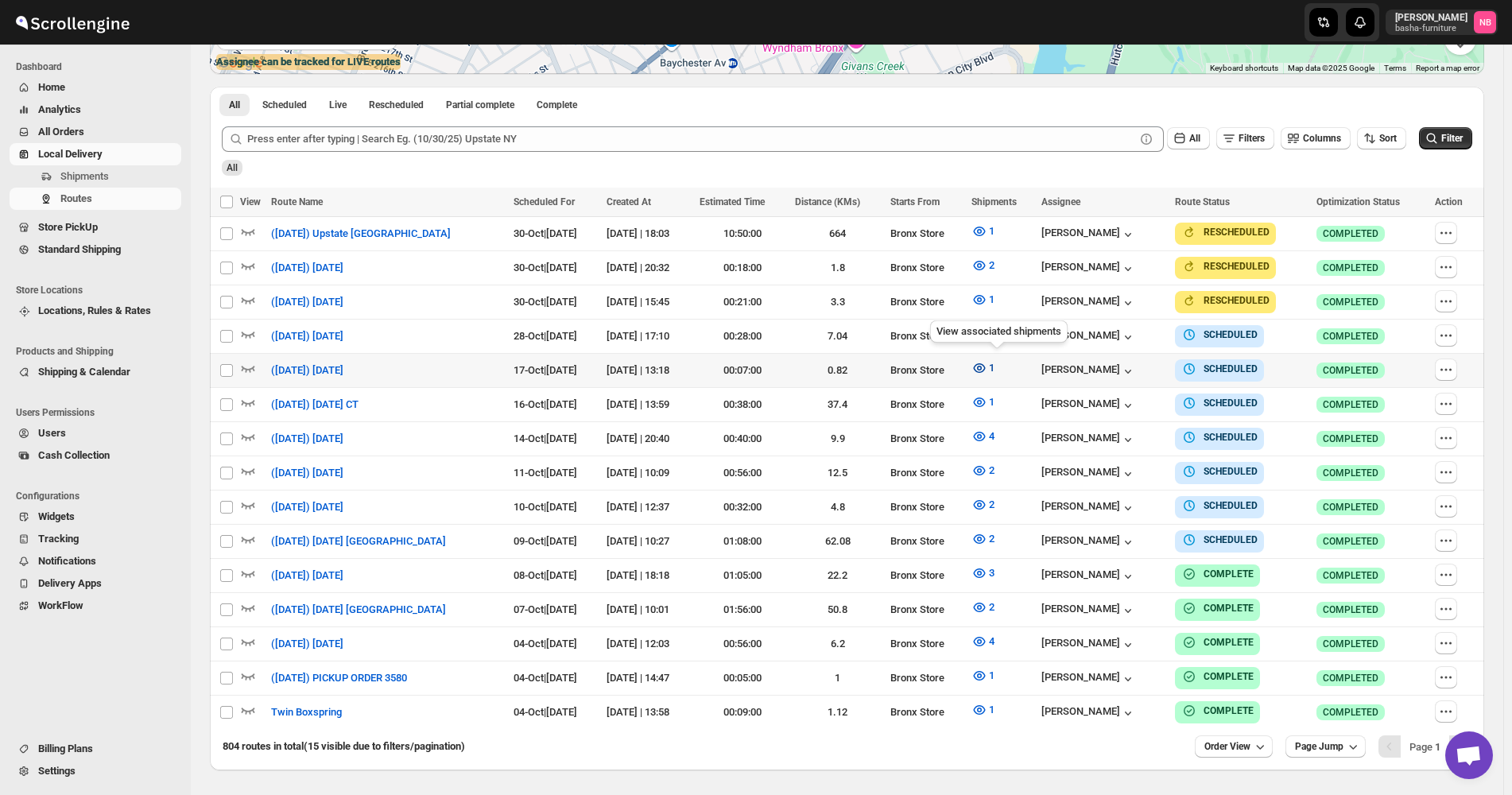
click at [979, 363] on button "1" at bounding box center [983, 368] width 43 height 26
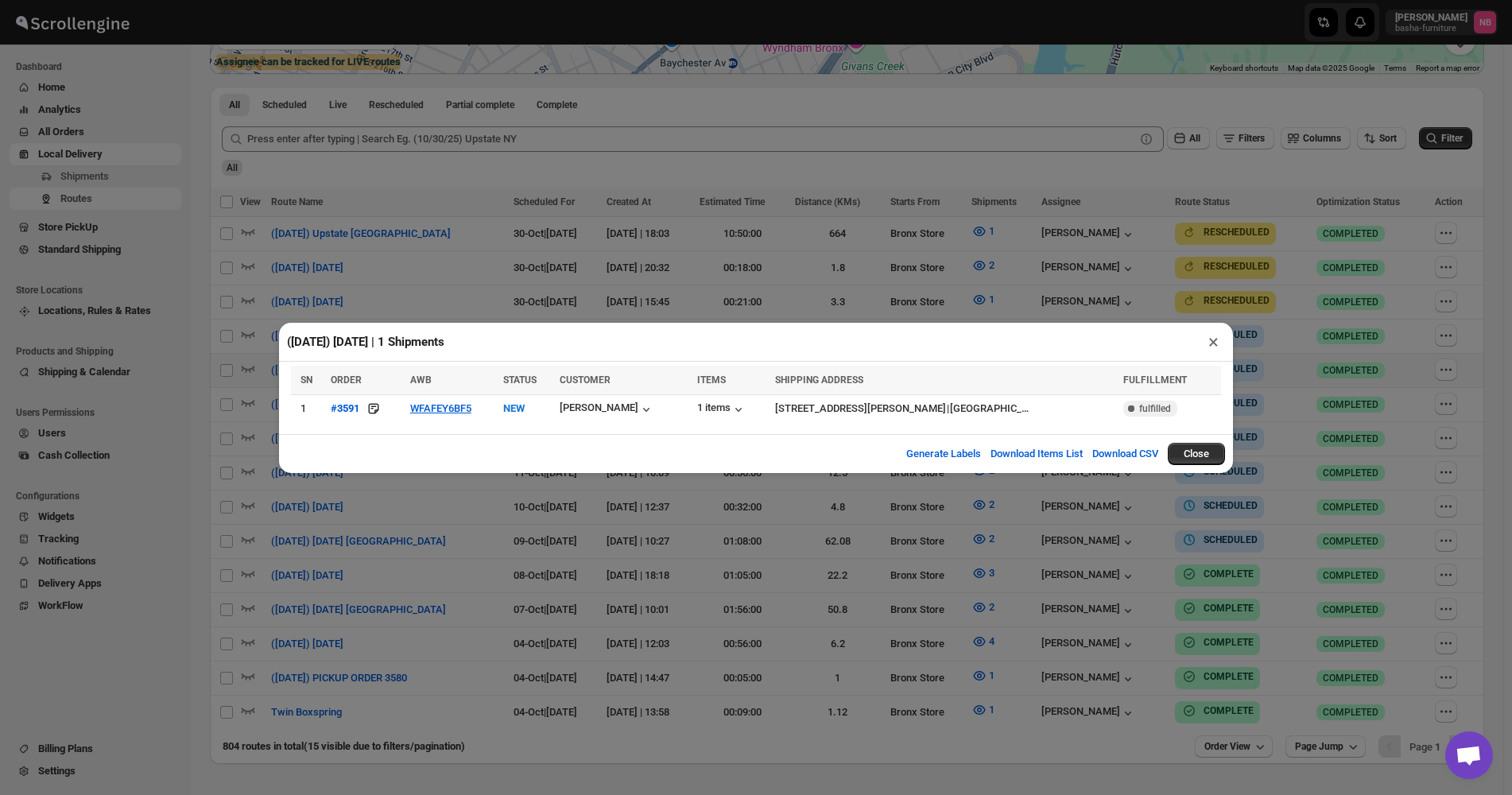
click at [733, 593] on div "([DATE]) [DATE] | 1 Shipments × SN ORDER AWB STATUS CUSTOMER ITEMS SHIPPING ADD…" at bounding box center [756, 398] width 1512 height 795
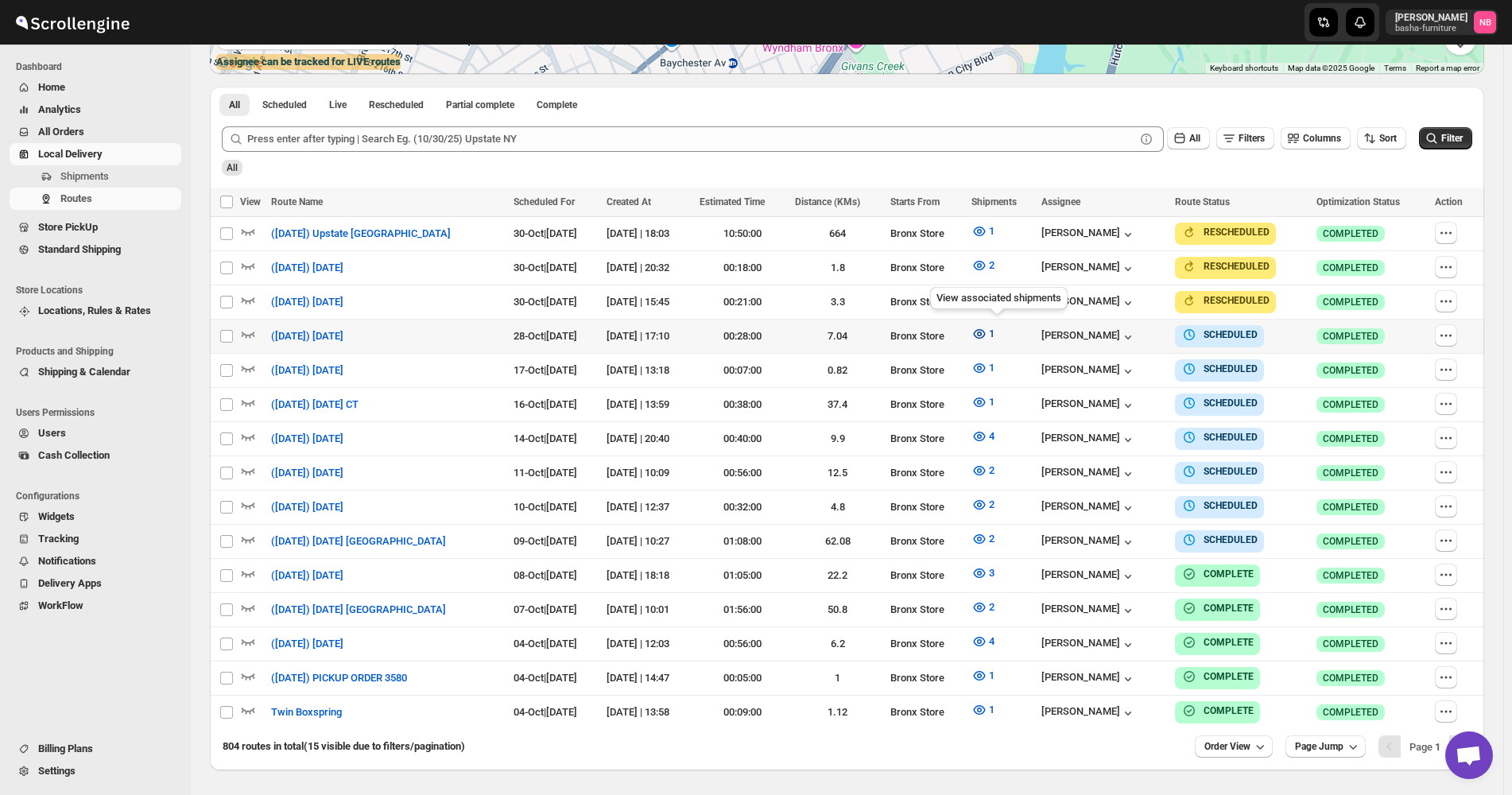
click at [987, 332] on icon "button" at bounding box center [979, 334] width 16 height 16
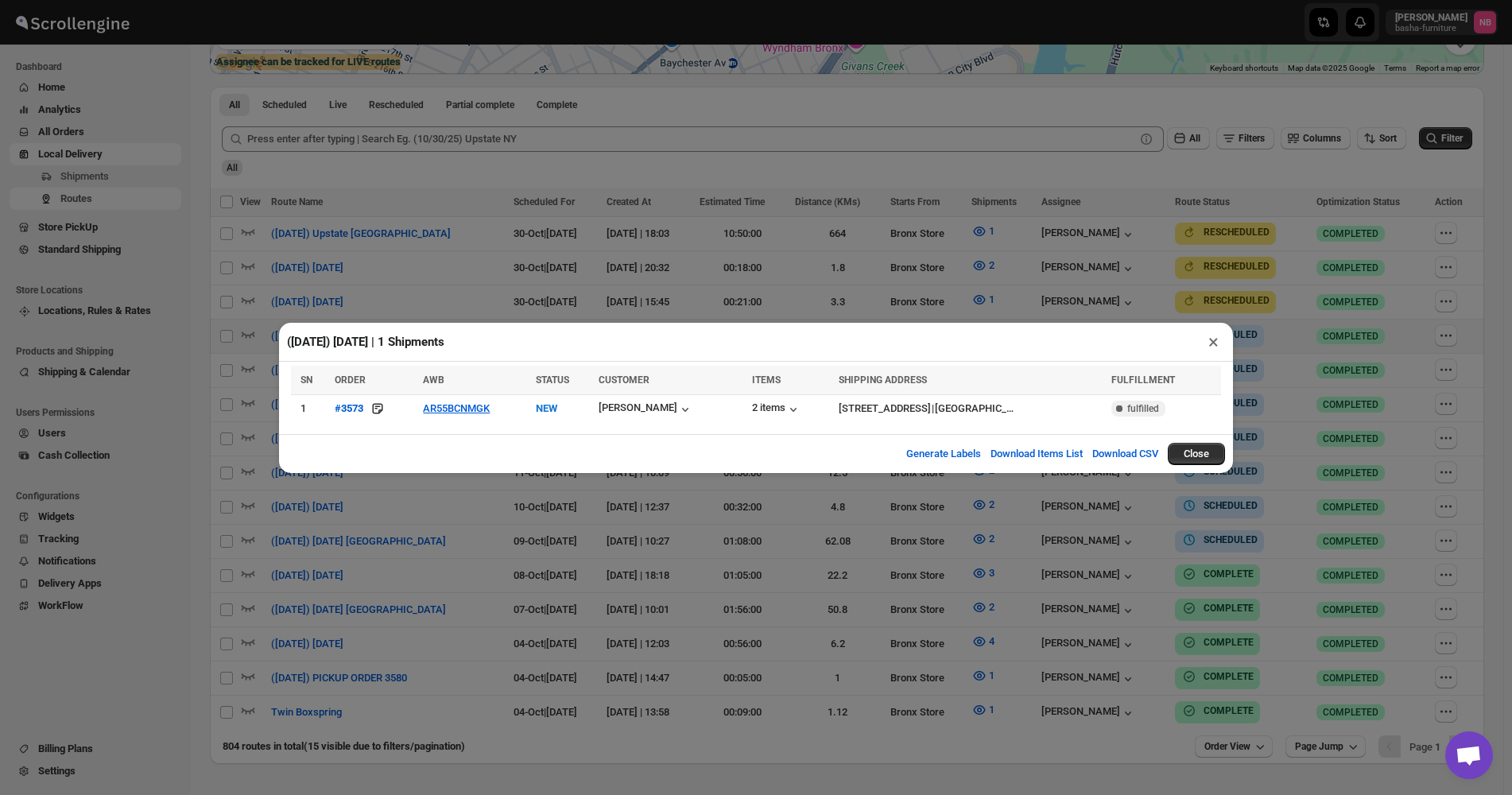
click at [543, 556] on div "([DATE]) [DATE] | 1 Shipments × SN ORDER AWB STATUS CUSTOMER ITEMS SHIPPING ADD…" at bounding box center [756, 398] width 1512 height 795
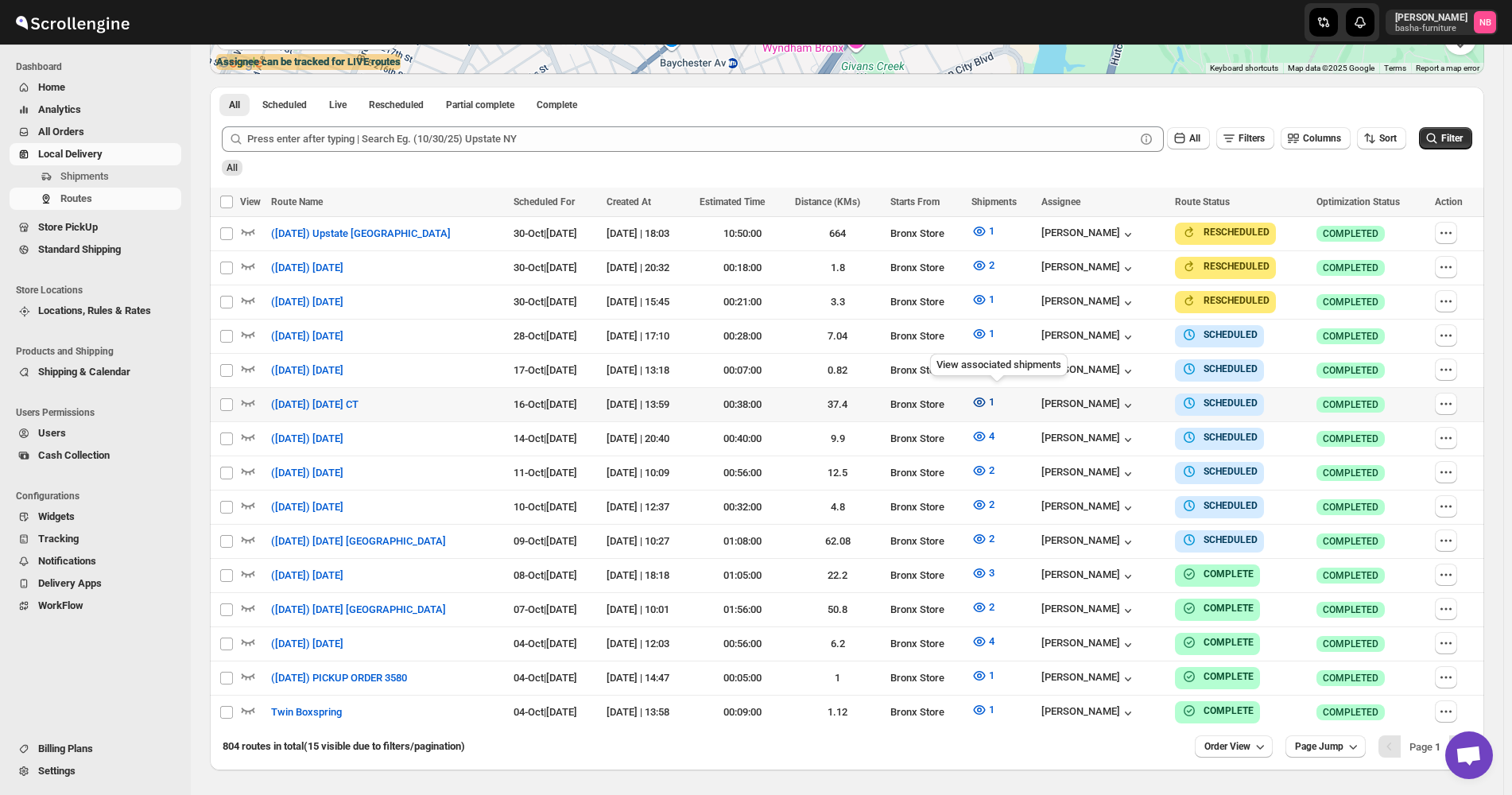
click at [987, 395] on icon "button" at bounding box center [979, 402] width 16 height 16
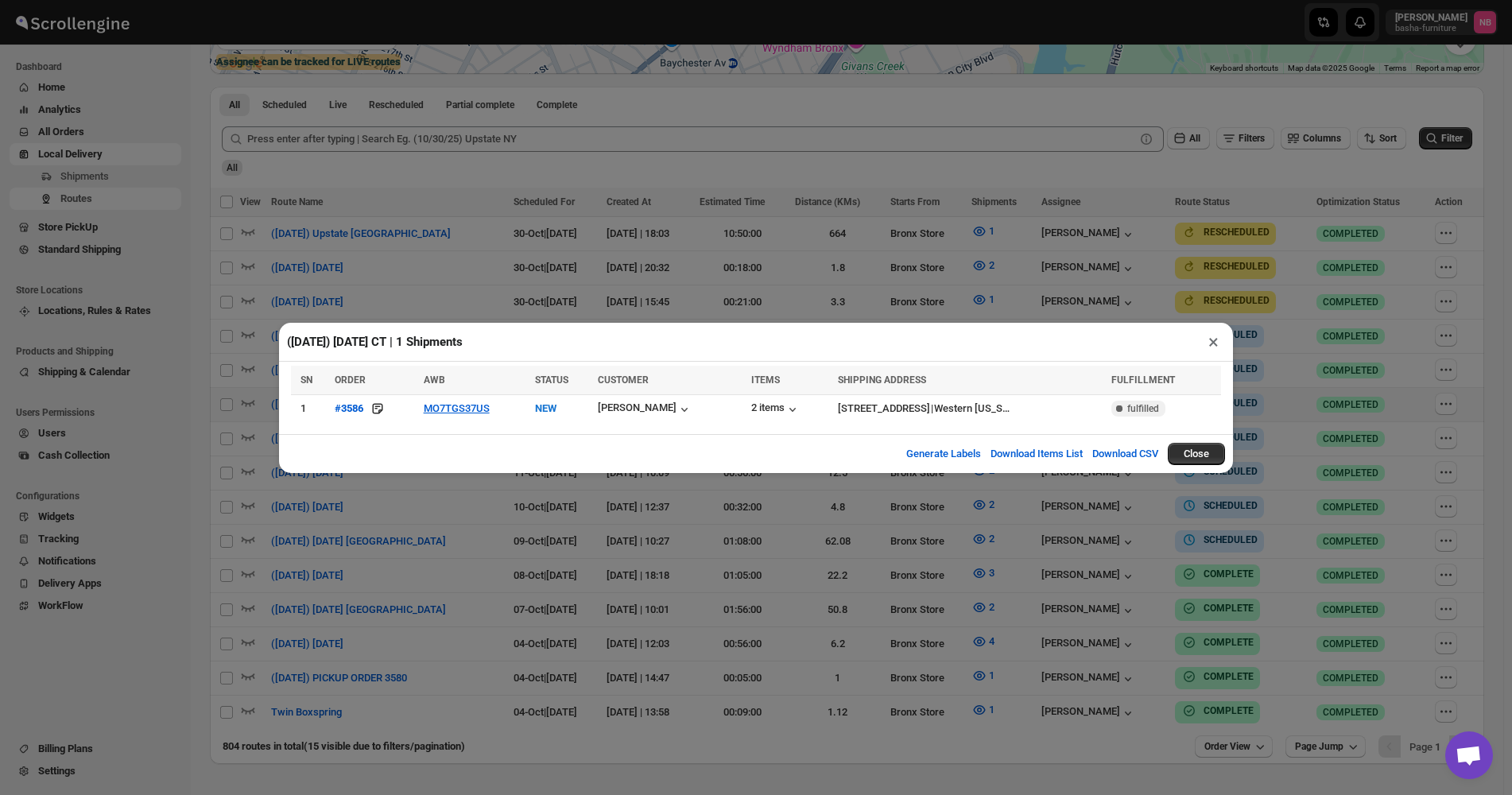
click at [761, 581] on div "([DATE]) [DATE] CT | 1 Shipments × SN ORDER AWB STATUS CUSTOMER ITEMS SHIPPING …" at bounding box center [756, 398] width 1512 height 795
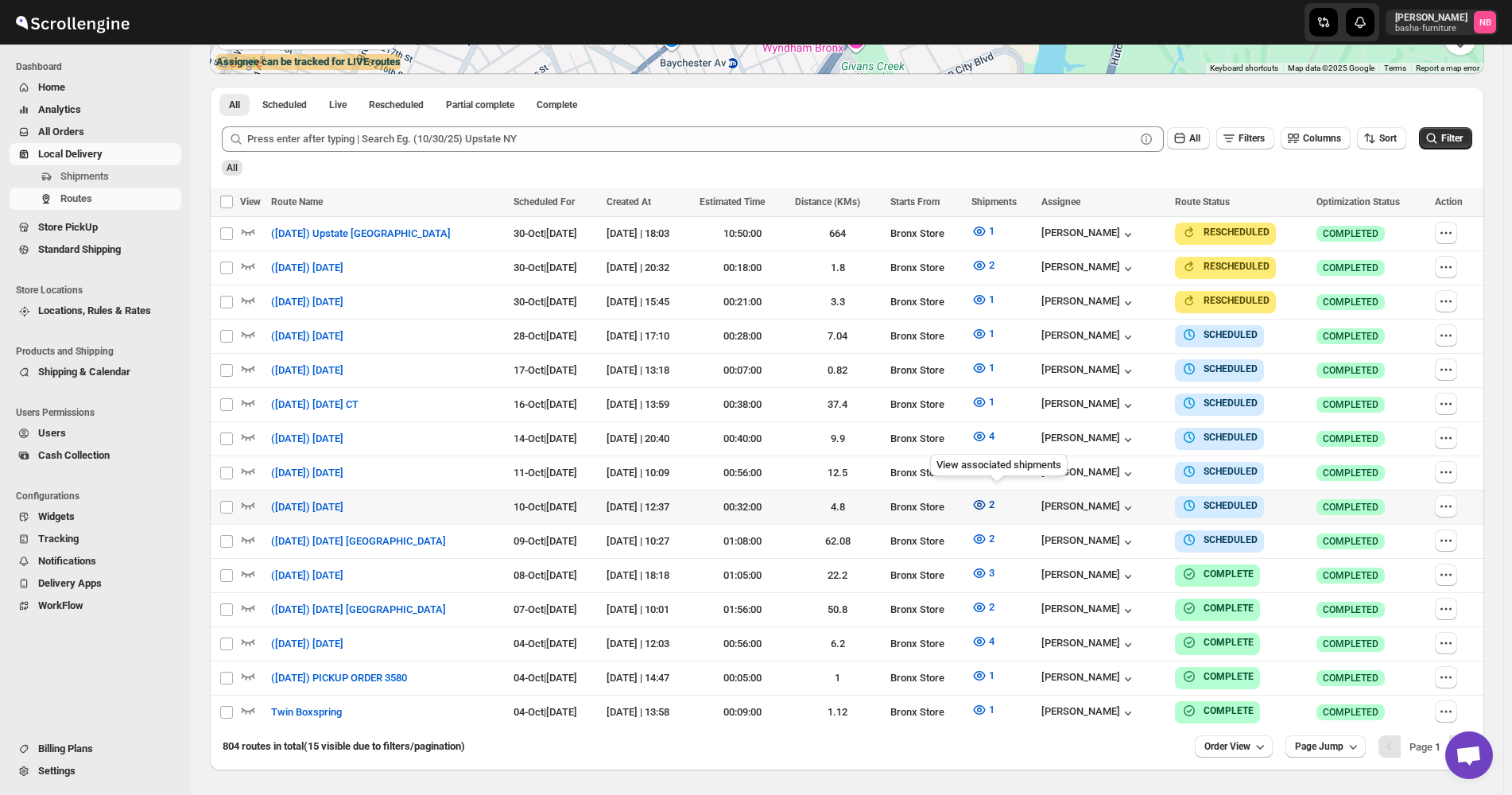
click at [983, 495] on button "2" at bounding box center [983, 505] width 43 height 26
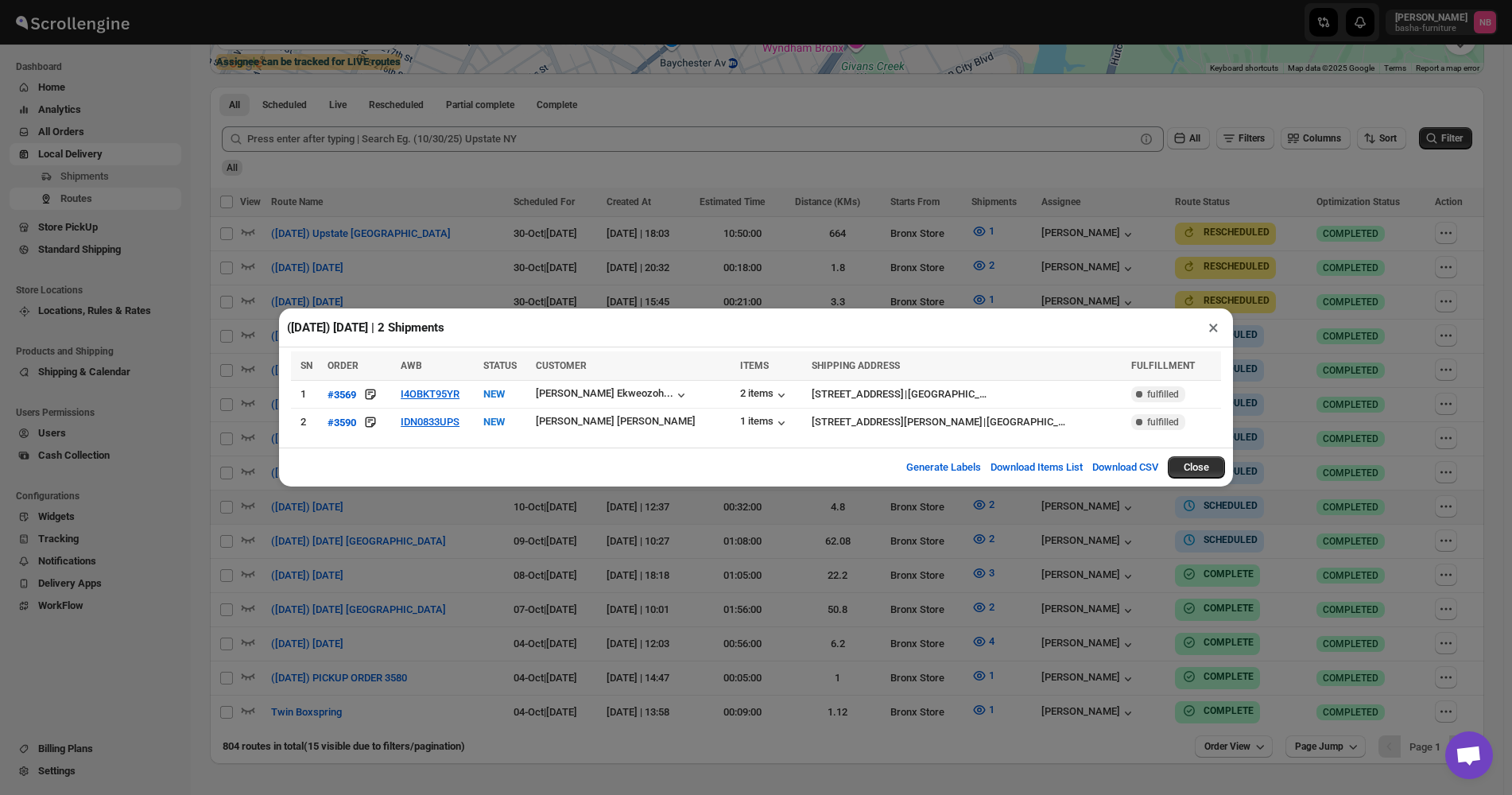
click at [485, 659] on div "([DATE]) [DATE] | 2 Shipments × SN ORDER AWB STATUS CUSTOMER ITEMS SHIPPING ADD…" at bounding box center [756, 398] width 1512 height 795
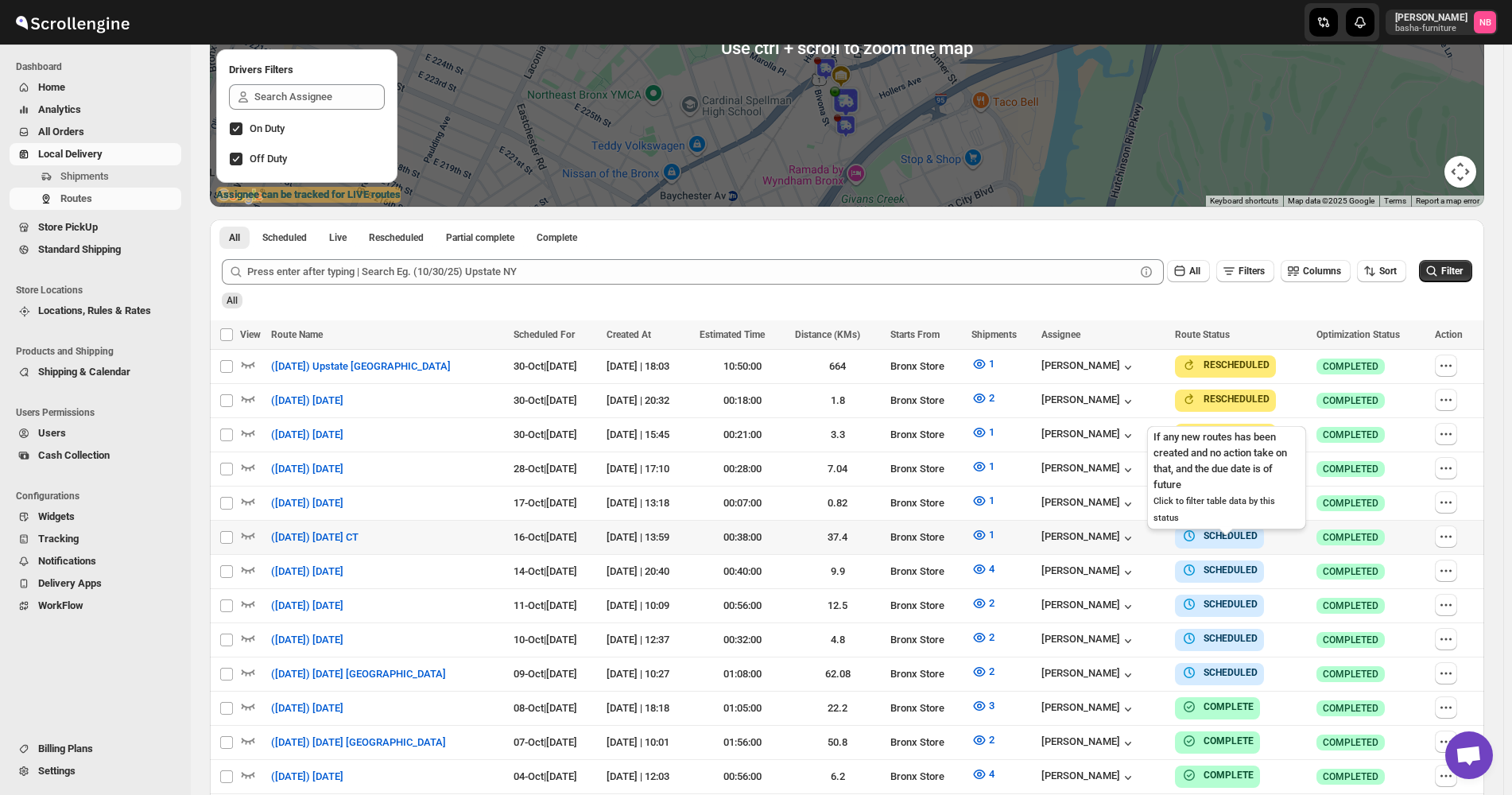
scroll to position [318, 0]
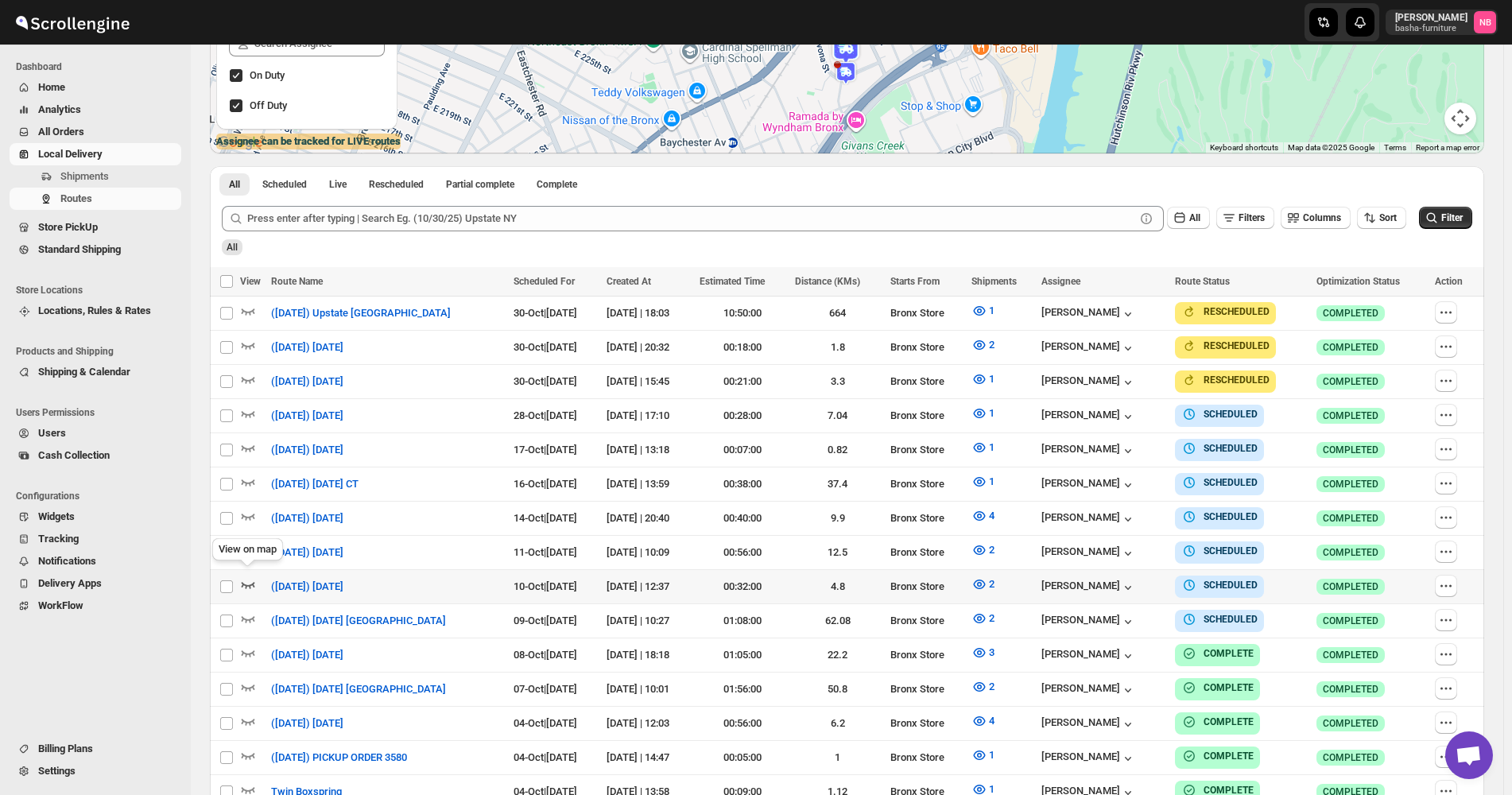
click at [249, 582] on icon "button" at bounding box center [248, 583] width 16 height 16
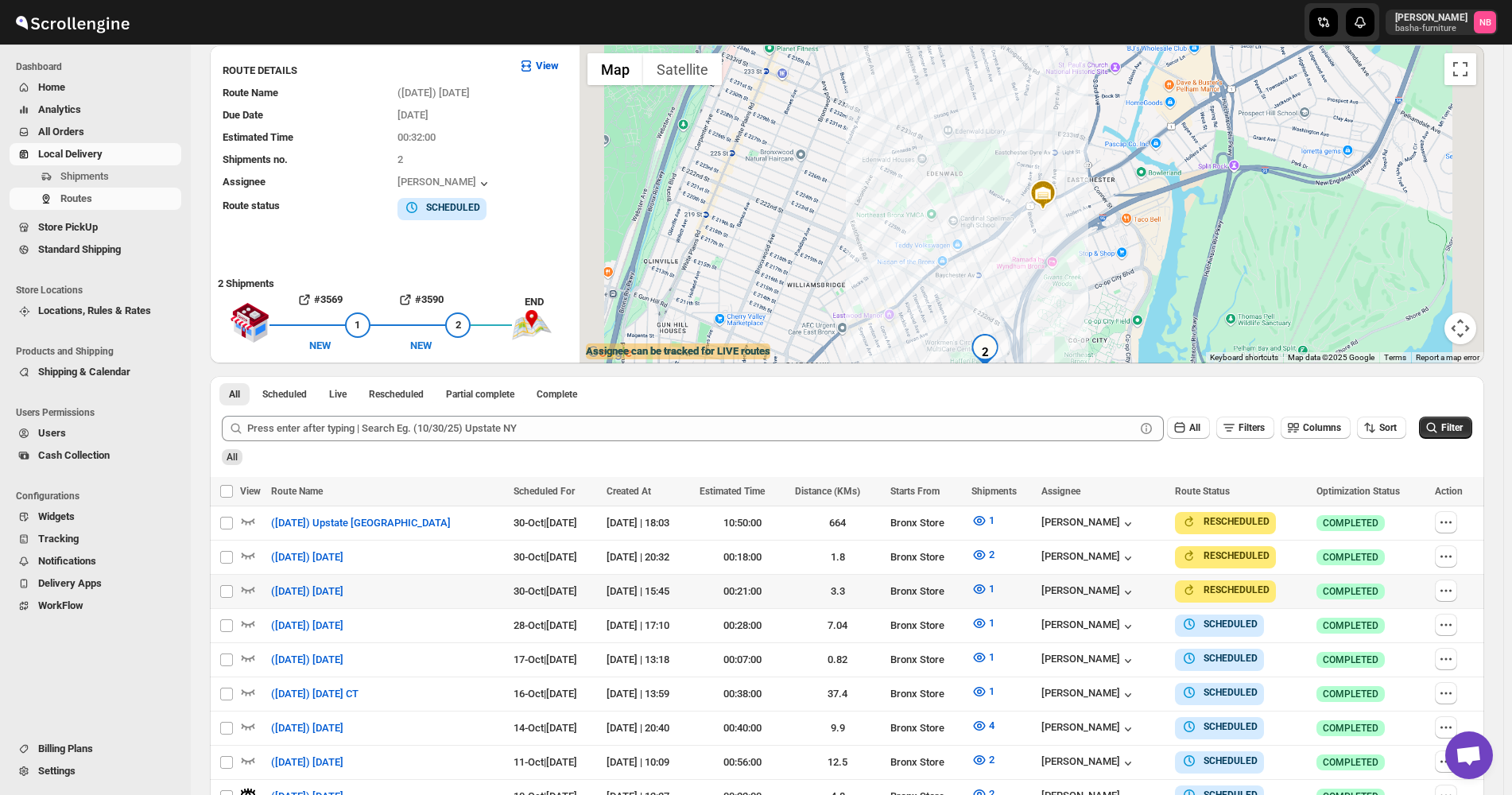
scroll to position [0, 0]
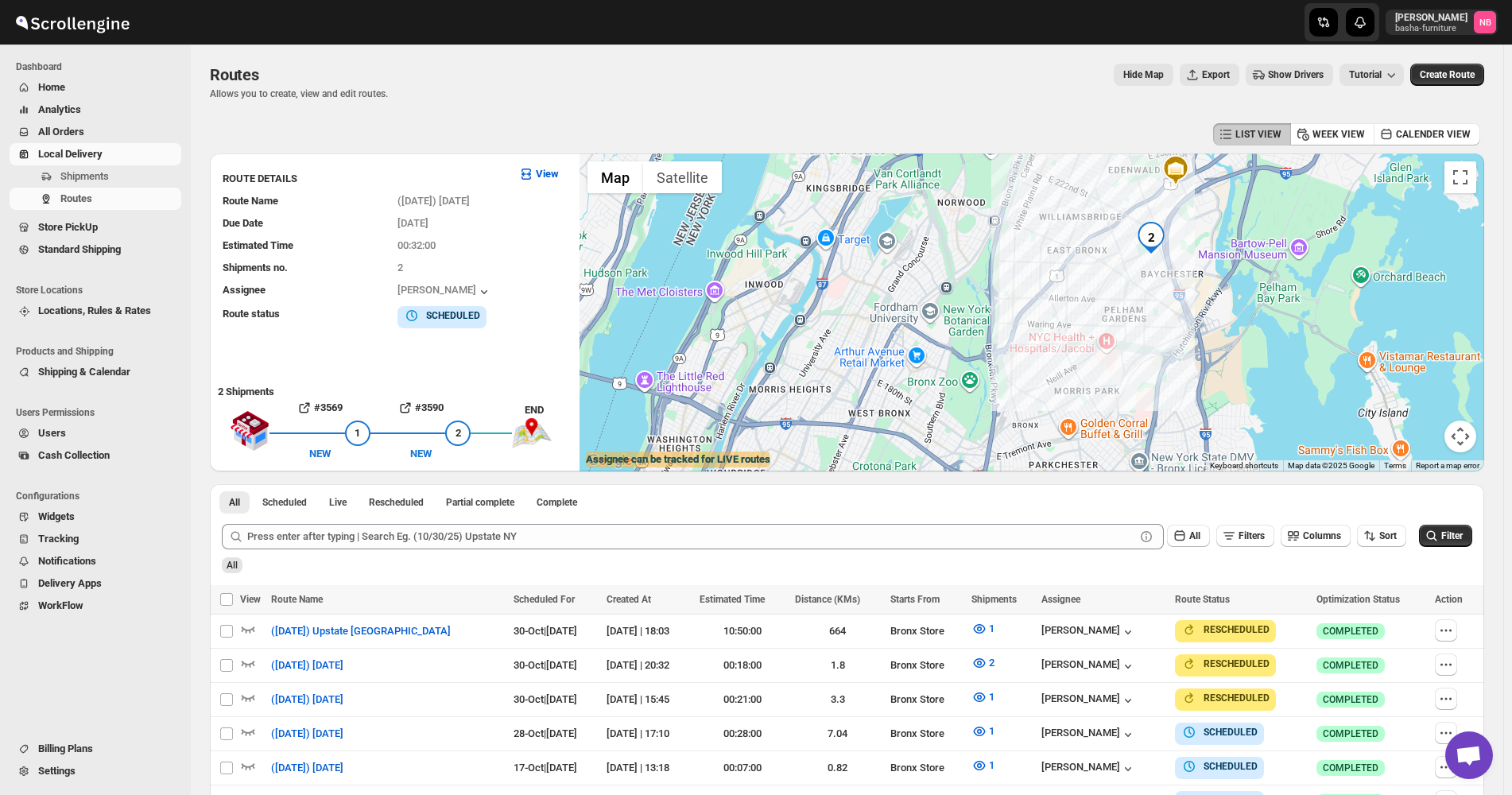
drag, startPoint x: 1152, startPoint y: 389, endPoint x: 1285, endPoint y: 238, distance: 201.2
click at [1285, 238] on div at bounding box center [1031, 312] width 905 height 318
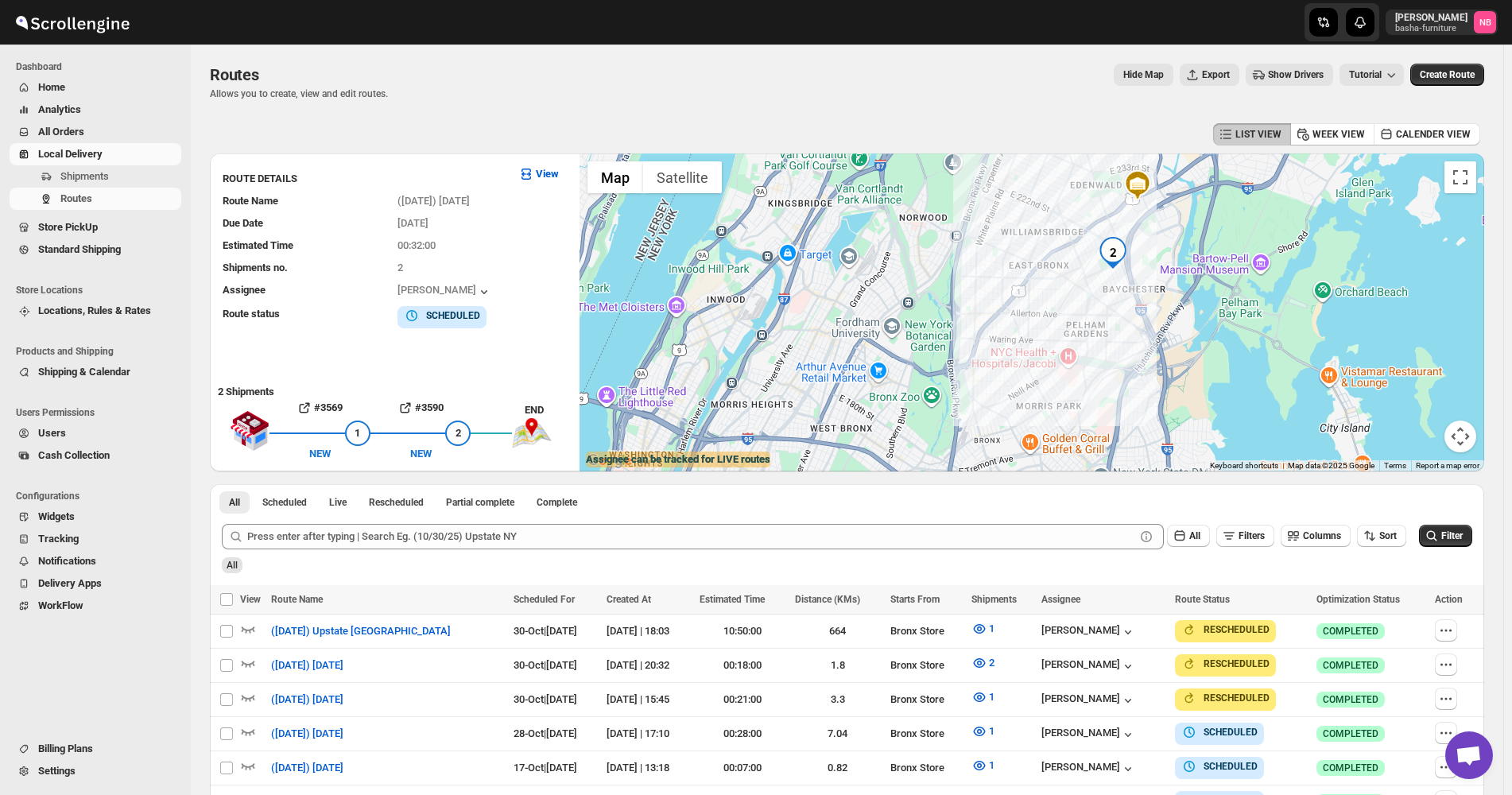
drag, startPoint x: 1161, startPoint y: 461, endPoint x: 1126, endPoint y: 466, distance: 35.4
click at [1126, 466] on div at bounding box center [1031, 312] width 905 height 318
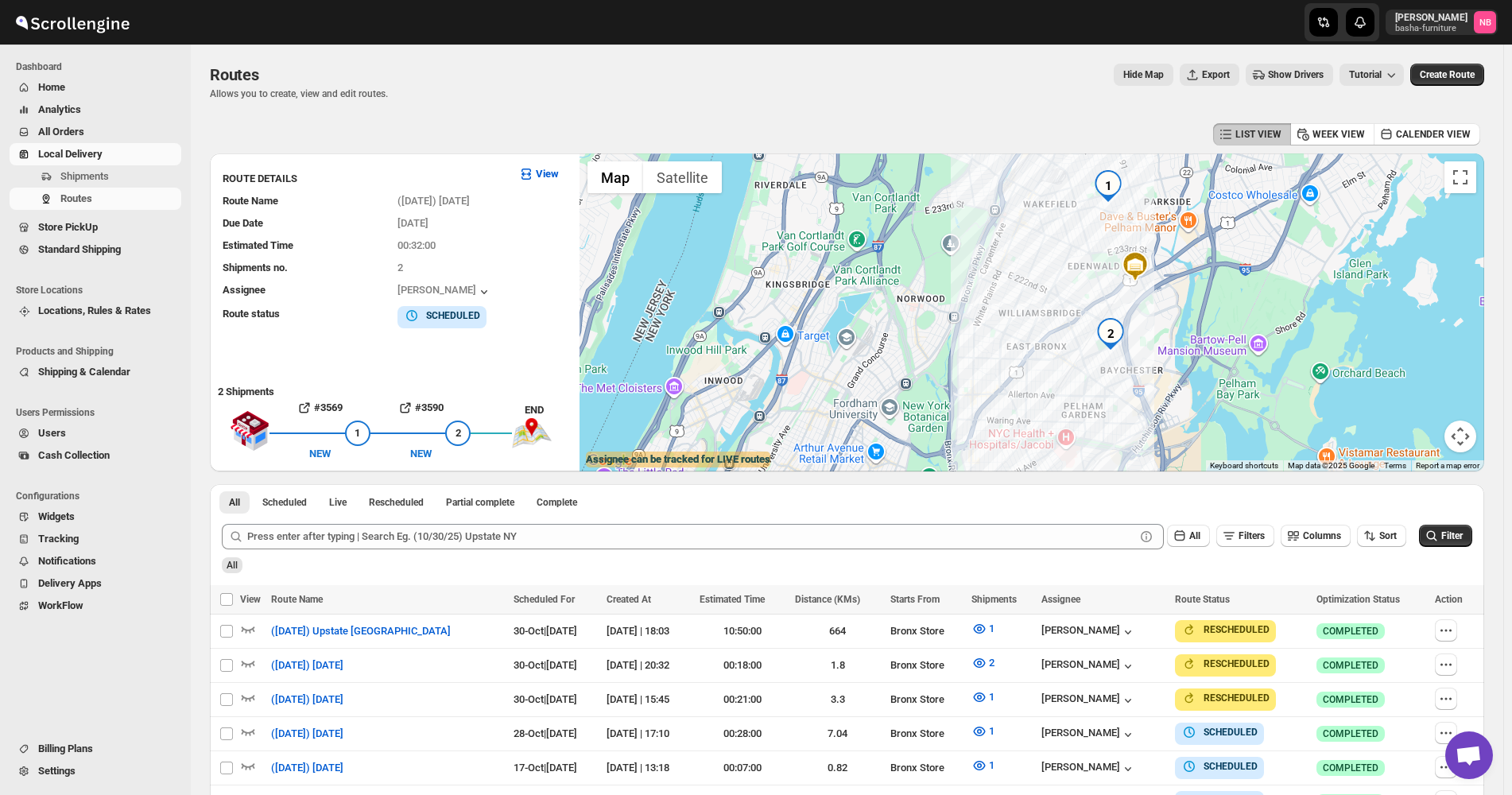
drag, startPoint x: 1225, startPoint y: 344, endPoint x: 1223, endPoint y: 425, distance: 81.0
click at [1223, 425] on div at bounding box center [1031, 312] width 905 height 318
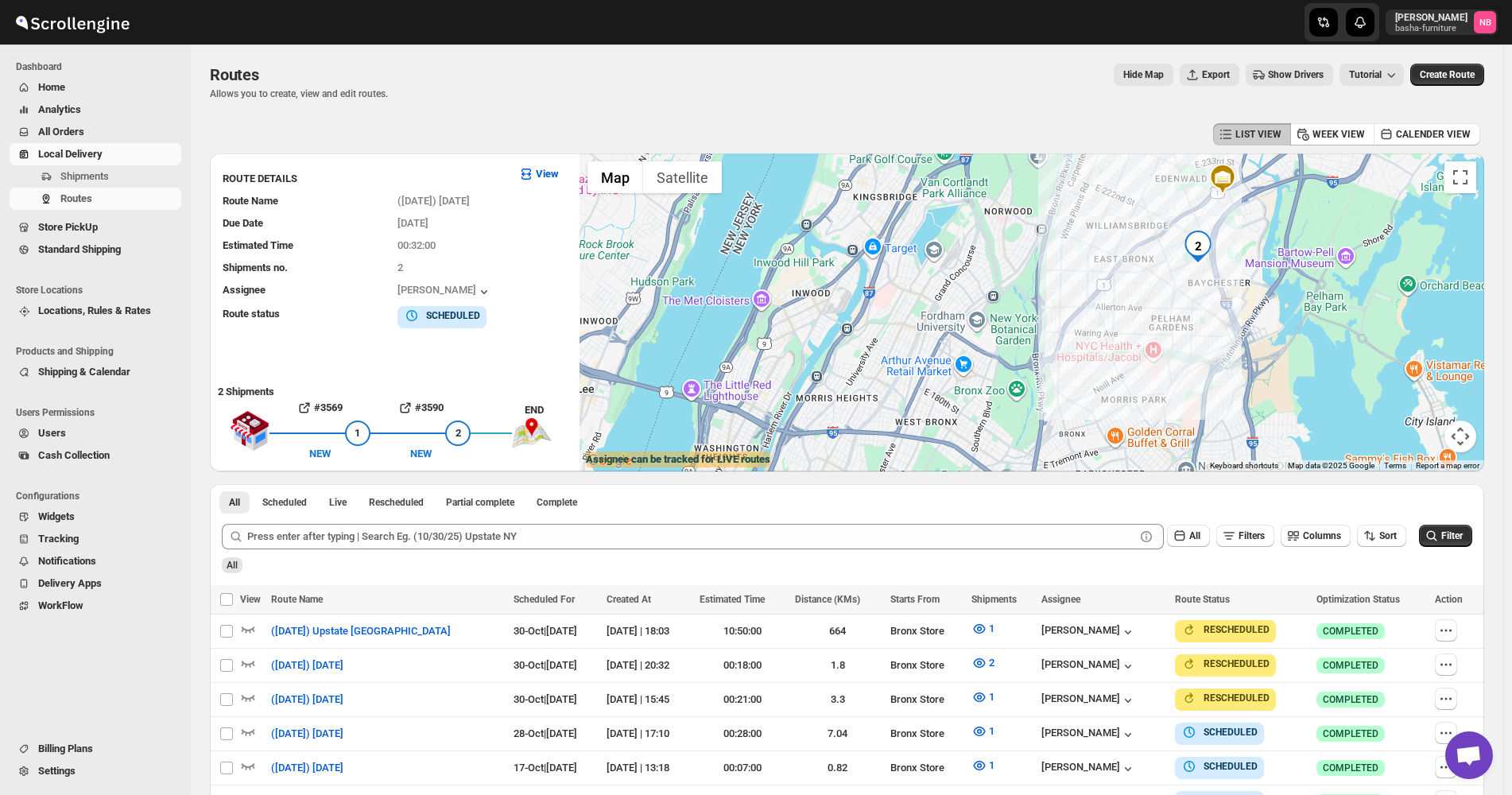
drag, startPoint x: 1165, startPoint y: 422, endPoint x: 1281, endPoint y: 300, distance: 168.3
click at [1280, 300] on div at bounding box center [1031, 312] width 905 height 318
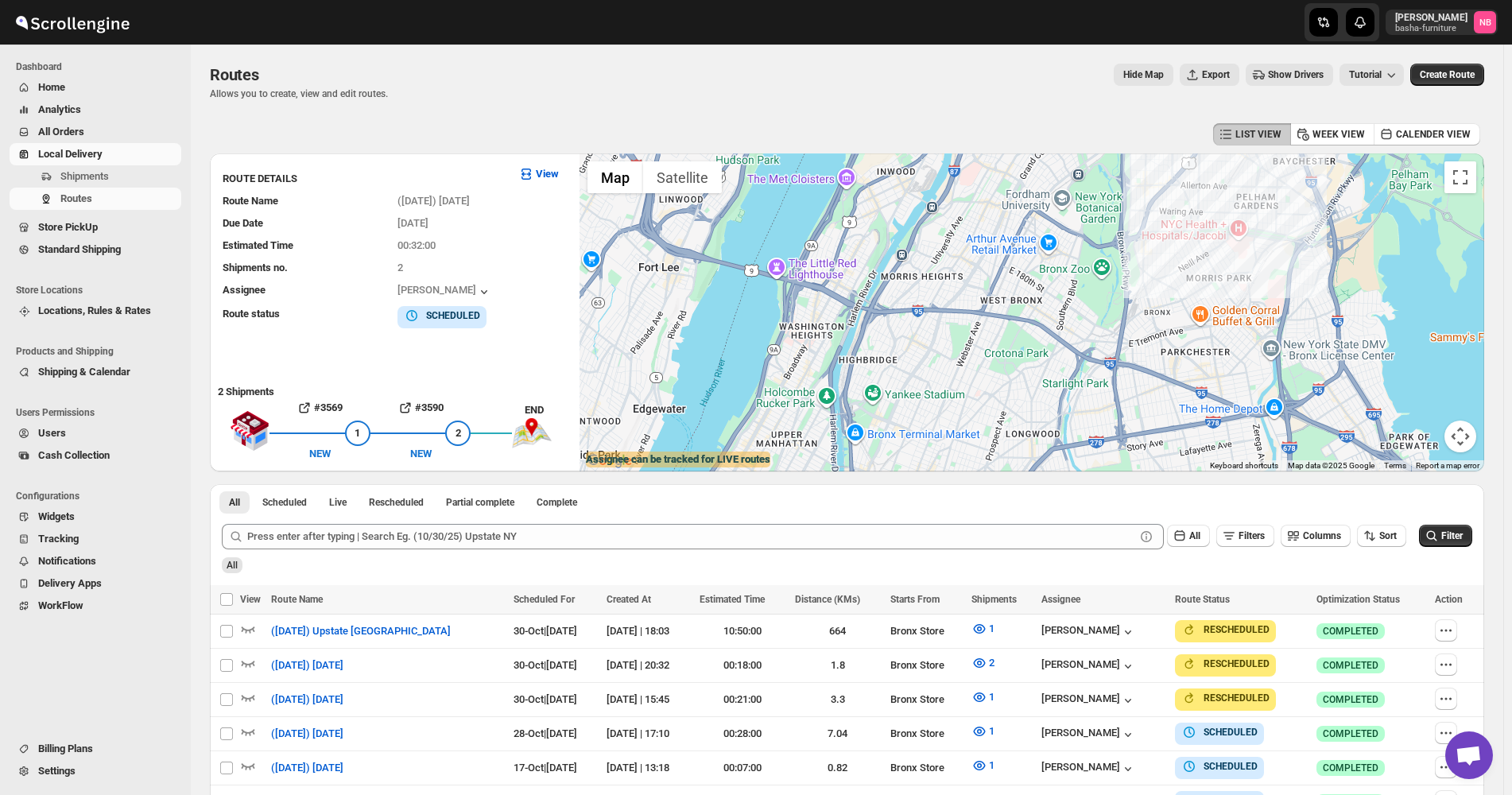
drag, startPoint x: 1342, startPoint y: 306, endPoint x: 1323, endPoint y: 314, distance: 20.6
click at [1323, 313] on div at bounding box center [1031, 312] width 905 height 318
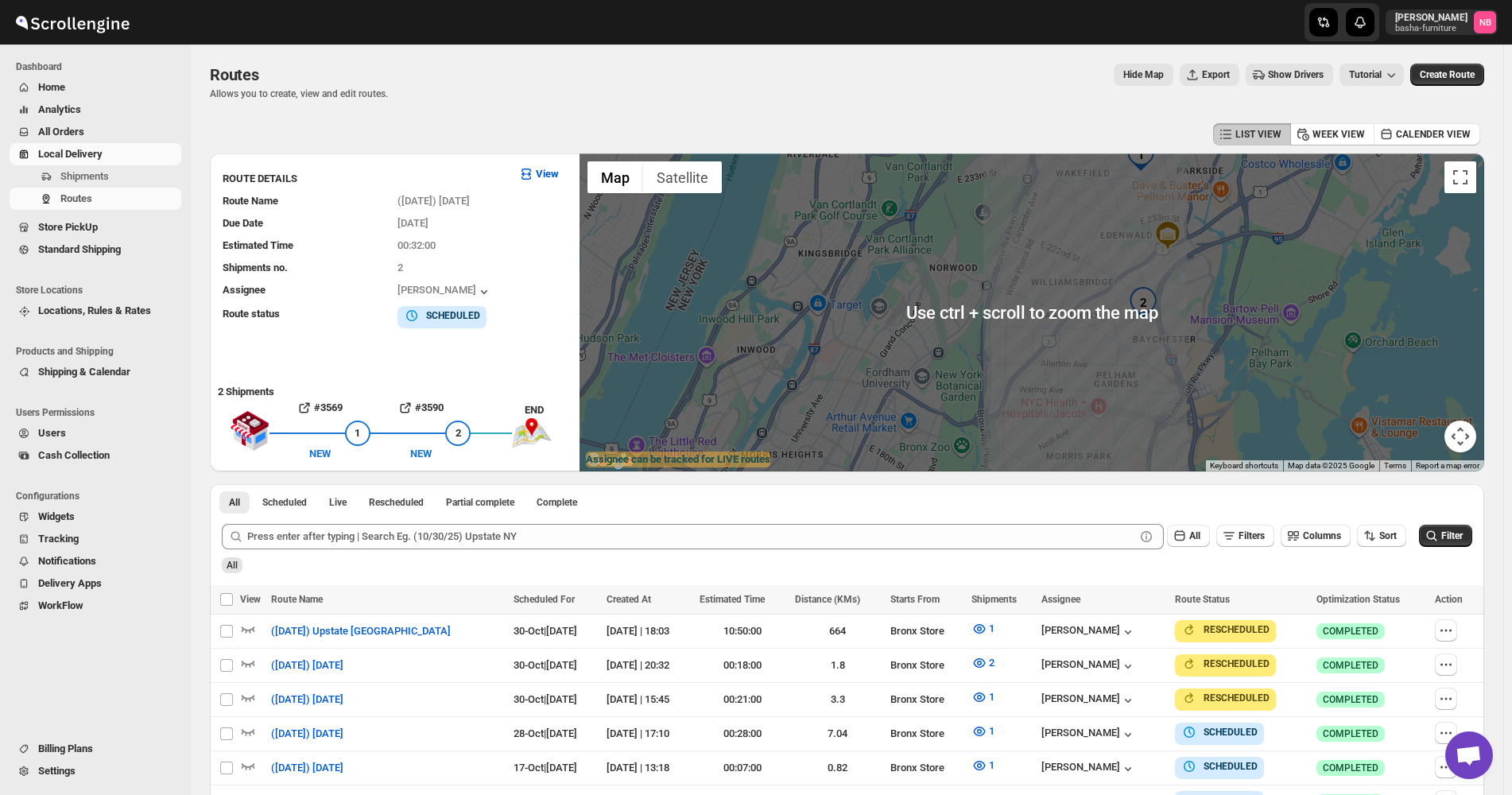
click at [1499, 336] on div "Routes. This page is ready Routes Allows you to create, view and edit routes. H…" at bounding box center [847, 605] width 1312 height 1123
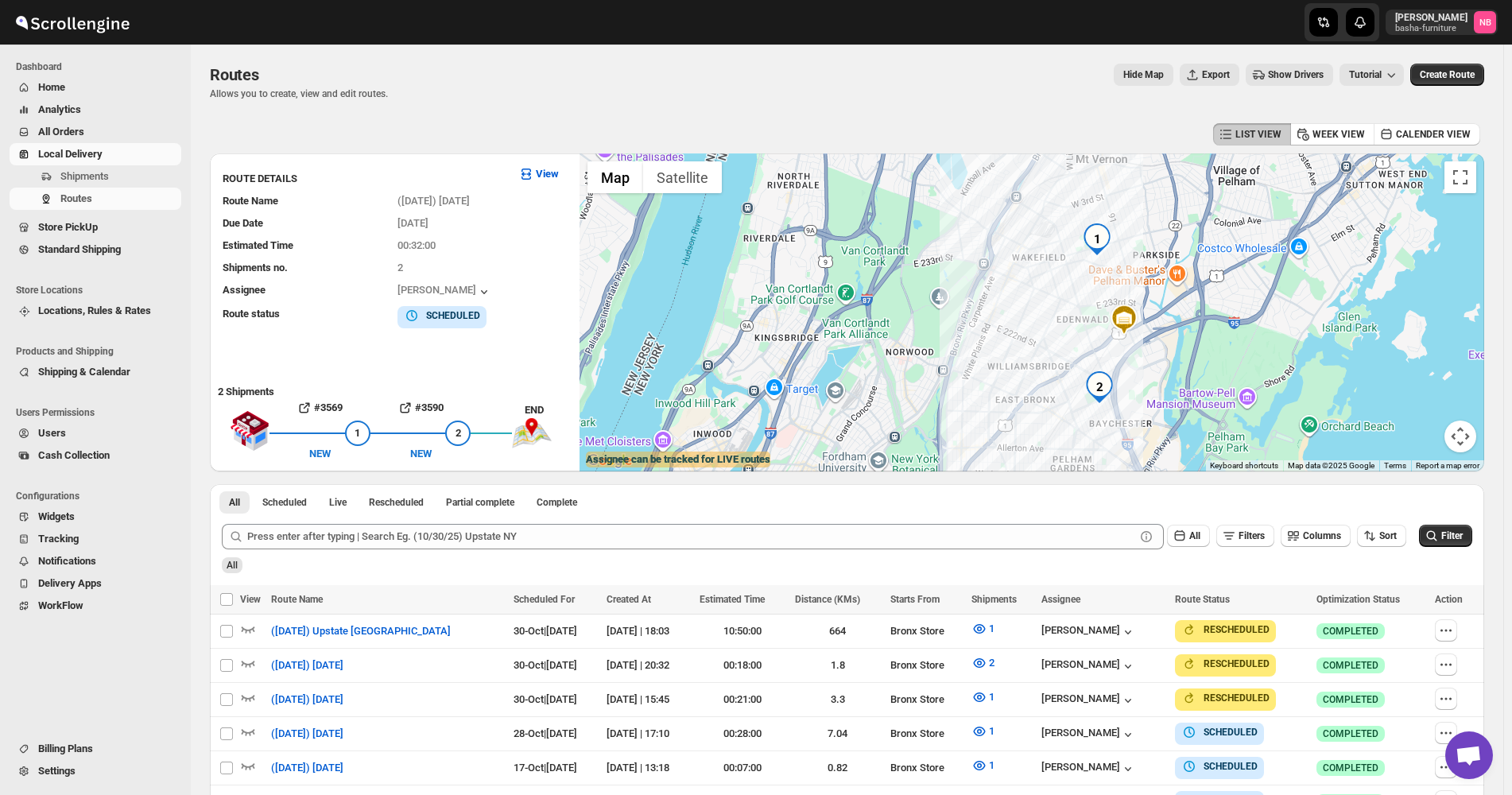
drag, startPoint x: 1182, startPoint y: 275, endPoint x: 1138, endPoint y: 359, distance: 94.8
click at [1138, 359] on div at bounding box center [1031, 312] width 905 height 318
click at [894, 108] on div "Routes. This page is ready Routes Allows you to create, view and edit routes. H…" at bounding box center [847, 81] width 1274 height 75
